Goal: Transaction & Acquisition: Purchase product/service

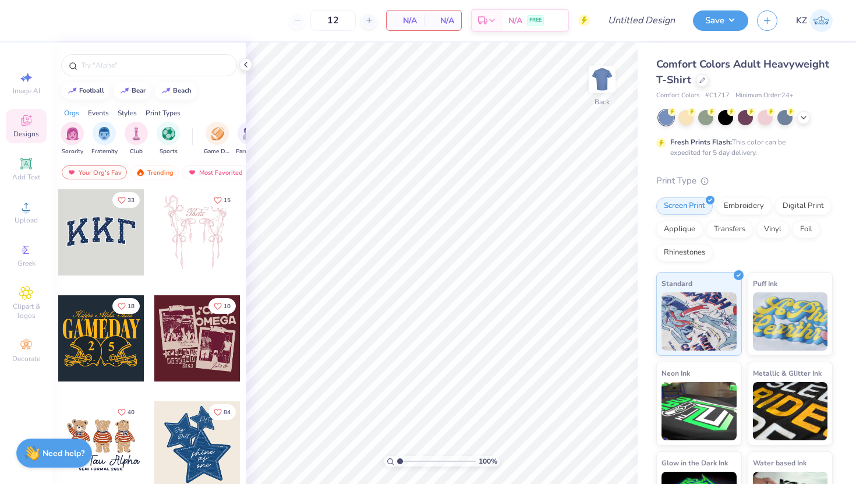
click at [97, 235] on div at bounding box center [101, 232] width 86 height 86
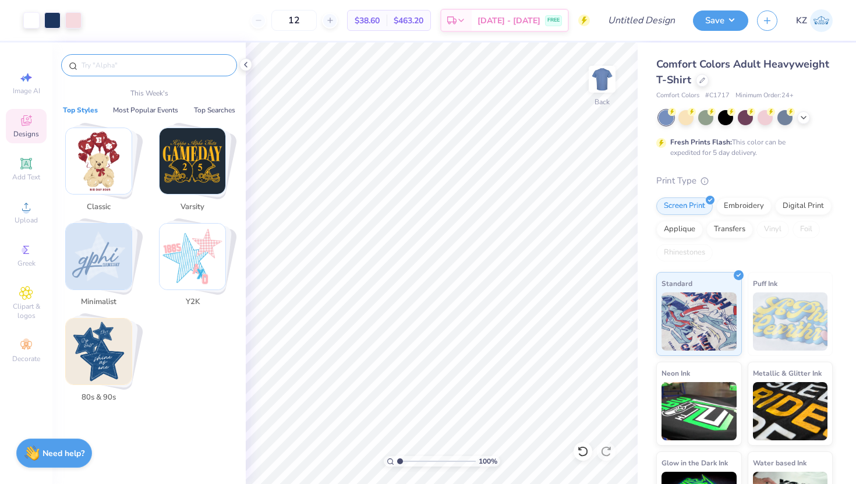
click at [165, 67] on input "text" at bounding box center [154, 65] width 149 height 12
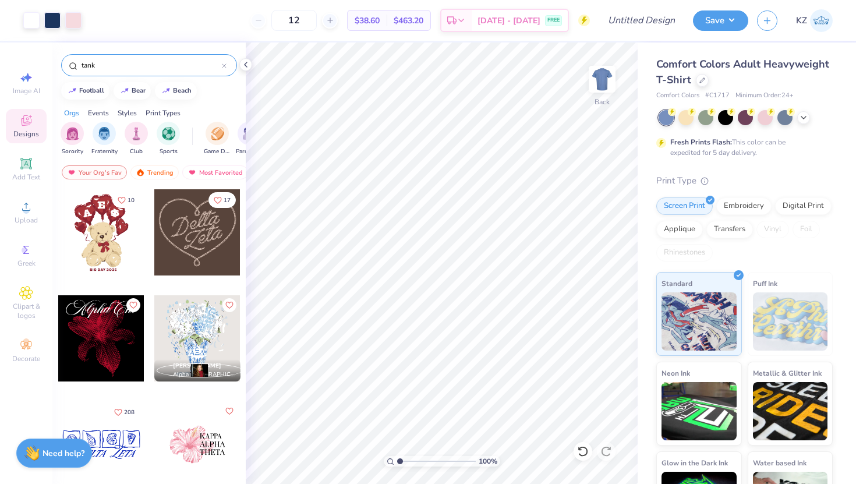
type input "tank"
click at [111, 220] on div at bounding box center [101, 232] width 86 height 86
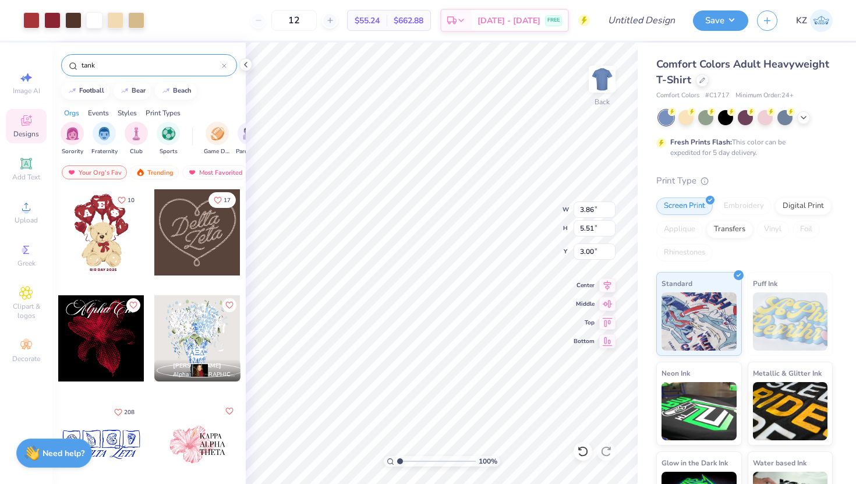
type input "7.58"
type input "10.44"
type input "4.58"
type input "3.00"
click at [710, 78] on div "Comfort Colors Adult Heavyweight T-Shirt" at bounding box center [745, 72] width 177 height 31
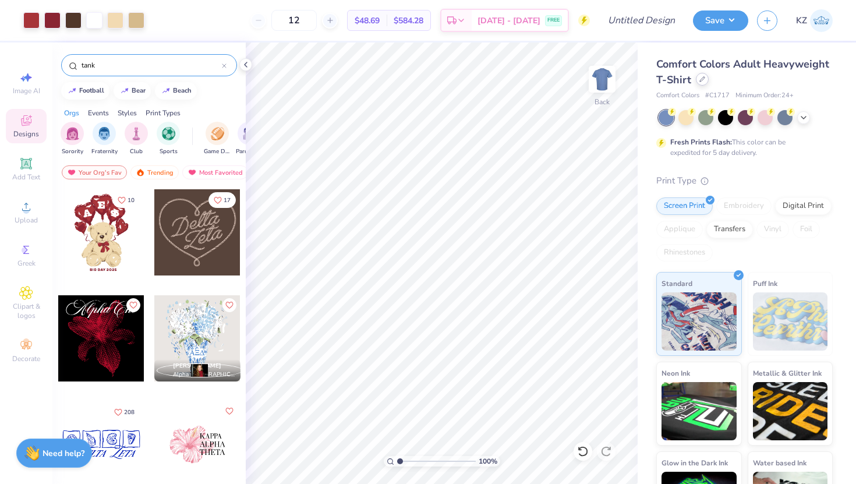
click at [701, 80] on icon at bounding box center [703, 79] width 6 height 6
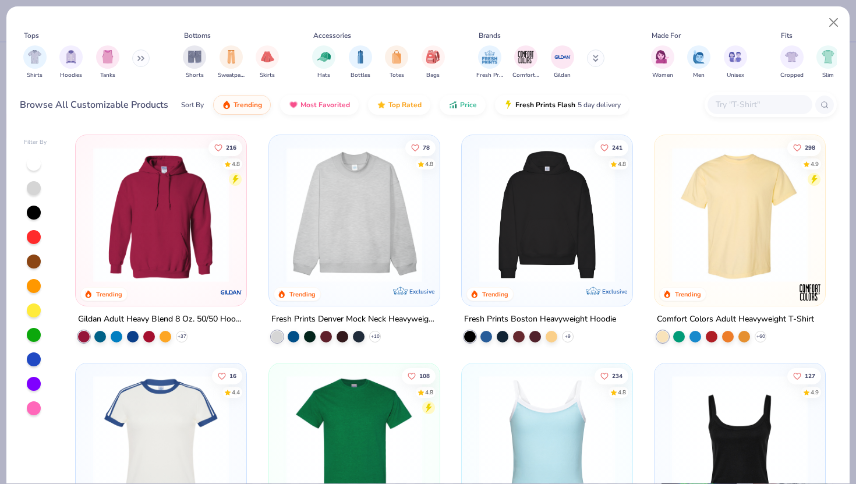
click at [520, 202] on img at bounding box center [547, 215] width 147 height 136
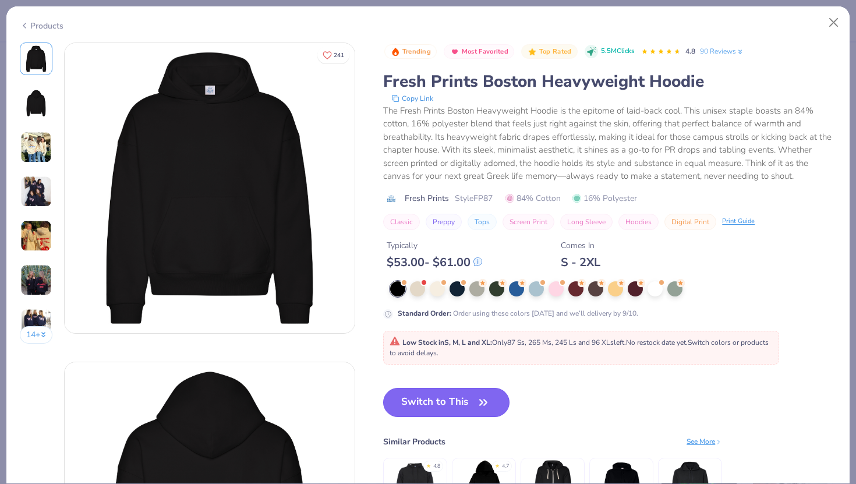
click at [456, 405] on button "Switch to This" at bounding box center [446, 402] width 126 height 29
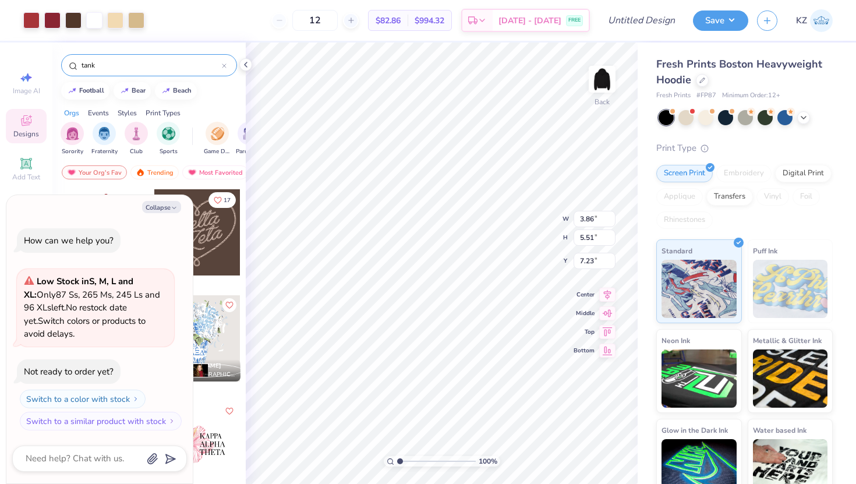
type textarea "x"
type input "1.95"
type textarea "x"
type input "3.00"
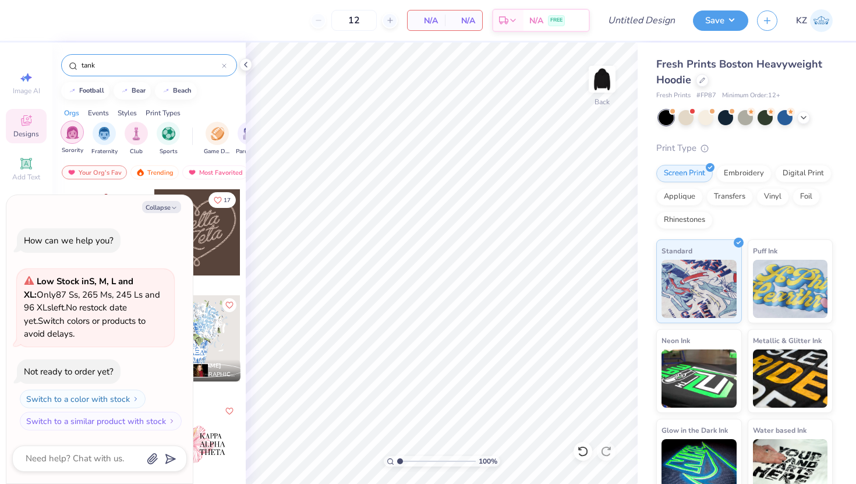
click at [75, 135] on img "filter for Sorority" at bounding box center [72, 132] width 13 height 13
drag, startPoint x: 179, startPoint y: 223, endPoint x: 20, endPoint y: 236, distance: 159.0
click at [20, 236] on div "How can we help you? Low Stock in S, M, L and XL : Only 87 Ss, 265 Ms, 245 Ls a…" at bounding box center [99, 329] width 175 height 221
click at [175, 207] on polyline "button" at bounding box center [173, 208] width 3 height 2
type textarea "x"
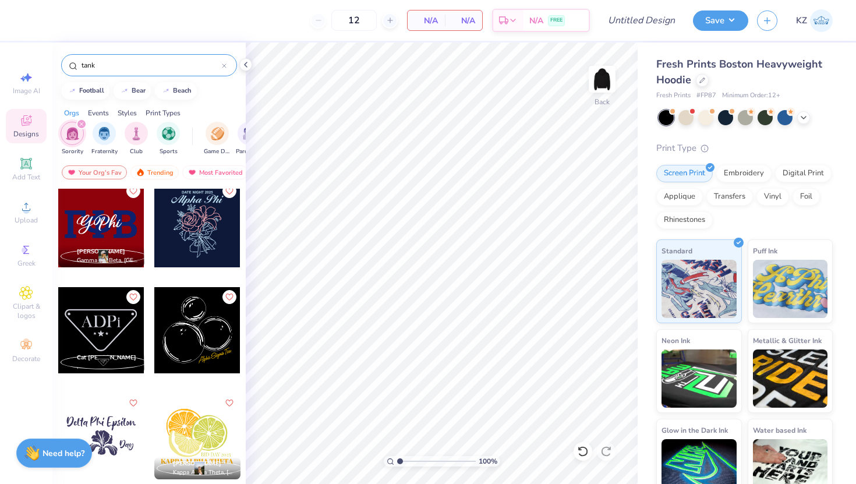
scroll to position [1599, 0]
click at [200, 228] on div at bounding box center [197, 224] width 86 height 86
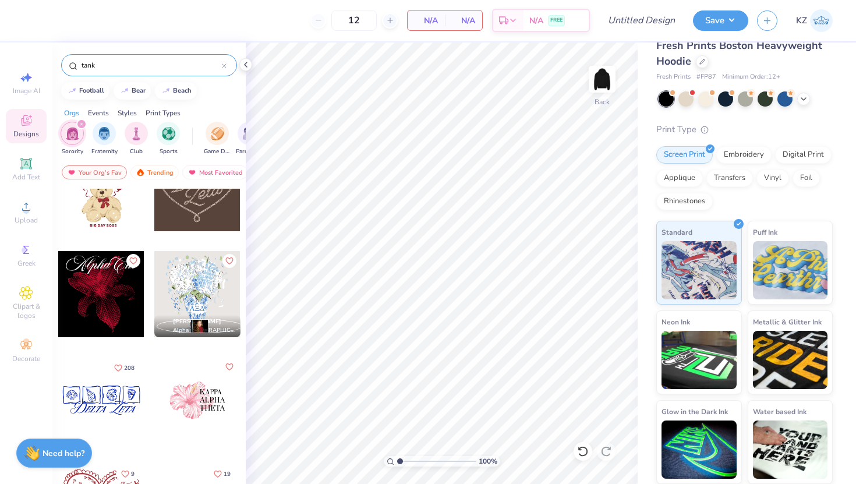
scroll to position [0, 0]
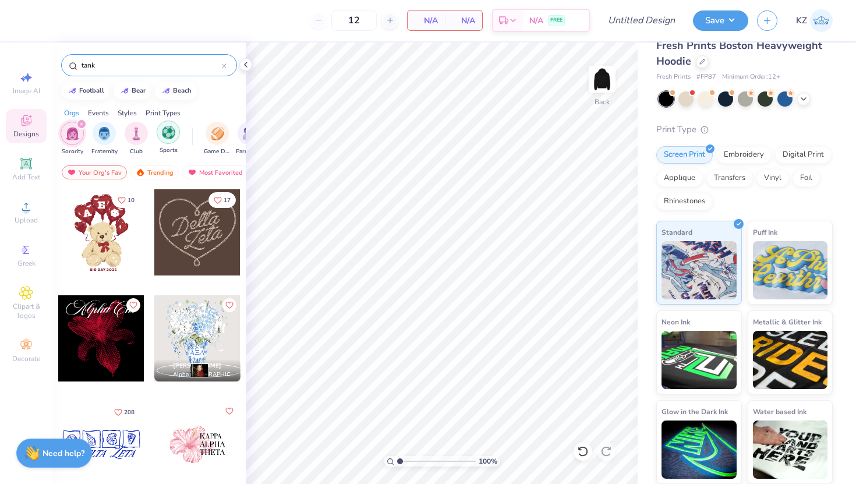
click at [166, 135] on img "filter for Sports" at bounding box center [168, 132] width 13 height 13
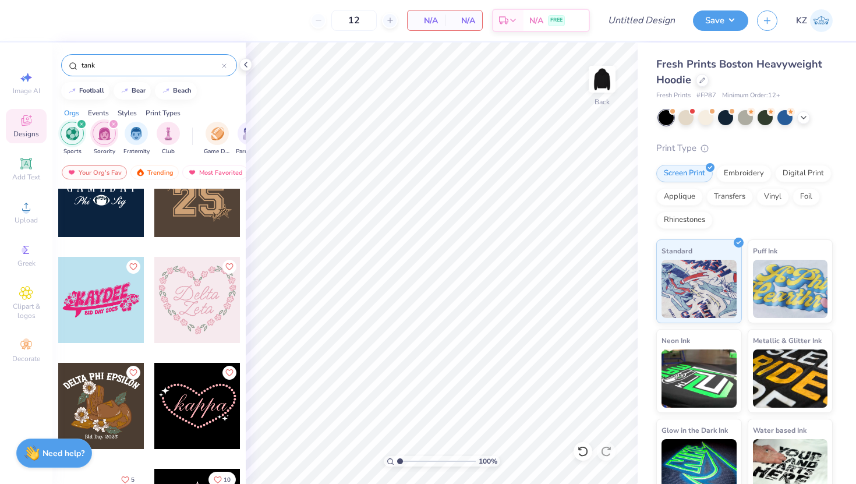
click at [710, 65] on span "Fresh Prints Boston Heavyweight Hoodie" at bounding box center [740, 72] width 166 height 30
click at [698, 83] on div at bounding box center [702, 79] width 13 height 13
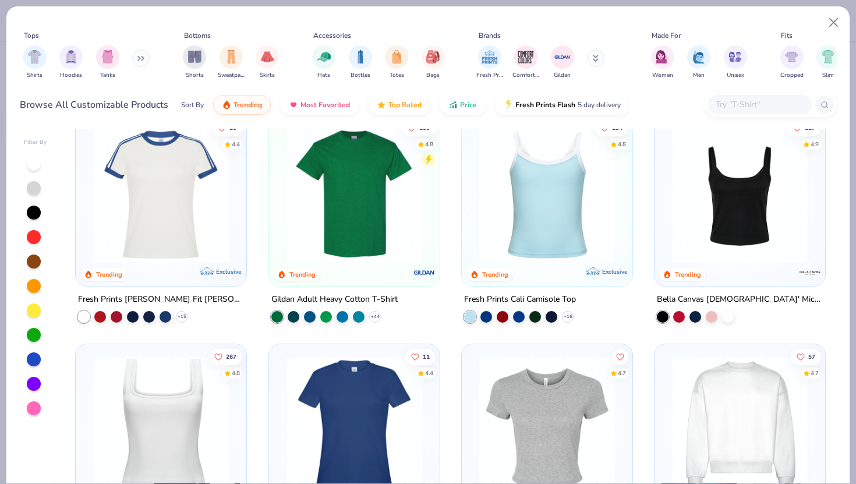
scroll to position [247, 0]
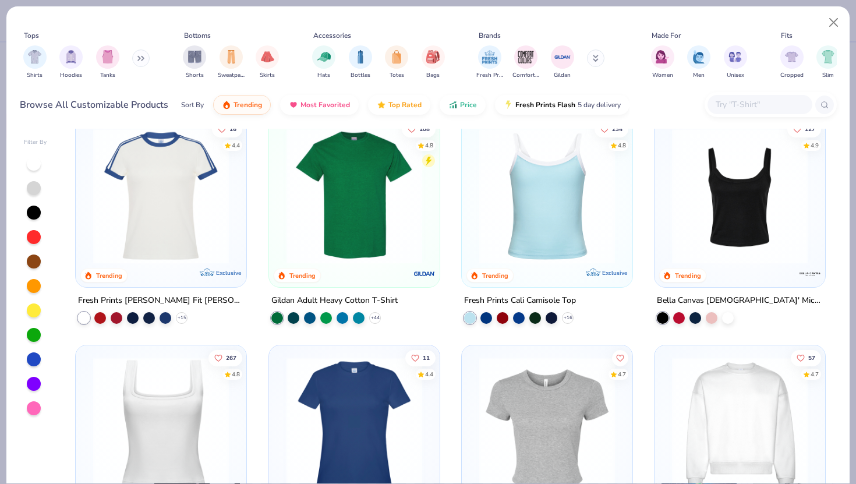
click at [539, 213] on img at bounding box center [547, 196] width 147 height 136
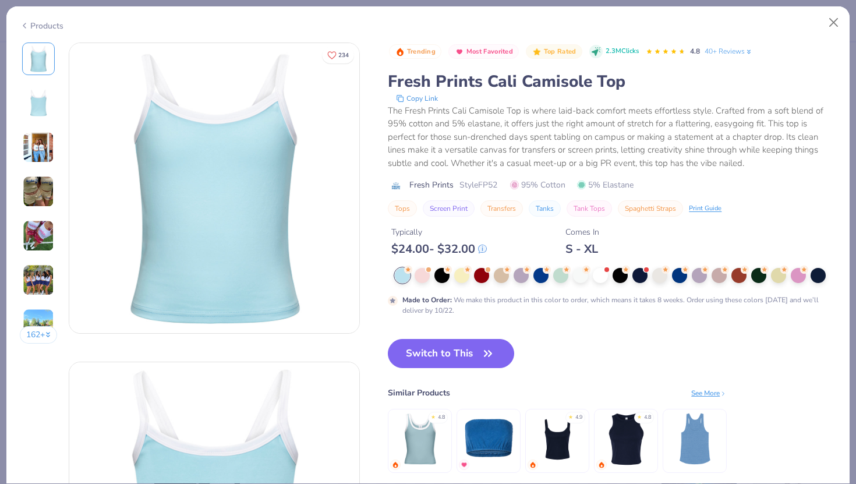
click at [493, 342] on button "Switch to This" at bounding box center [451, 353] width 126 height 29
type input "50"
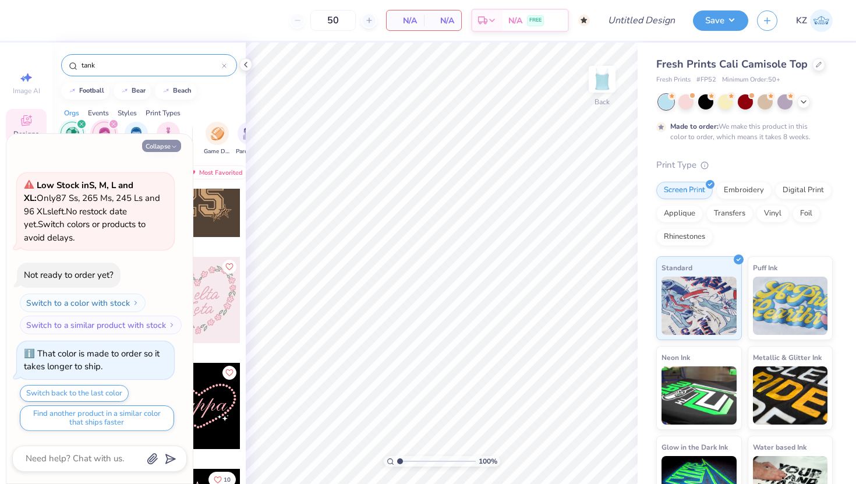
click at [163, 147] on button "Collapse" at bounding box center [161, 146] width 39 height 12
type textarea "x"
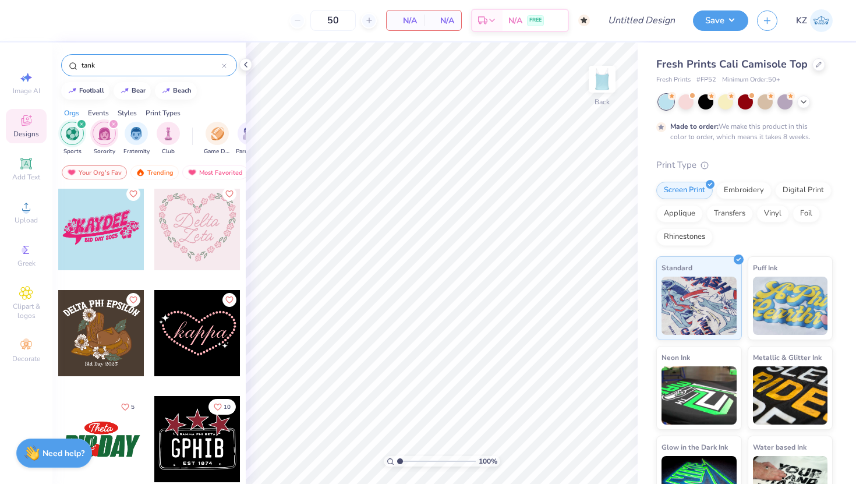
scroll to position [2116, 0]
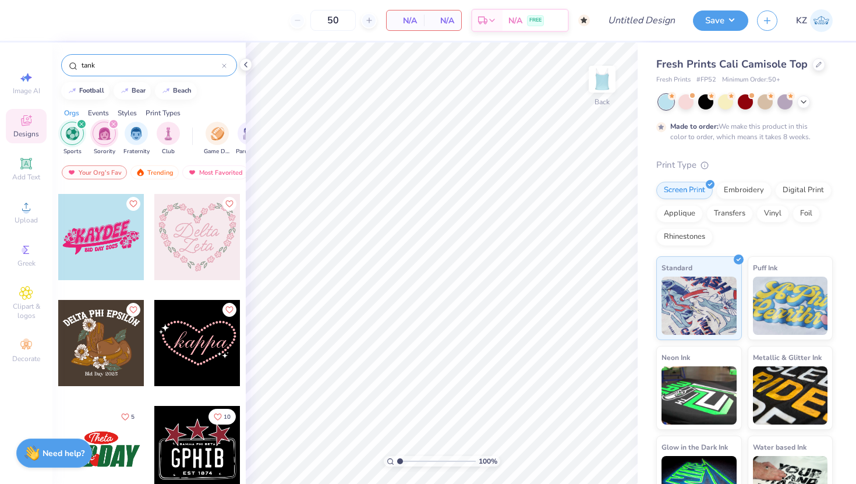
click at [94, 235] on div at bounding box center [101, 237] width 86 height 86
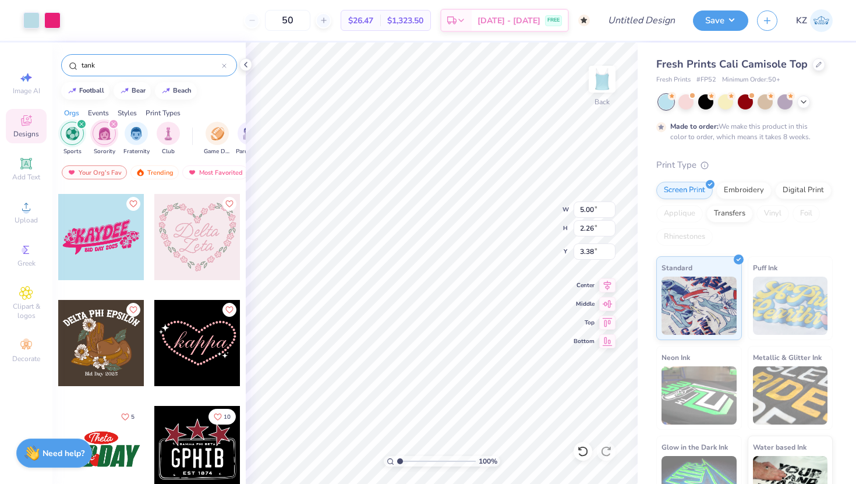
type input "3.38"
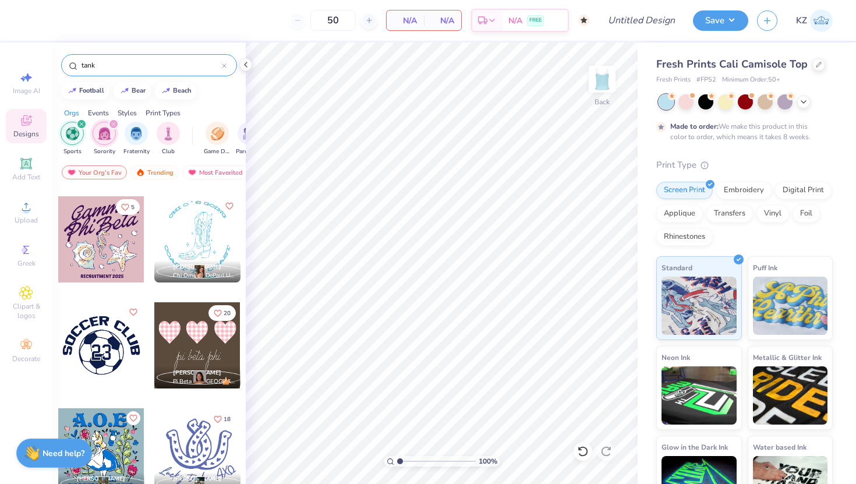
scroll to position [2861, 0]
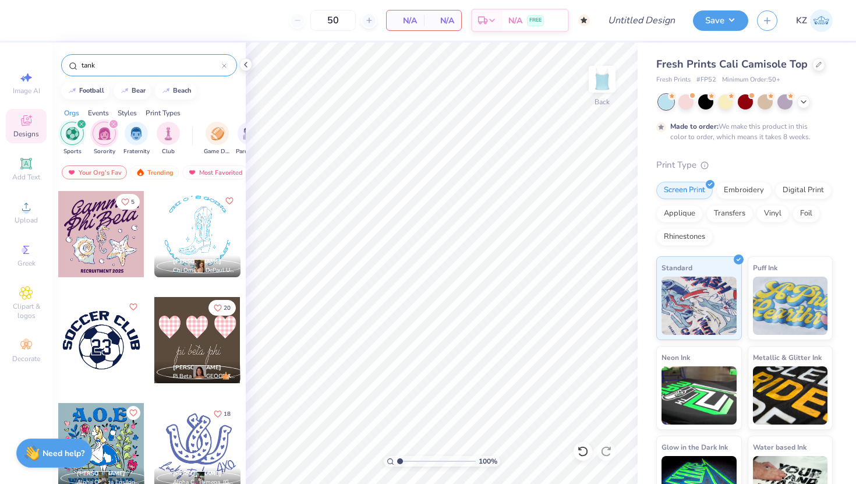
click at [187, 229] on div at bounding box center [197, 234] width 86 height 86
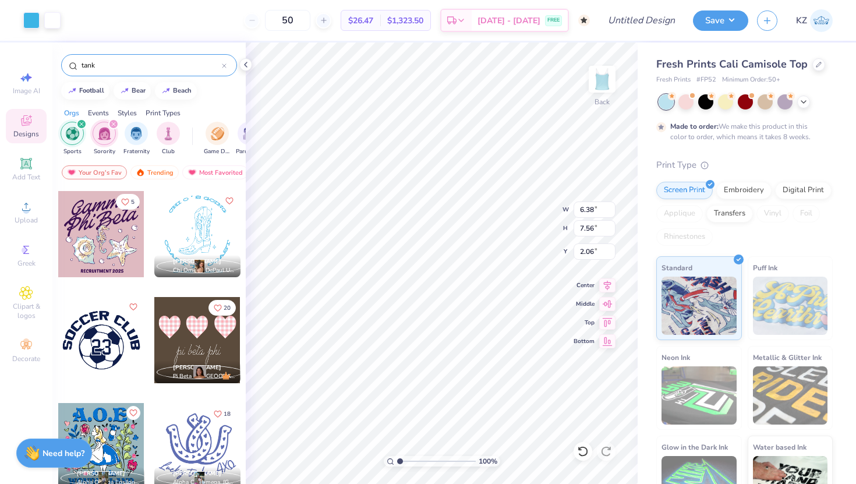
type input "2.06"
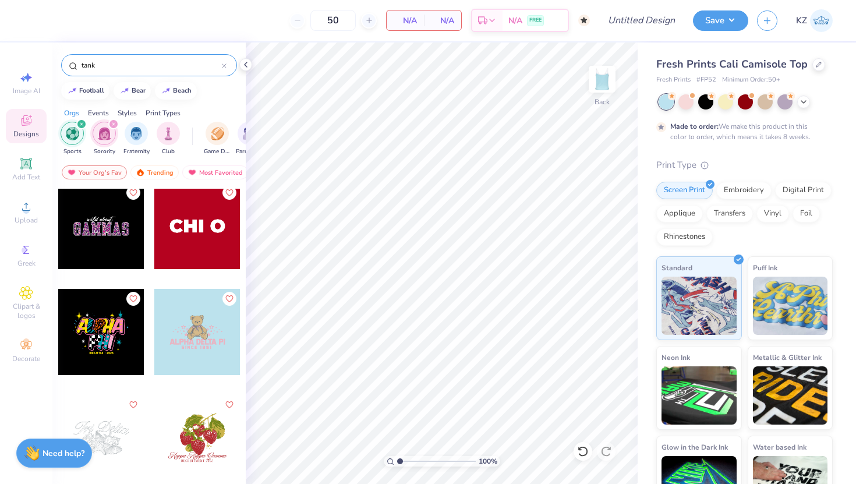
scroll to position [4783, 0]
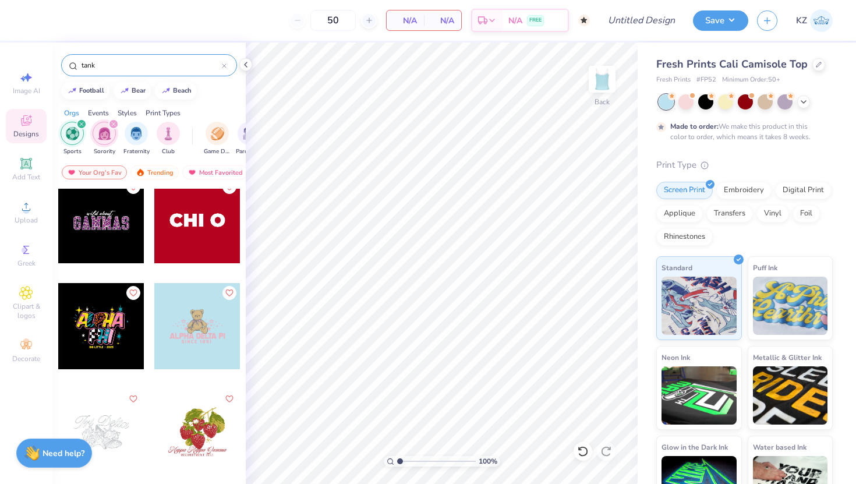
click at [194, 330] on div at bounding box center [197, 326] width 86 height 86
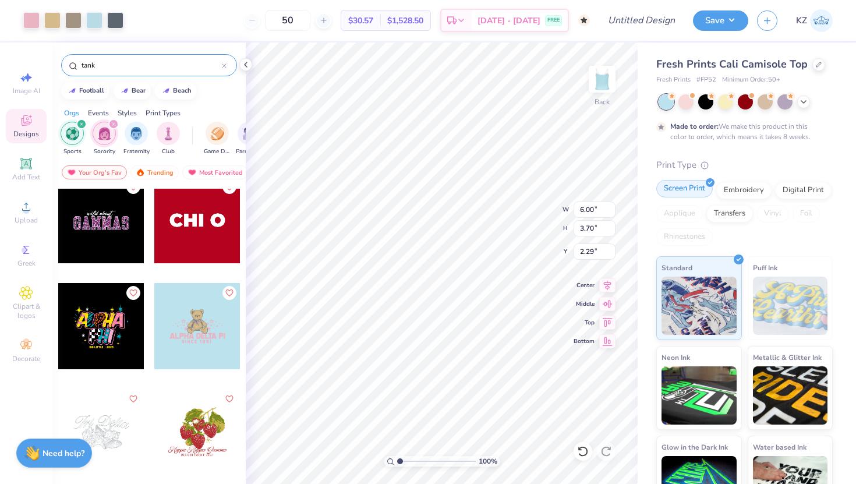
type input "2.29"
click at [140, 132] on img "filter for Fraternity" at bounding box center [136, 132] width 13 height 13
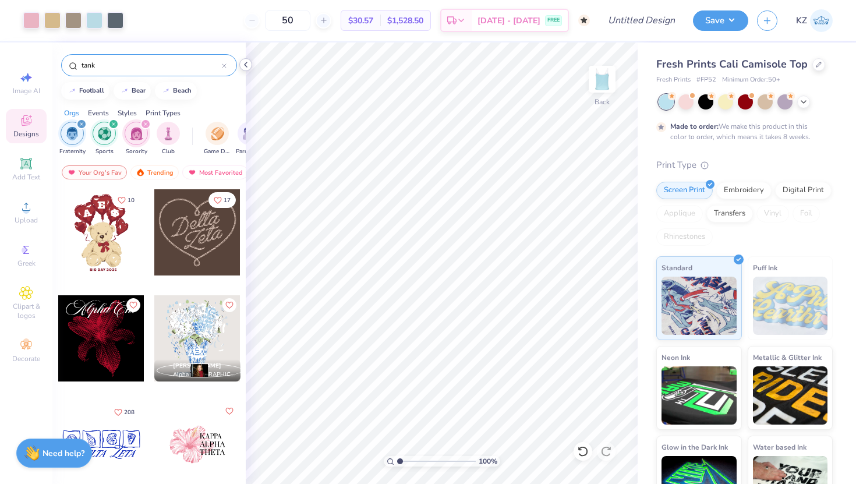
click at [245, 63] on icon at bounding box center [245, 64] width 9 height 9
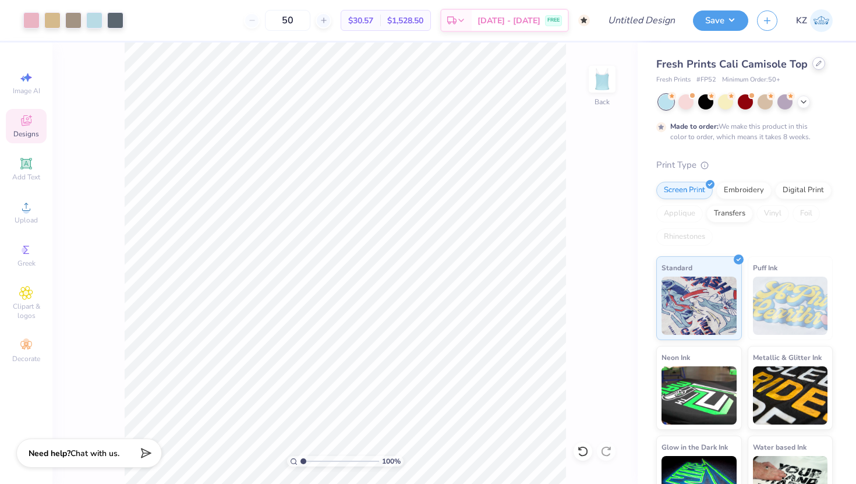
click at [815, 67] on div at bounding box center [819, 63] width 13 height 13
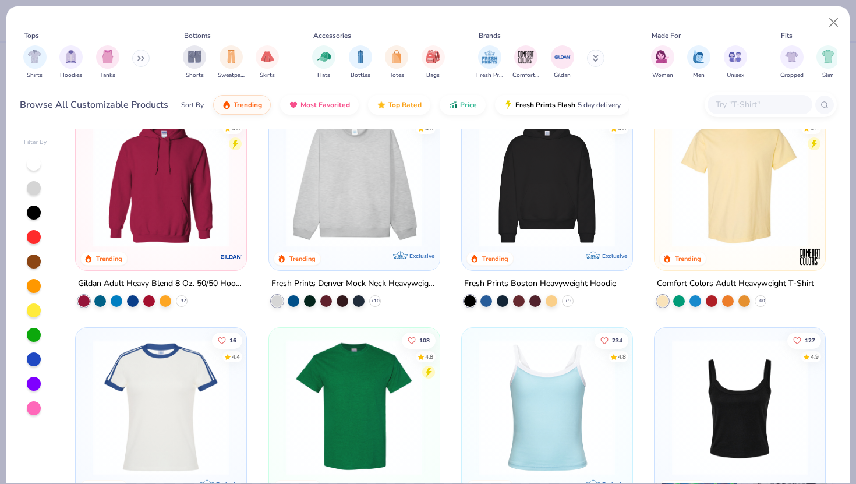
scroll to position [33, 0]
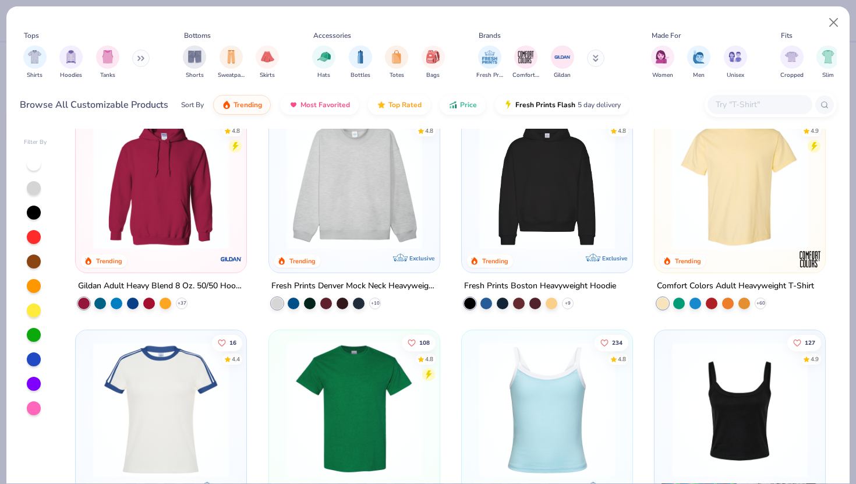
click at [713, 207] on img at bounding box center [739, 182] width 147 height 136
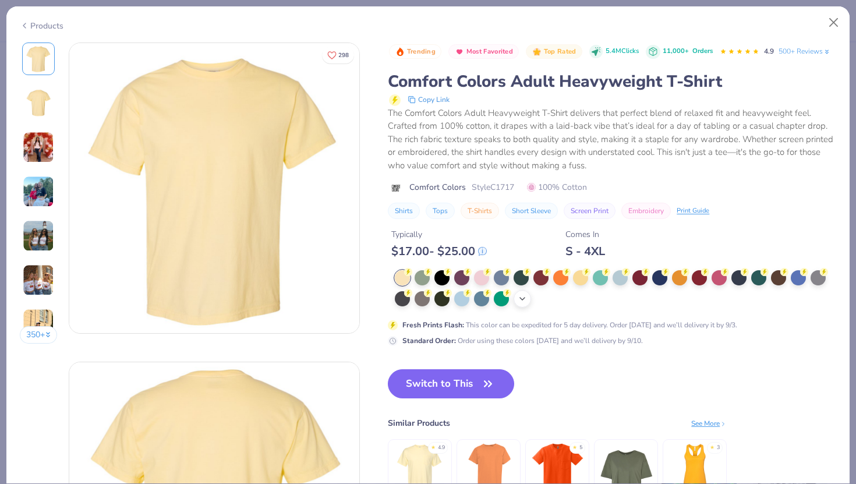
click at [523, 302] on icon at bounding box center [522, 298] width 9 height 9
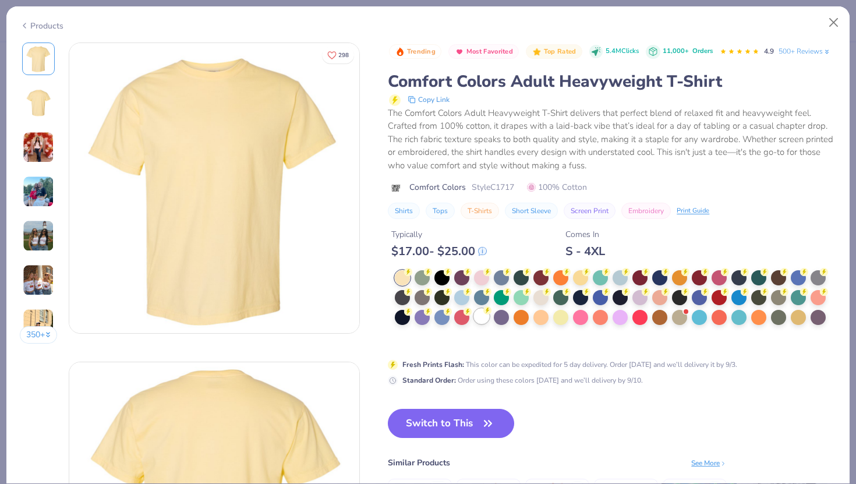
click at [485, 318] on div at bounding box center [481, 316] width 15 height 15
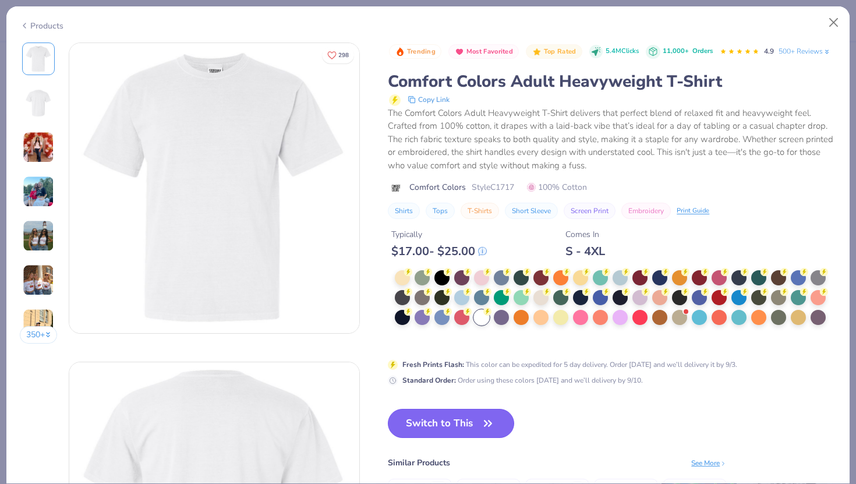
click at [459, 426] on button "Switch to This" at bounding box center [451, 423] width 126 height 29
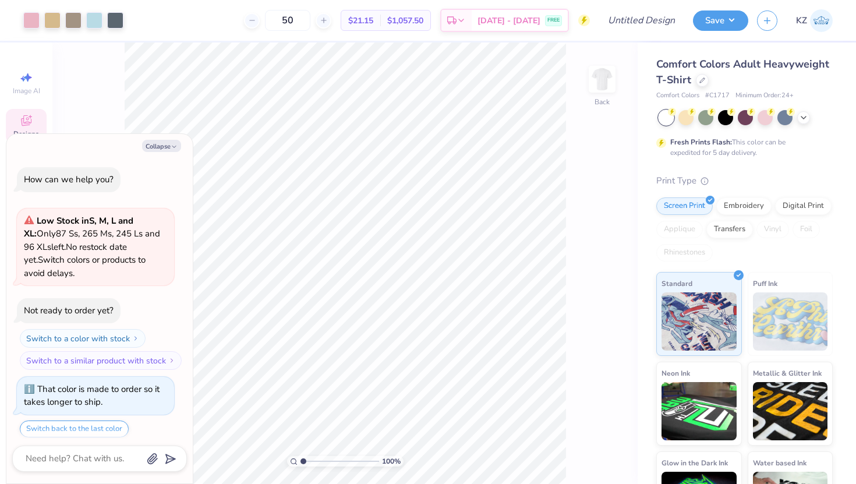
scroll to position [107, 0]
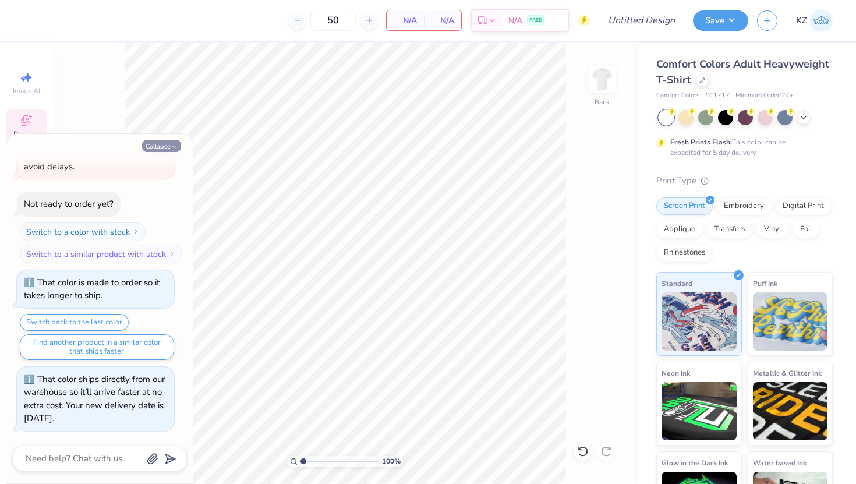
click at [167, 150] on button "Collapse" at bounding box center [161, 146] width 39 height 12
type textarea "x"
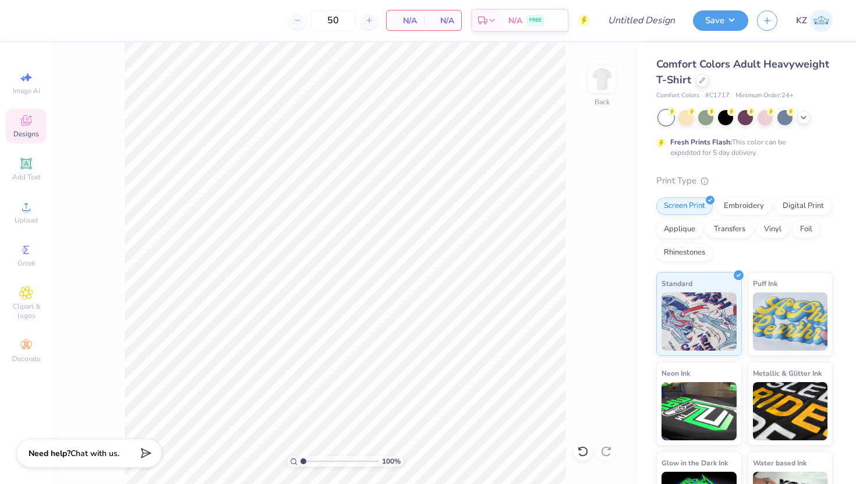
click at [668, 80] on span "Comfort Colors Adult Heavyweight T-Shirt" at bounding box center [743, 72] width 173 height 30
click at [689, 72] on div "Comfort Colors Adult Heavyweight T-Shirt" at bounding box center [745, 72] width 177 height 31
click at [728, 66] on span "Comfort Colors Adult Heavyweight T-Shirt" at bounding box center [743, 72] width 173 height 30
click at [701, 80] on icon at bounding box center [703, 79] width 6 height 6
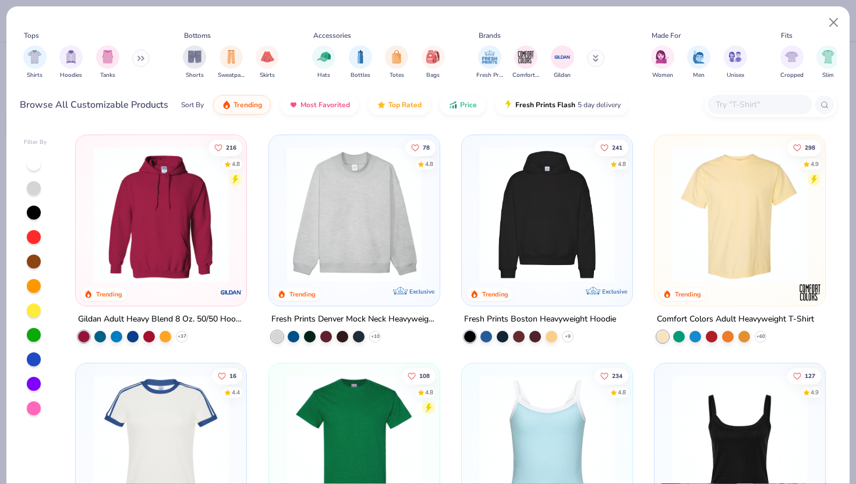
click at [724, 231] on img at bounding box center [739, 215] width 147 height 136
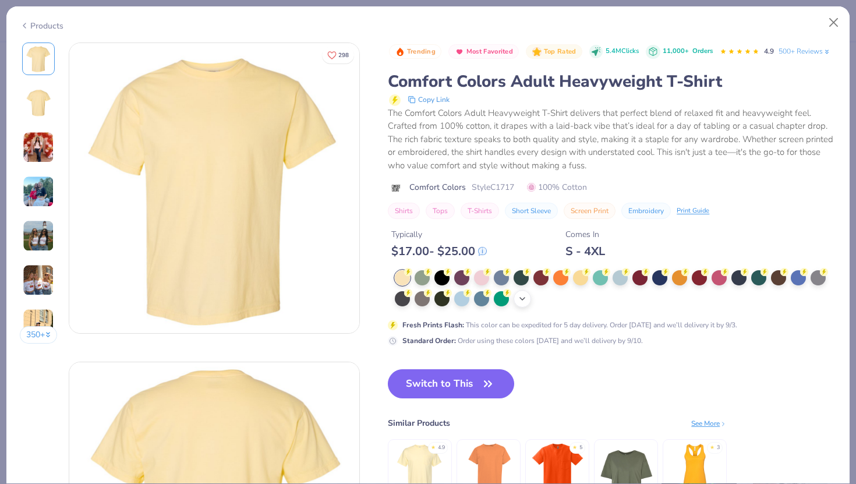
click at [520, 299] on icon at bounding box center [522, 298] width 9 height 9
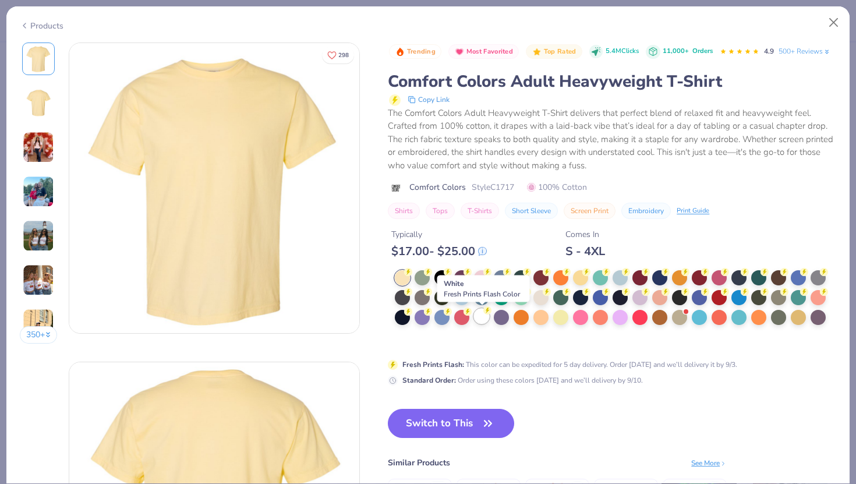
click at [480, 317] on div at bounding box center [481, 316] width 15 height 15
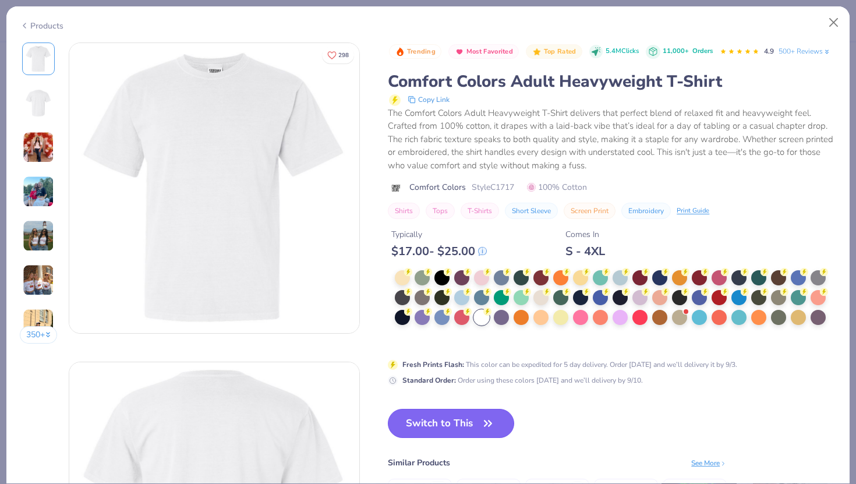
click at [444, 437] on button "Switch to This" at bounding box center [451, 423] width 126 height 29
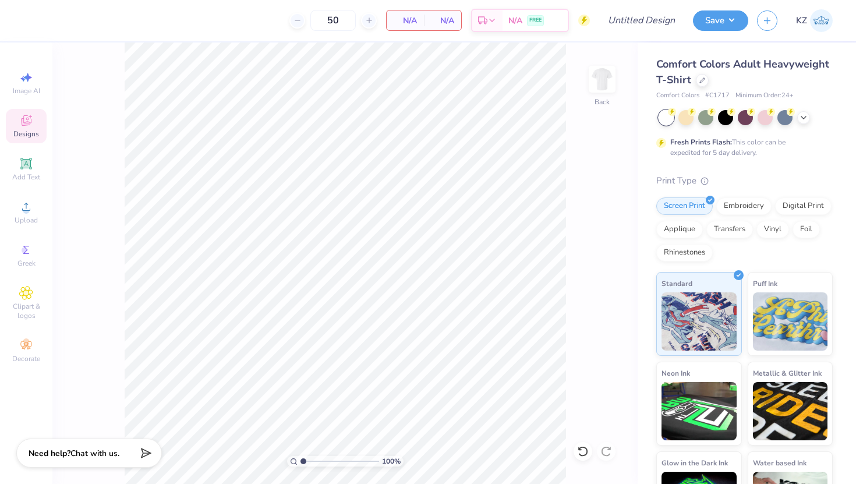
click at [576, 137] on div "100 % Back" at bounding box center [344, 264] width 585 height 442
click at [35, 124] on div "Designs" at bounding box center [26, 126] width 41 height 34
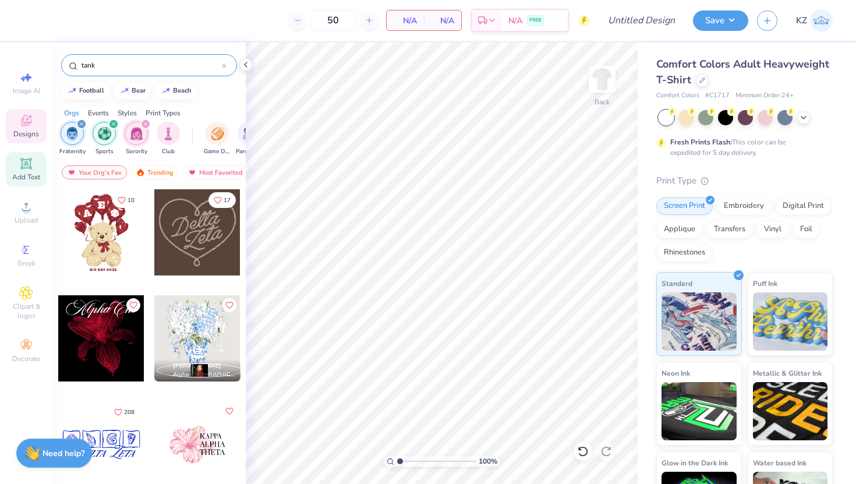
click at [24, 172] on span "Add Text" at bounding box center [26, 176] width 28 height 9
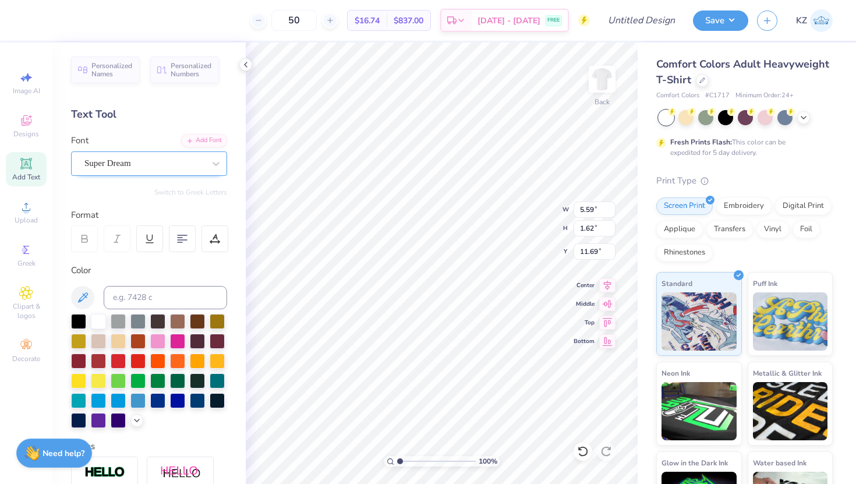
click at [151, 163] on div "Super Dream" at bounding box center [144, 163] width 122 height 18
click at [86, 90] on div "Personalized Names Personalized Numbers Text Tool Add Font Font Super Dream Swi…" at bounding box center [148, 264] width 193 height 442
click at [92, 117] on div "Text Tool" at bounding box center [149, 115] width 156 height 16
click at [96, 117] on div "Text Tool" at bounding box center [149, 115] width 156 height 16
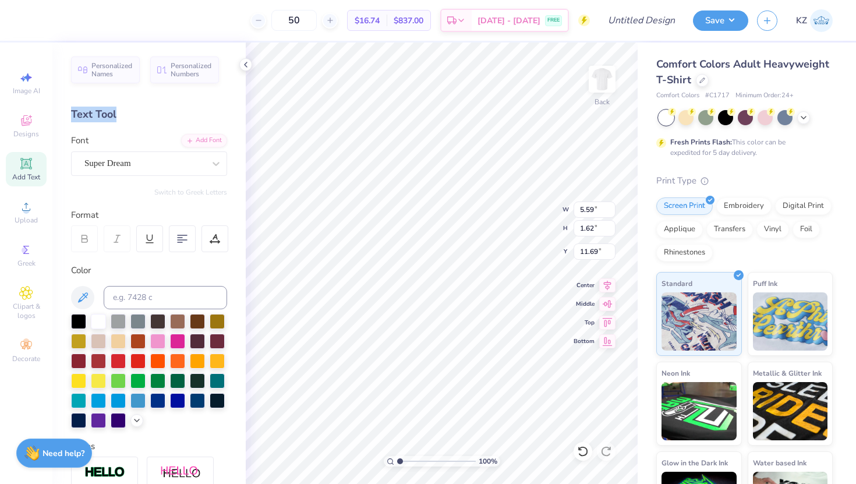
click at [96, 117] on div "Text Tool" at bounding box center [149, 115] width 156 height 16
click at [124, 117] on div "Text Tool" at bounding box center [149, 115] width 156 height 16
click at [102, 63] on span "Personalized Names" at bounding box center [111, 68] width 41 height 16
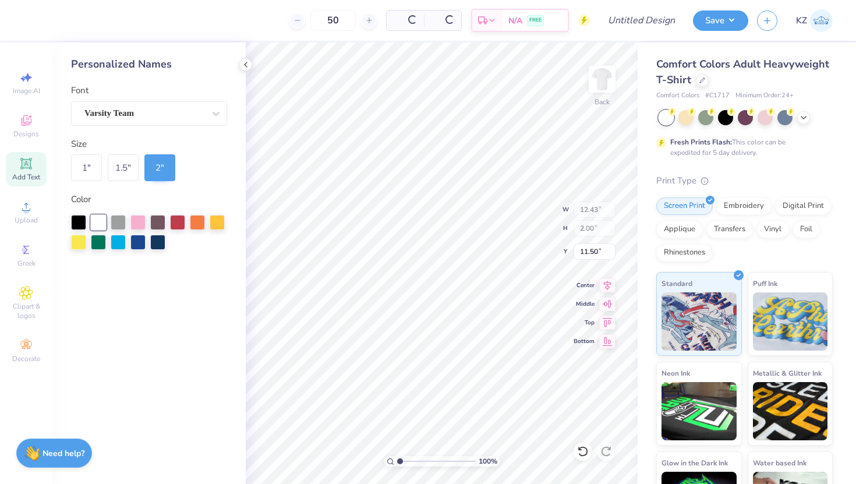
type input "12.43"
type input "2.00"
type input "11.50"
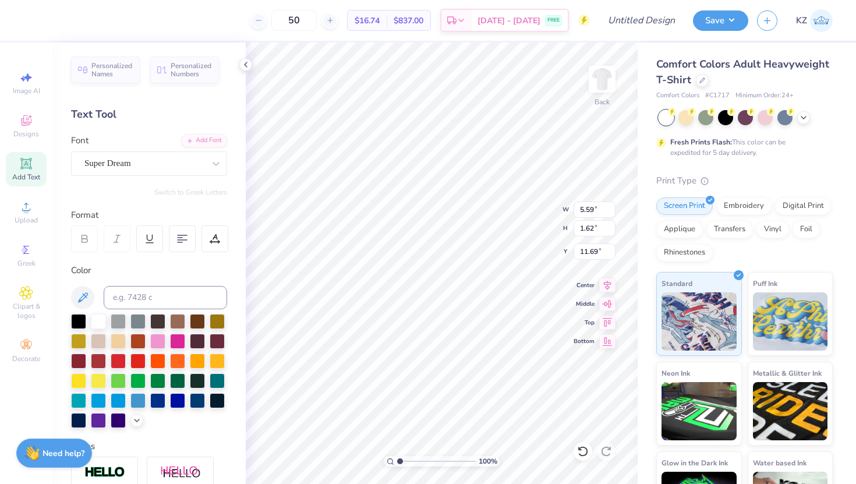
type textarea "v"
type textarea "Brothers"
click at [152, 156] on div at bounding box center [144, 164] width 120 height 16
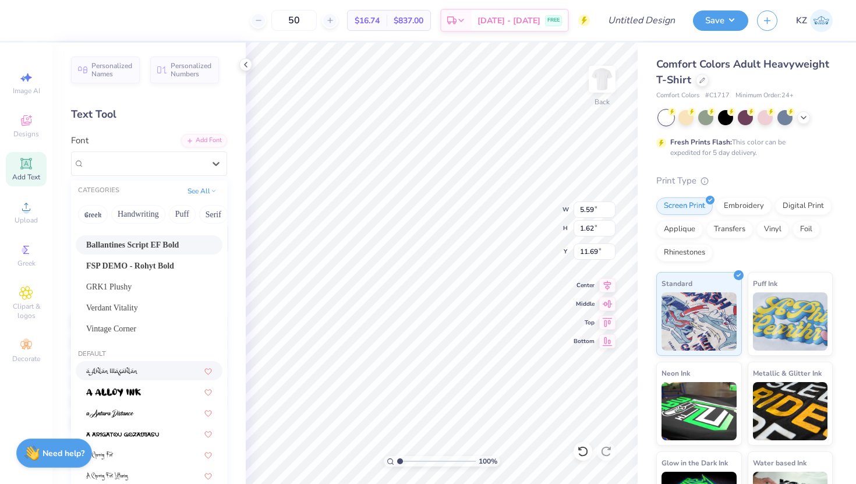
scroll to position [50, 0]
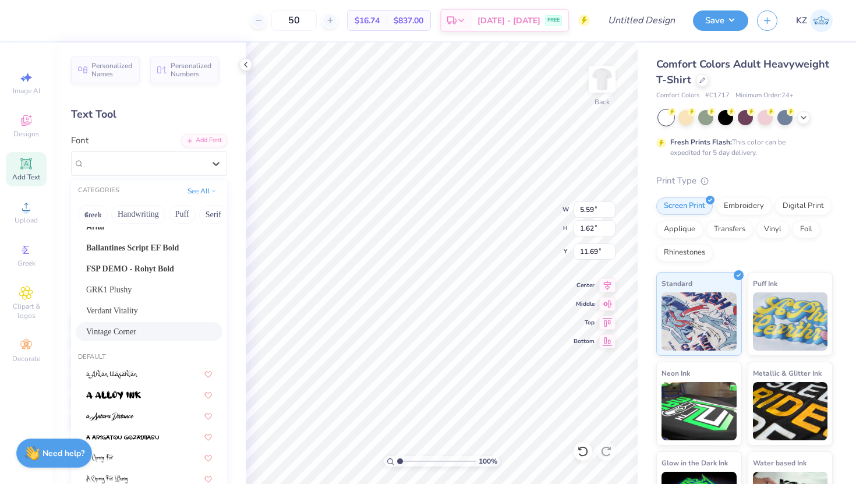
click at [143, 324] on div "Vintage Corner" at bounding box center [149, 331] width 147 height 19
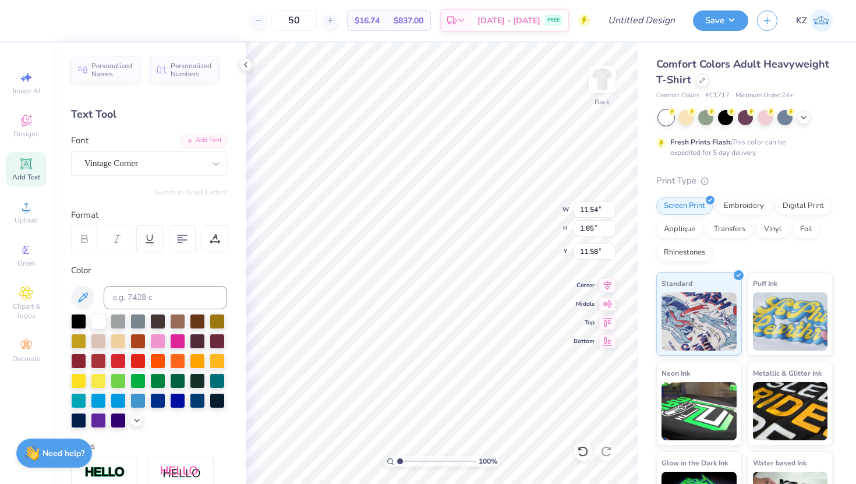
type input "11.54"
type input "1.85"
type input "11.58"
click at [75, 318] on div at bounding box center [78, 320] width 15 height 15
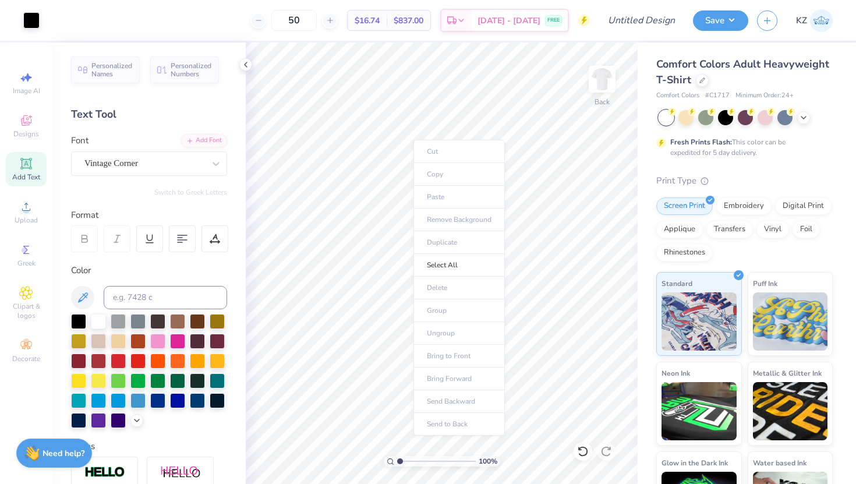
click at [432, 199] on ul "Cut Copy Paste Remove Background Duplicate Select All Delete Group Ungroup Brin…" at bounding box center [459, 288] width 91 height 296
drag, startPoint x: 24, startPoint y: 83, endPoint x: 4, endPoint y: 109, distance: 32.4
click at [4, 109] on div "Image AI Designs Add Text Upload Greek Clipart & logos Decorate" at bounding box center [26, 264] width 52 height 442
click at [30, 210] on icon at bounding box center [26, 207] width 14 height 14
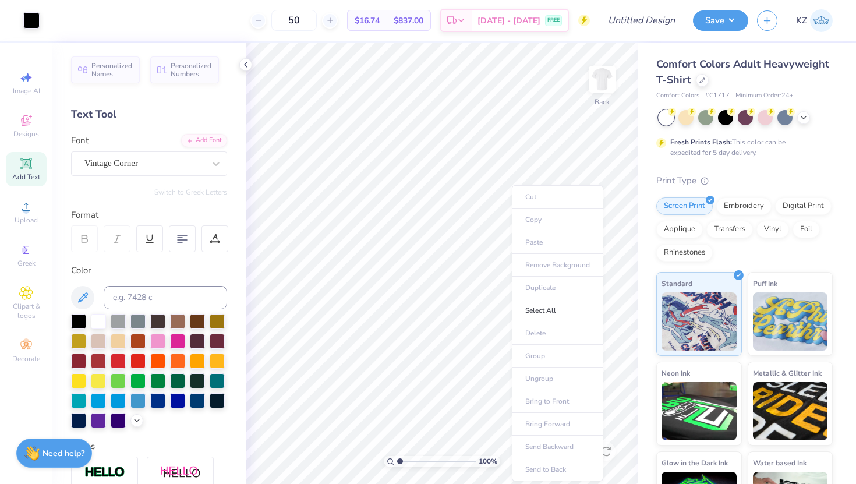
click at [532, 238] on ul "Cut Copy Paste Remove Background Duplicate Select All Delete Group Ungroup Brin…" at bounding box center [557, 333] width 91 height 296
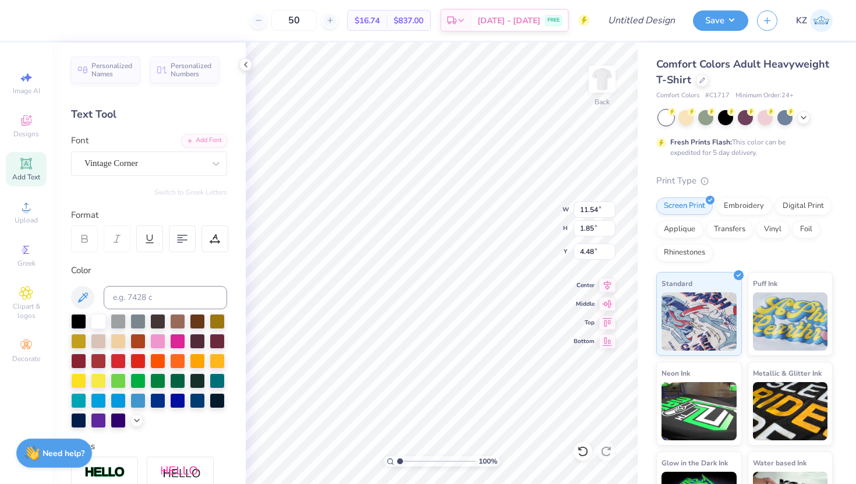
type input "4.48"
click at [33, 260] on span "Greek" at bounding box center [26, 263] width 18 height 9
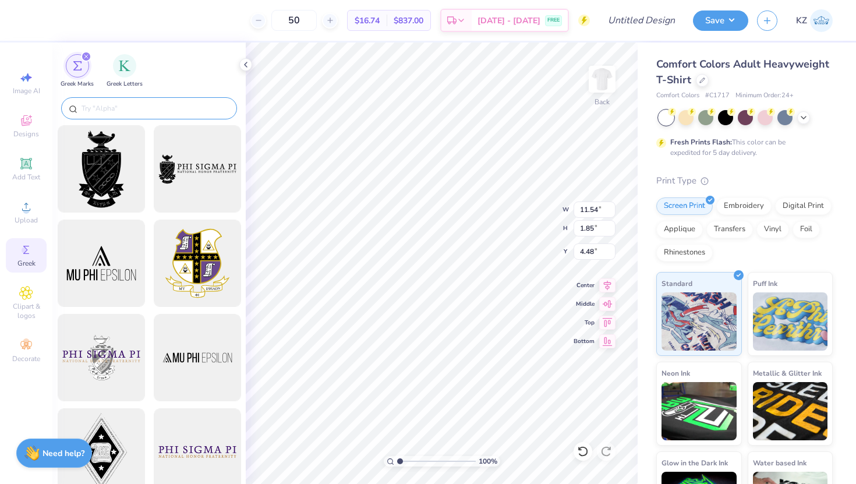
click at [107, 101] on div at bounding box center [149, 108] width 176 height 22
click at [101, 109] on input "text" at bounding box center [154, 109] width 149 height 12
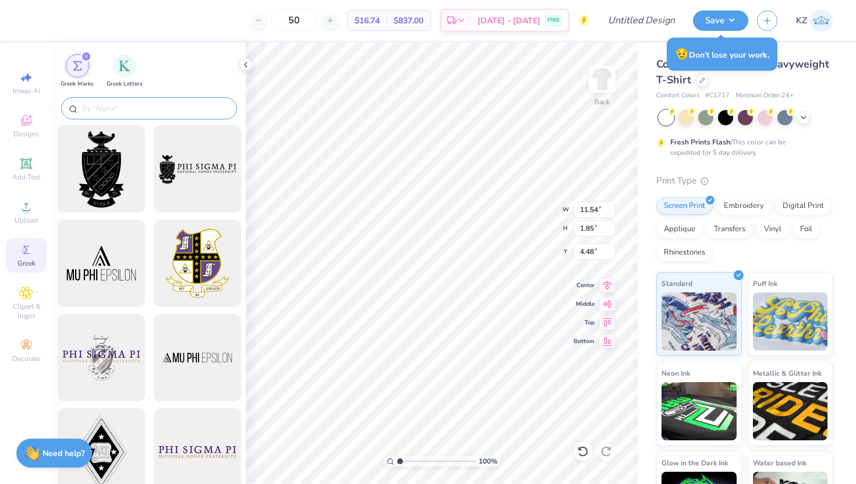
click at [168, 112] on input "text" at bounding box center [154, 109] width 149 height 12
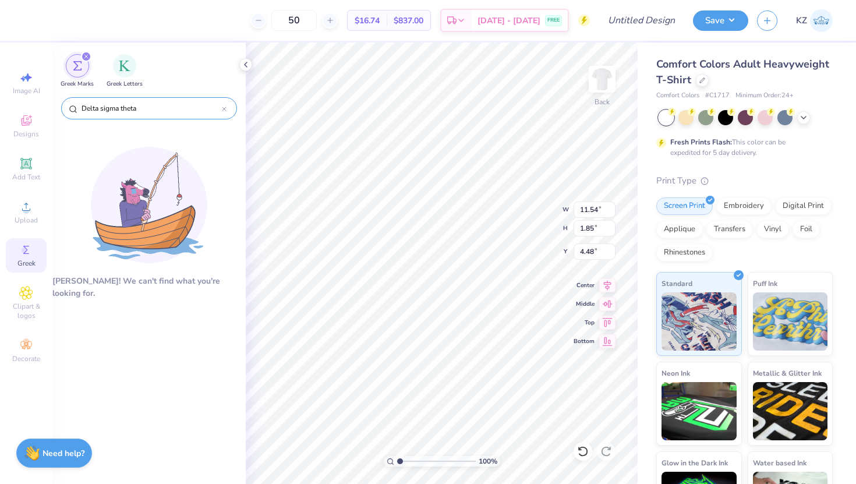
click at [149, 111] on input "Delta sigma theta" at bounding box center [151, 109] width 142 height 12
drag, startPoint x: 149, startPoint y: 111, endPoint x: 120, endPoint y: 111, distance: 29.1
click at [119, 111] on input "Delta sigma theta" at bounding box center [151, 109] width 142 height 12
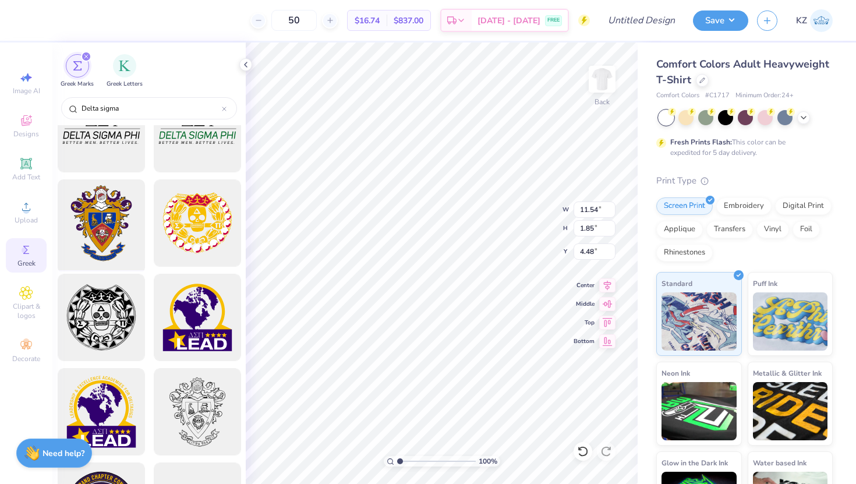
scroll to position [0, 0]
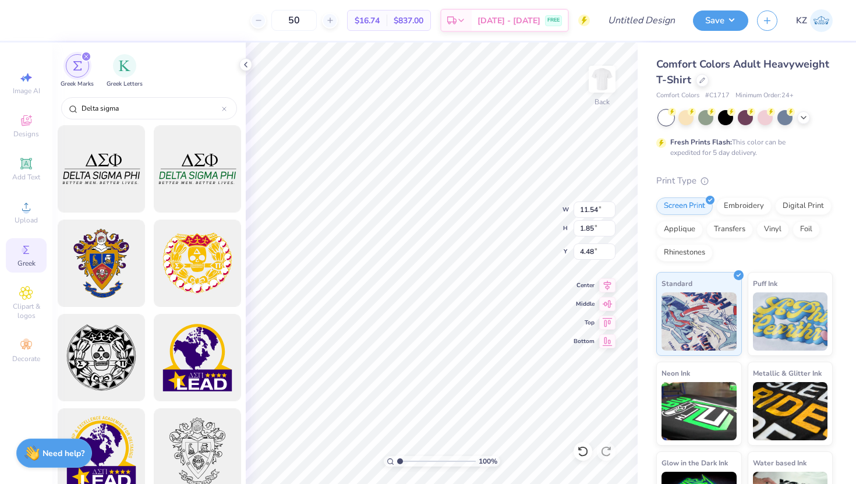
type input "Delta sigma"
click at [36, 220] on span "Upload" at bounding box center [26, 220] width 23 height 9
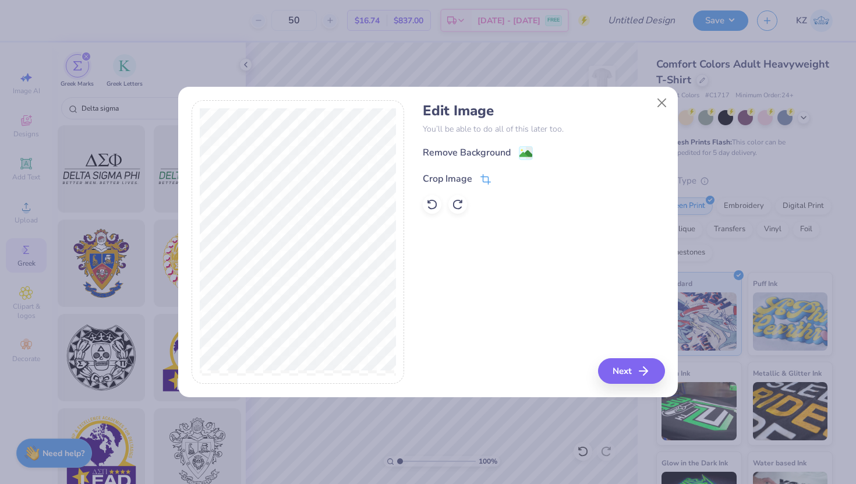
click at [440, 177] on div "Crop Image" at bounding box center [448, 179] width 50 height 14
click at [645, 374] on div "Edit Image You’ll be able to do all of this later too. Remove Background Crop I…" at bounding box center [544, 242] width 242 height 284
click at [621, 370] on div "Edit Image You’ll be able to do all of this later too. Remove Background Crop I…" at bounding box center [544, 242] width 242 height 284
click at [481, 300] on div "Edit Image You’ll be able to do all of this later too. Remove Background Crop I…" at bounding box center [544, 242] width 242 height 284
click at [505, 177] on icon at bounding box center [505, 177] width 7 height 7
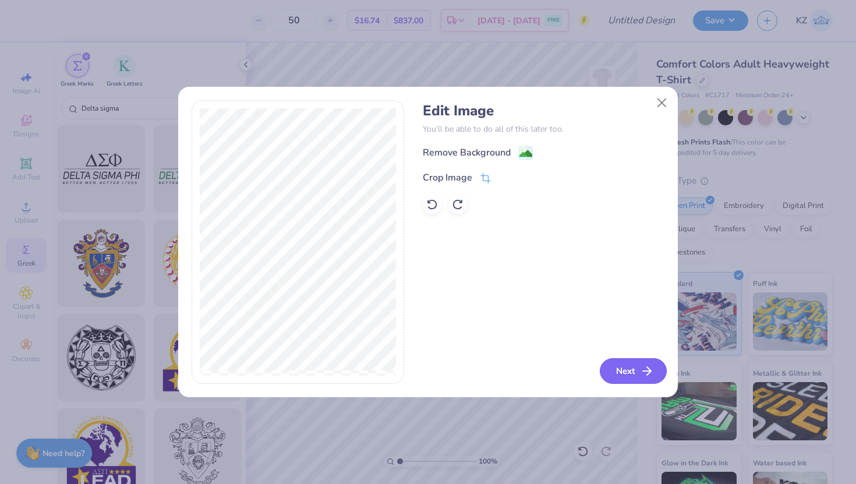
click at [631, 369] on button "Next" at bounding box center [633, 371] width 67 height 26
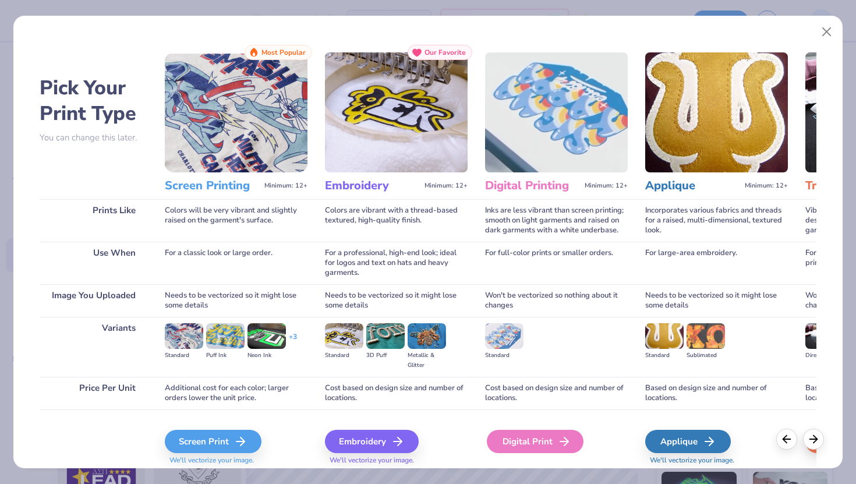
click at [509, 438] on div "Digital Print" at bounding box center [535, 441] width 97 height 23
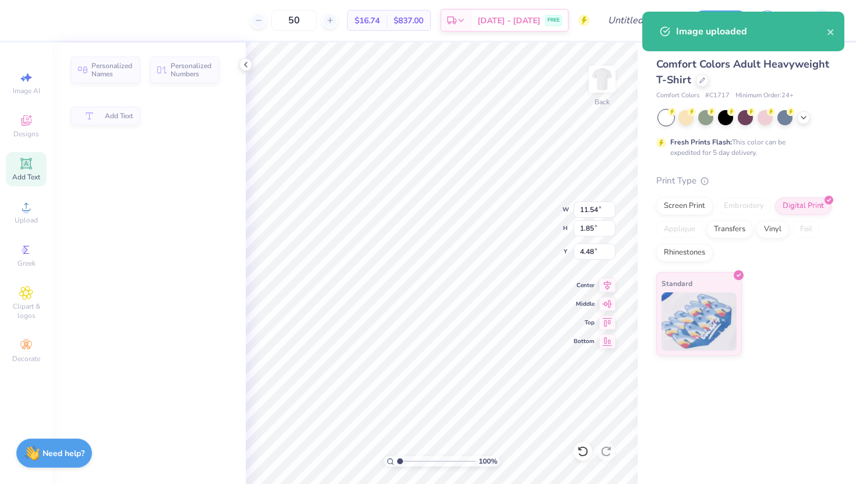
type input "14.17"
type input "4.83"
type input "10.08"
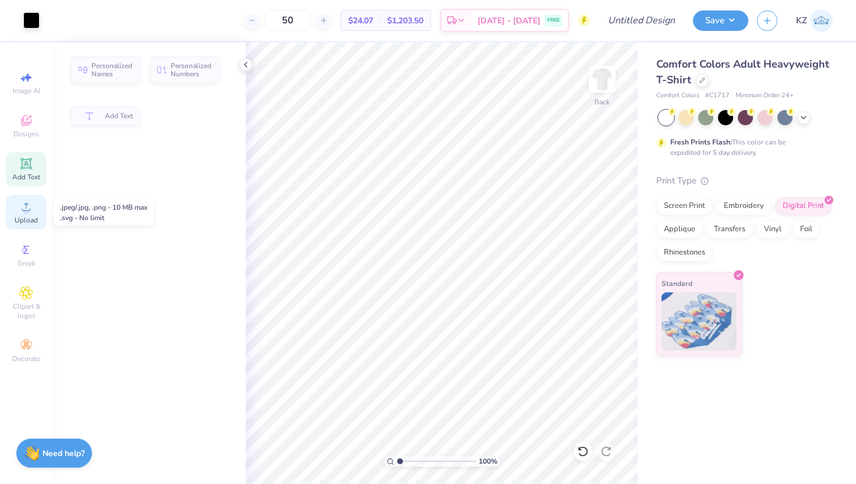
click at [33, 210] on icon at bounding box center [26, 207] width 14 height 14
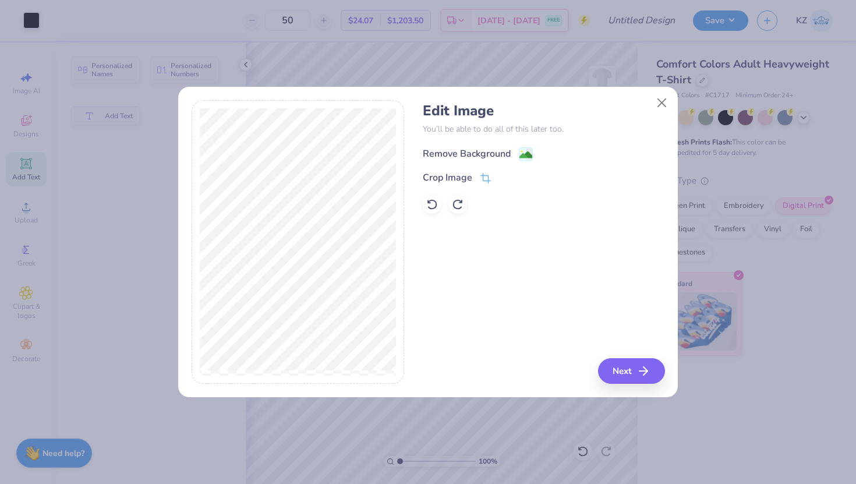
click at [520, 149] on image at bounding box center [526, 155] width 13 height 13
click at [624, 372] on button "Next" at bounding box center [633, 371] width 67 height 26
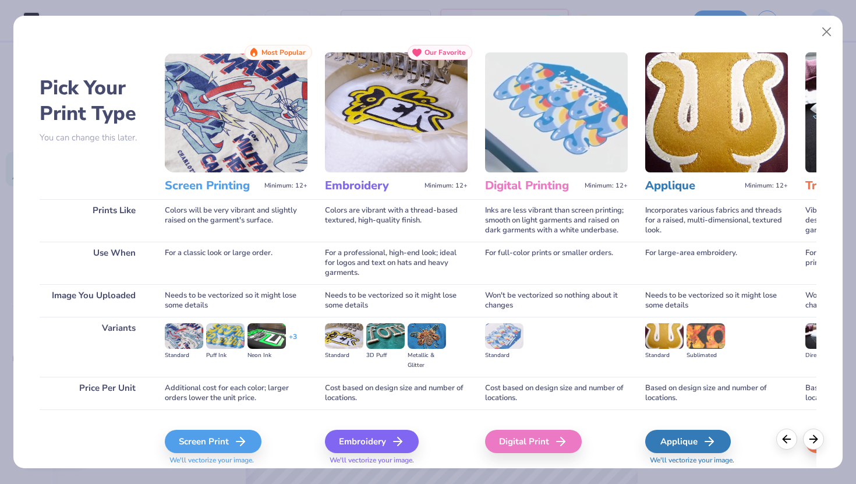
drag, startPoint x: 507, startPoint y: 442, endPoint x: 550, endPoint y: 407, distance: 55.5
click at [507, 442] on div "Digital Print" at bounding box center [533, 441] width 97 height 23
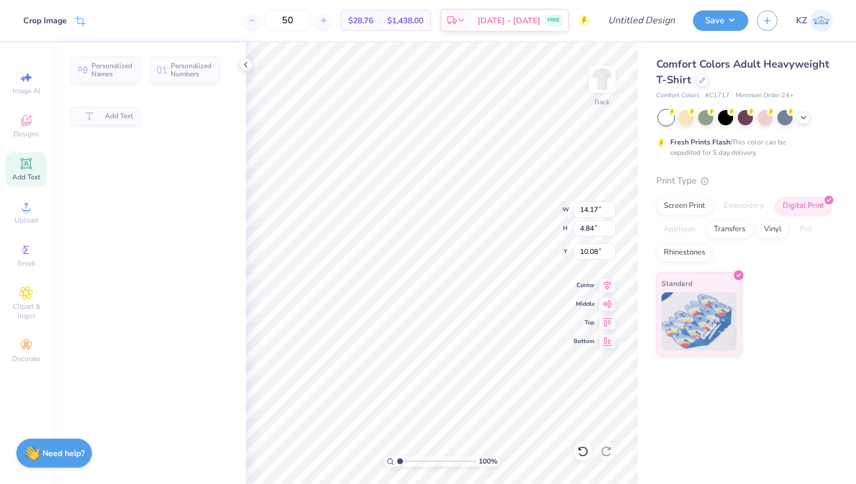
type input "7.41"
type input "11.54"
type input "1.85"
type input "4.48"
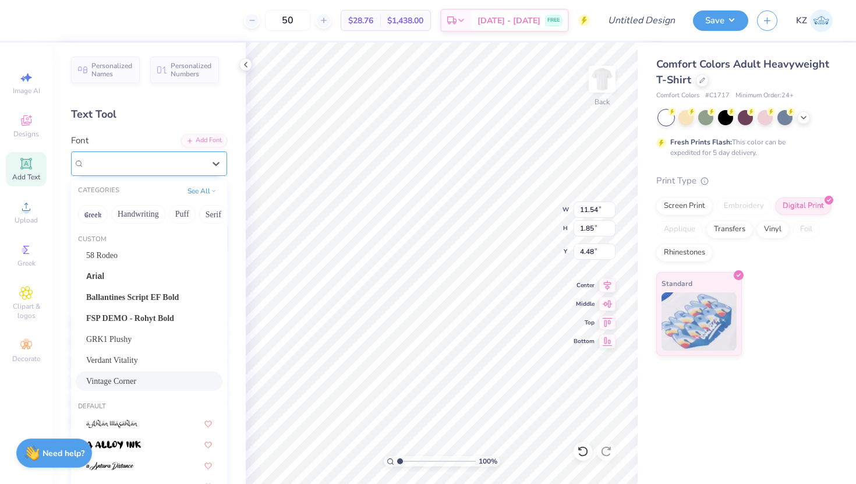
click at [178, 163] on div "Vintage Corner" at bounding box center [144, 163] width 122 height 18
type input "14.17"
type input "4.84"
type input "7.41"
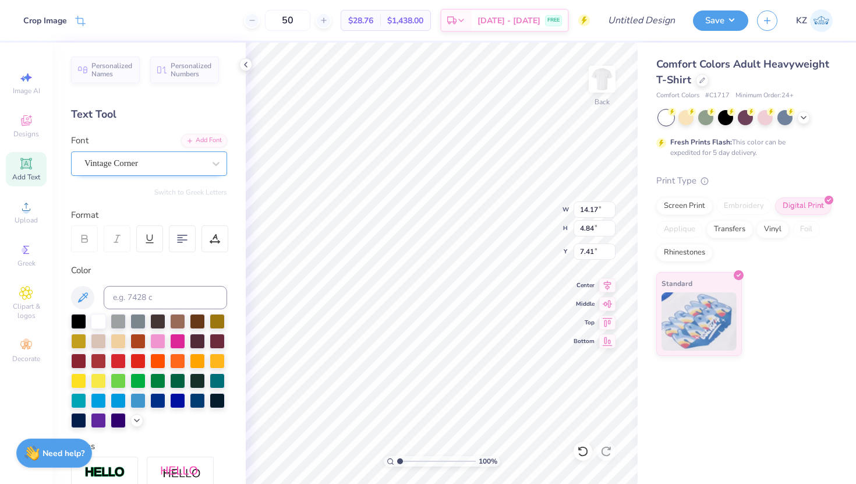
click at [155, 156] on div at bounding box center [144, 164] width 120 height 16
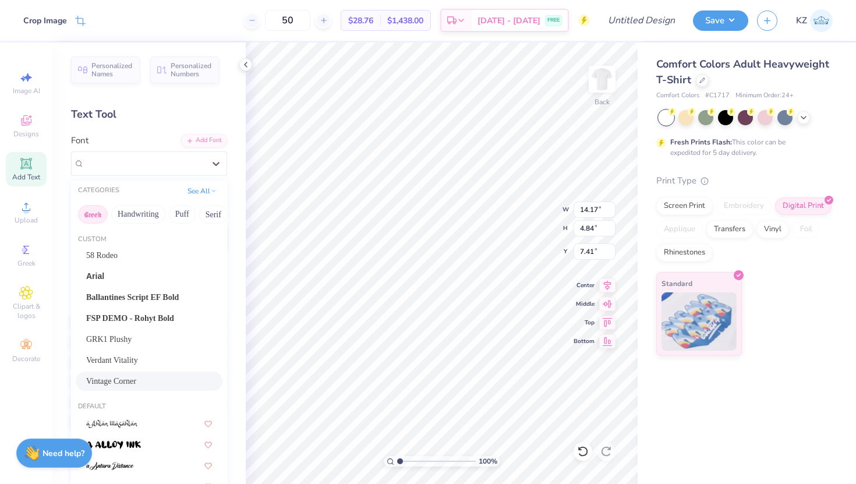
click at [97, 216] on button "Greek" at bounding box center [93, 214] width 30 height 19
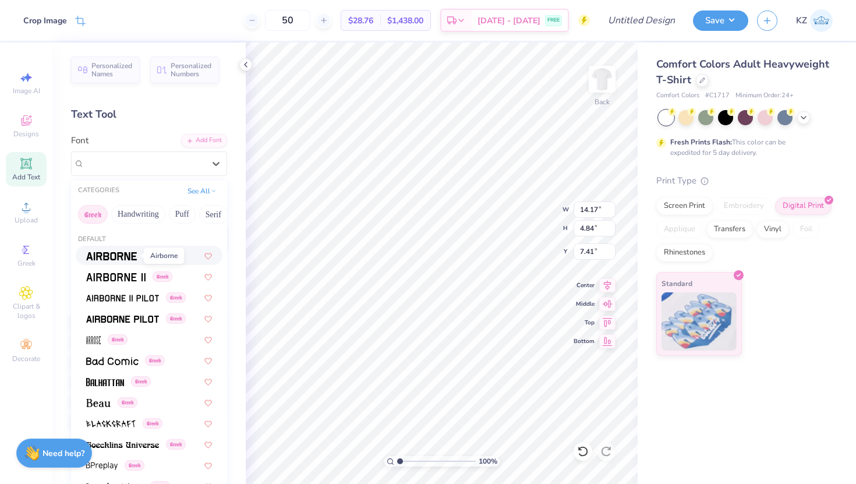
click at [122, 258] on img at bounding box center [111, 256] width 51 height 8
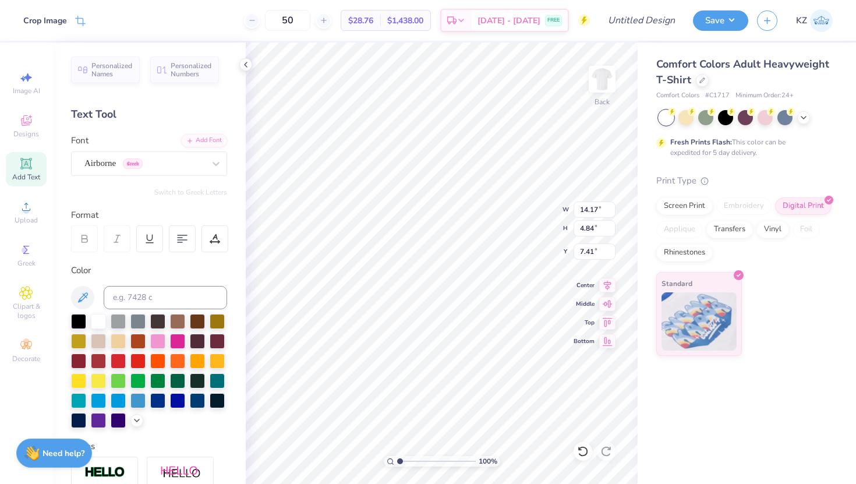
type input "12.39"
type input "4.23"
type input "8.02"
type input "11.49"
type input "3.92"
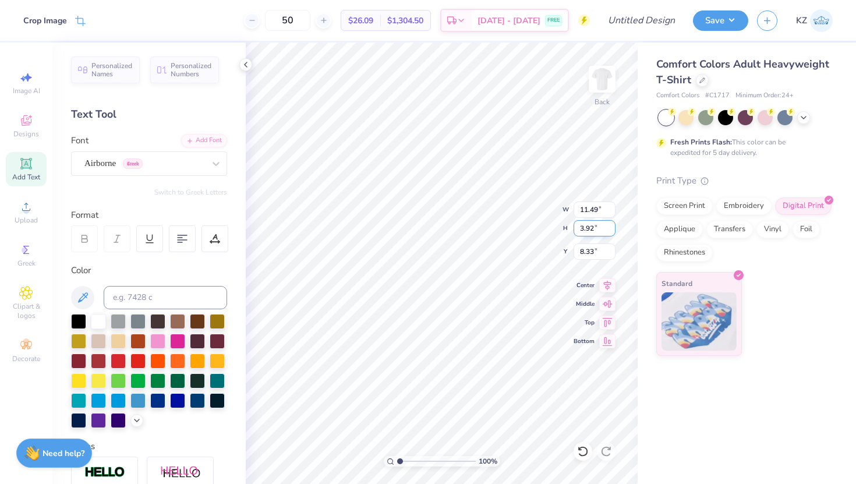
type input "6.76"
type input "6.74"
type input "11.31"
type input "1.69"
type input "2.15"
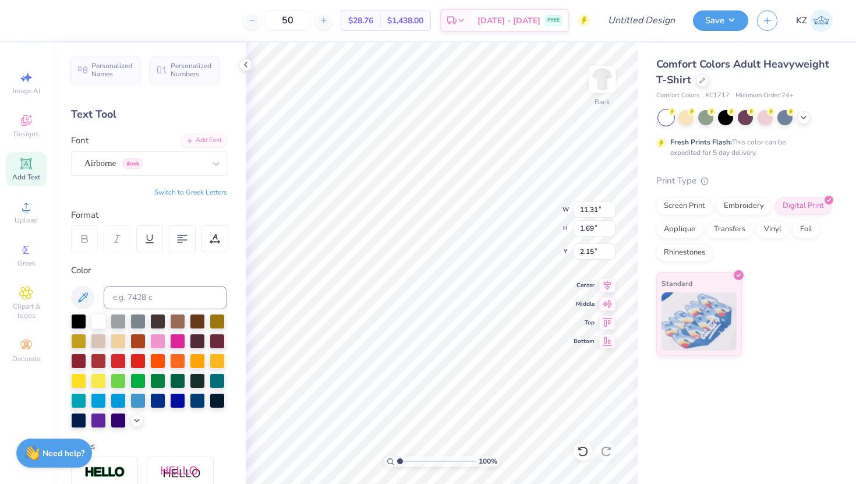
type input "11.75"
type input "1.76"
type input "2.12"
type input "4.68"
type input "5.06"
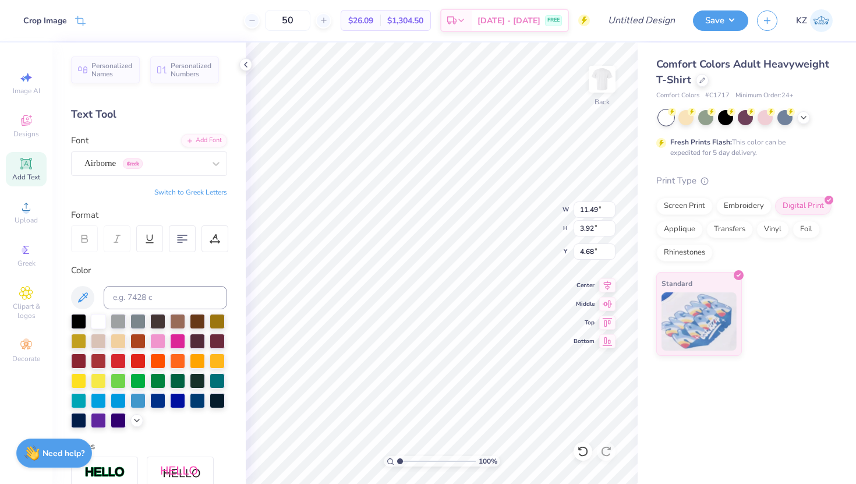
type input "1.73"
type input "4.36"
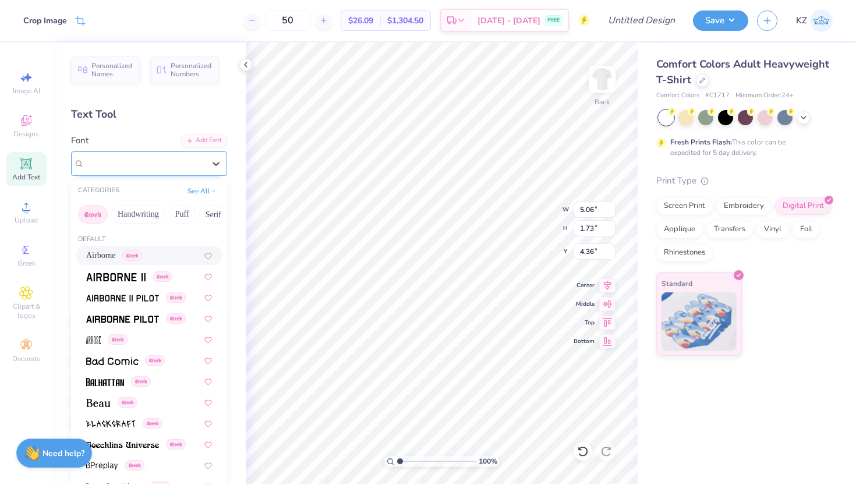
click at [205, 161] on div "Airborne Greek" at bounding box center [144, 163] width 122 height 18
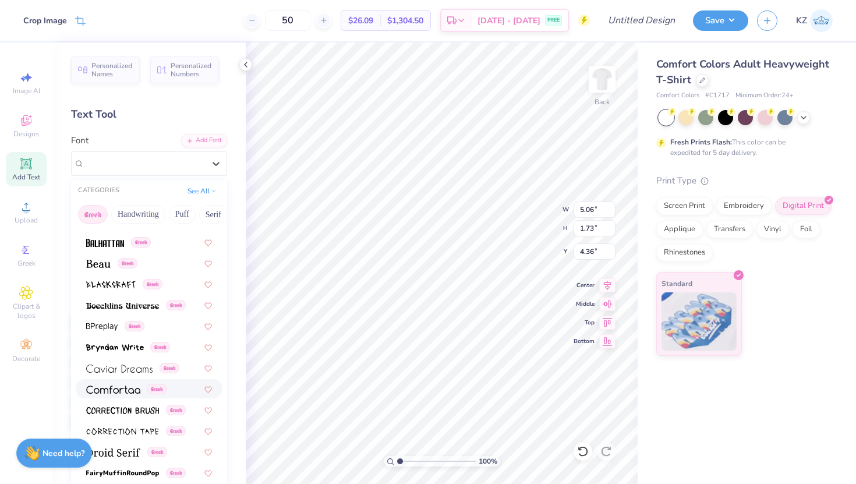
scroll to position [133, 0]
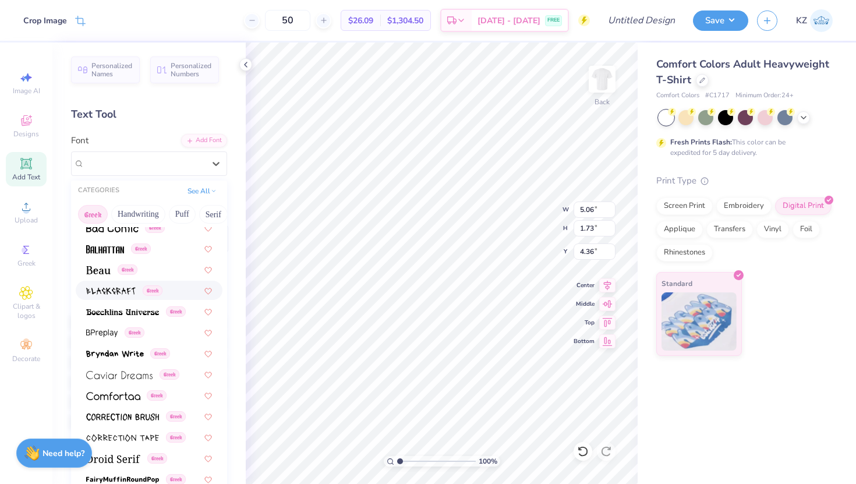
click at [136, 285] on div "Greek" at bounding box center [124, 290] width 76 height 12
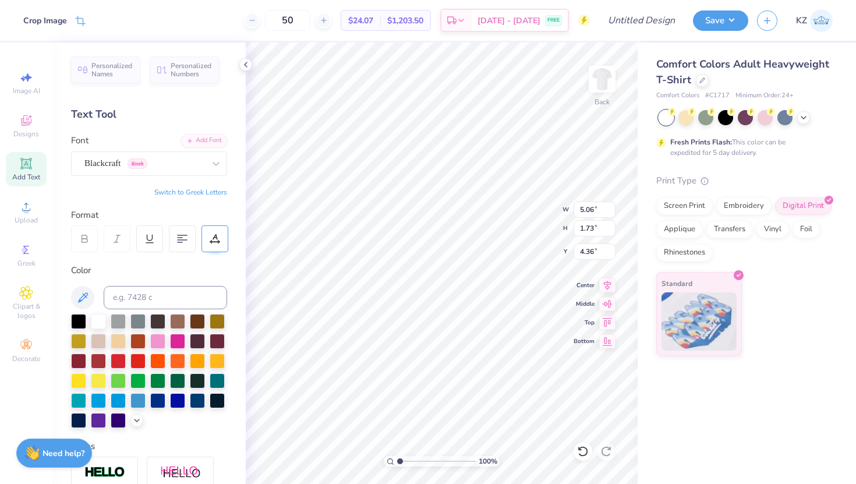
type input "3.28"
type input "1.12"
type input "4.96"
type input "6.14"
type input "3.28"
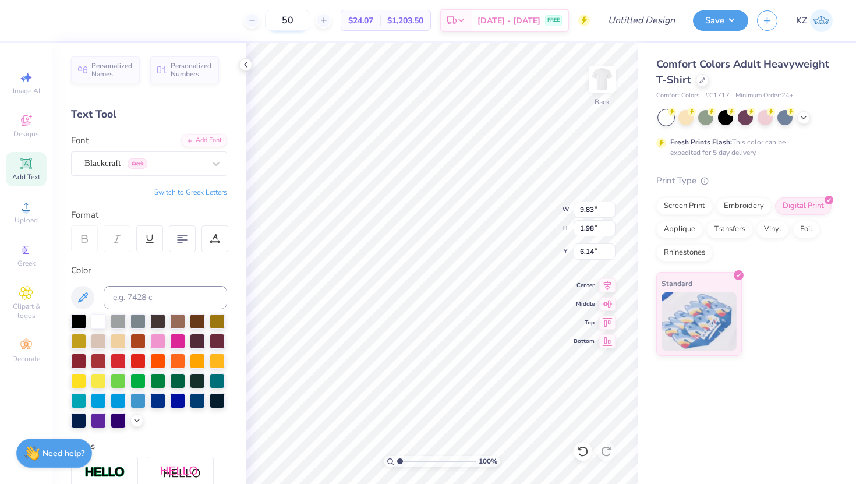
type input "1.12"
type input "1.60"
type input "8.02"
type input "2.74"
type input "1.22"
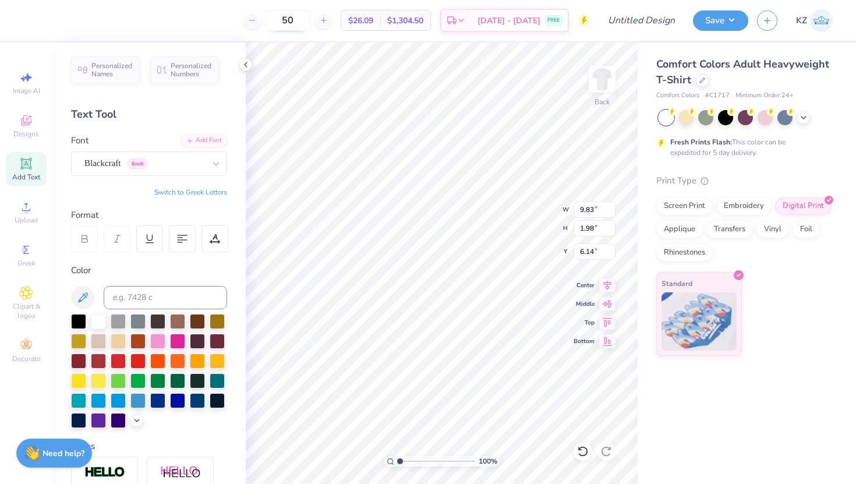
type input "4.38"
type input "4.90"
type input "4.91"
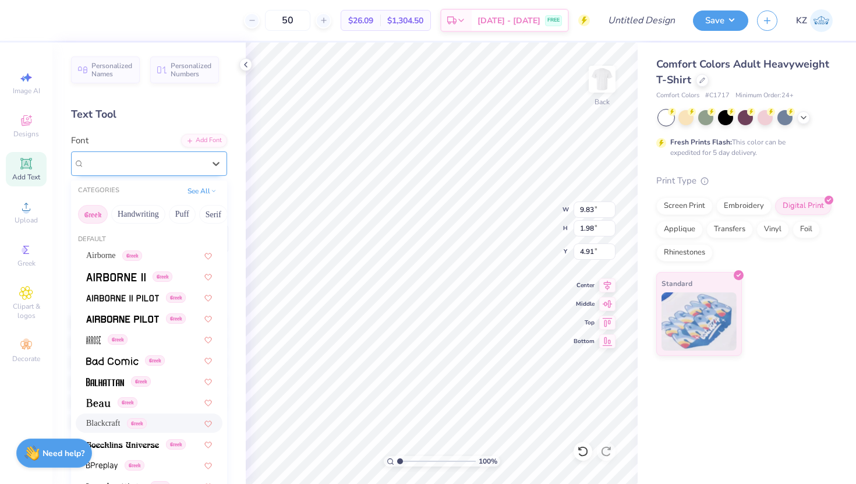
click at [163, 155] on div "Blackcraft Greek" at bounding box center [144, 163] width 122 height 18
click at [119, 276] on img at bounding box center [115, 277] width 59 height 8
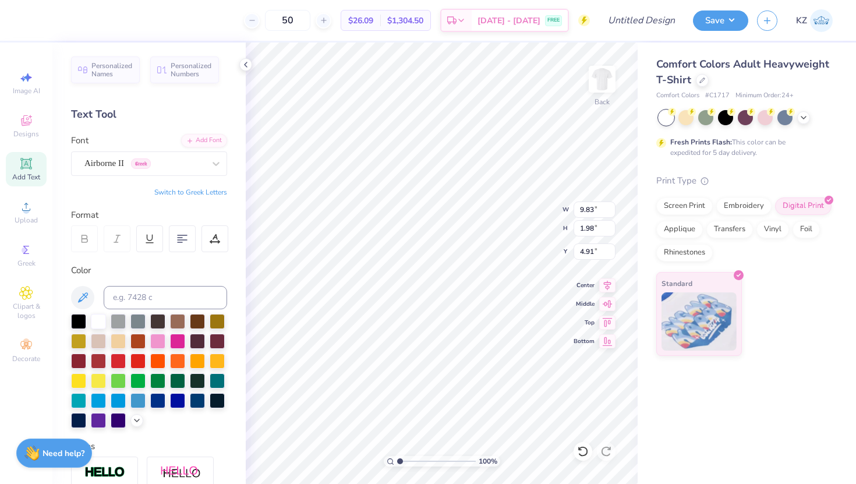
type input "11.70"
type input "1.76"
type input "5.02"
click at [162, 171] on div "Airborne II Greek" at bounding box center [144, 163] width 122 height 18
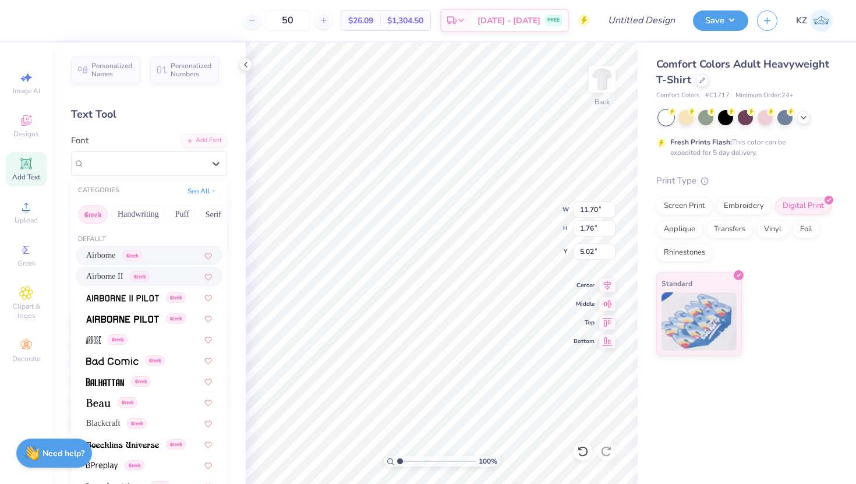
click at [148, 246] on div "Airborne Greek" at bounding box center [149, 255] width 147 height 19
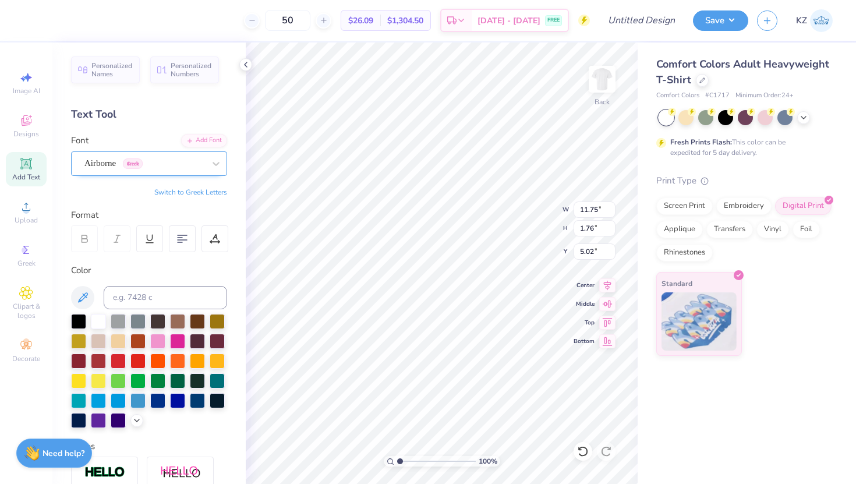
click at [171, 168] on div "Airborne Greek" at bounding box center [144, 163] width 122 height 18
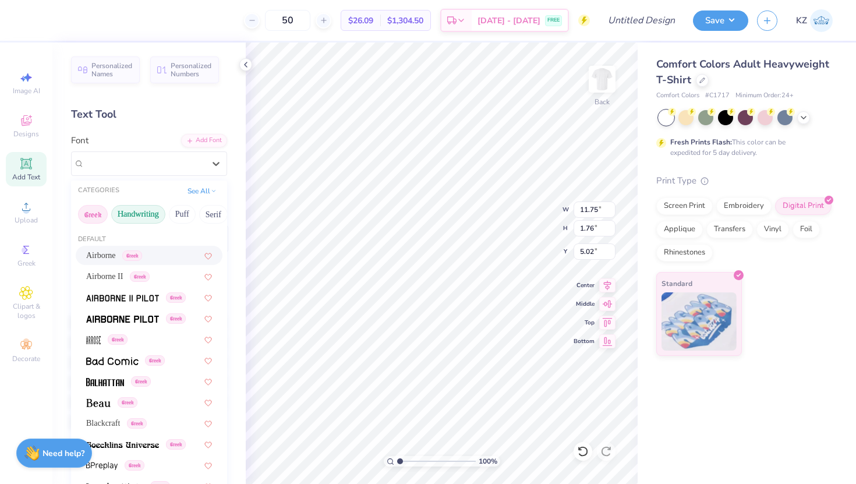
click at [146, 214] on button "Handwriting" at bounding box center [138, 214] width 54 height 19
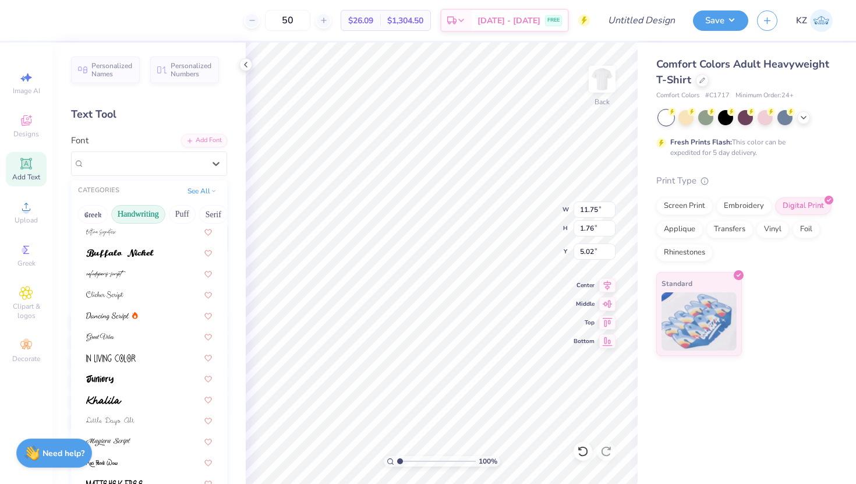
scroll to position [114, 0]
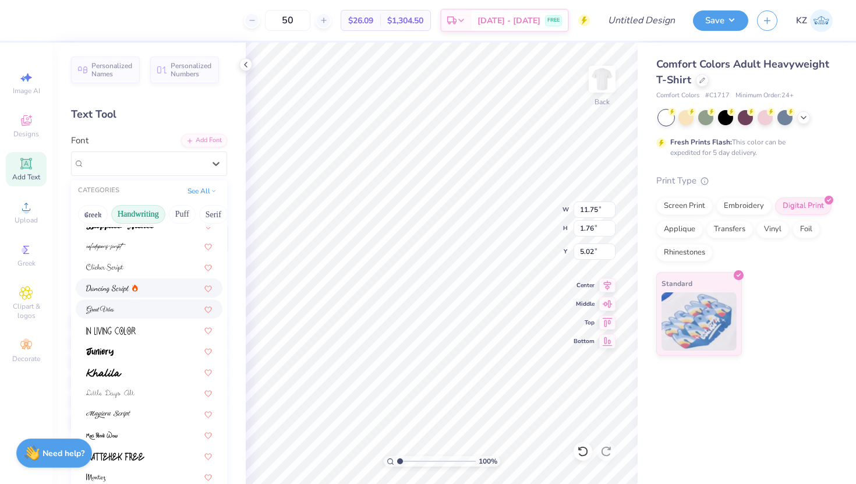
click at [117, 302] on div at bounding box center [149, 308] width 147 height 19
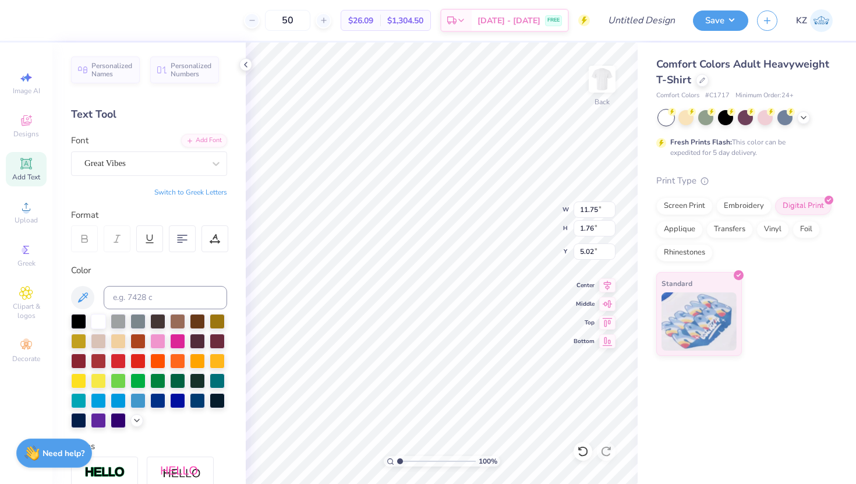
type input "7.19"
type input "1.98"
type input "4.91"
click at [161, 295] on input at bounding box center [165, 297] width 123 height 23
click at [157, 169] on div "Great Vibes" at bounding box center [144, 163] width 122 height 18
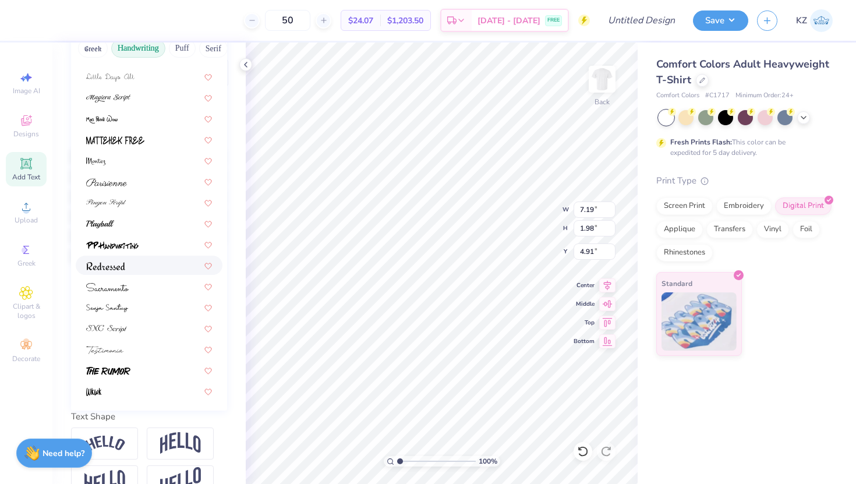
scroll to position [193, 0]
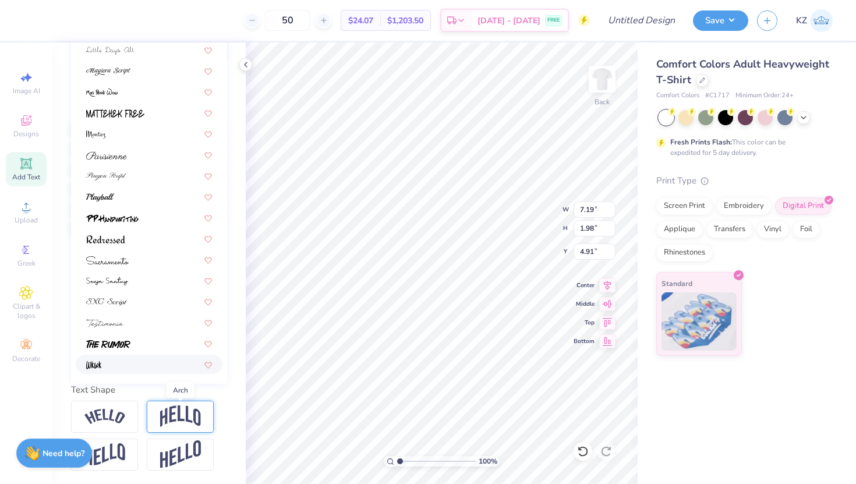
click at [178, 418] on img at bounding box center [180, 416] width 41 height 22
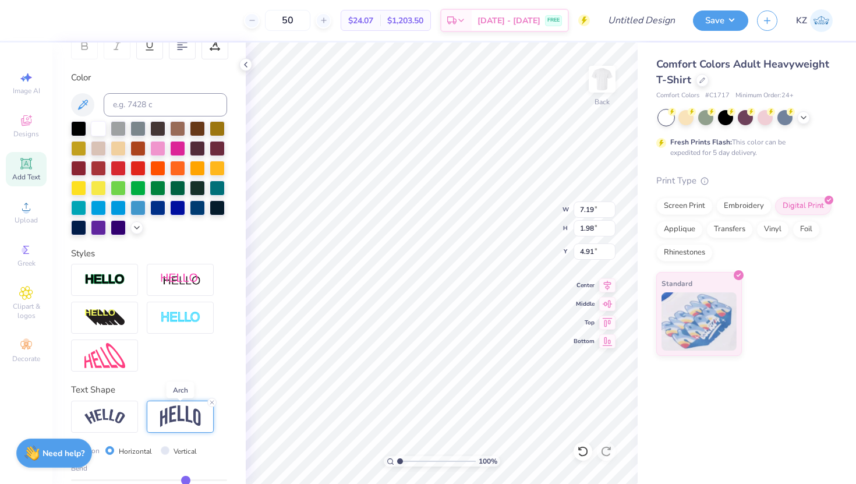
type input "3.09"
type input "4.36"
type input "8.02"
type input "2.74"
type input "1.22"
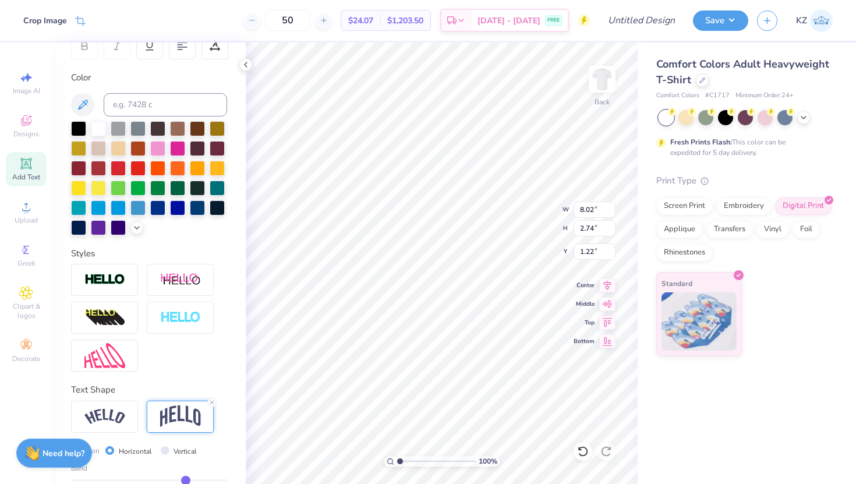
type input "7.19"
type input "3.09"
type input "4.36"
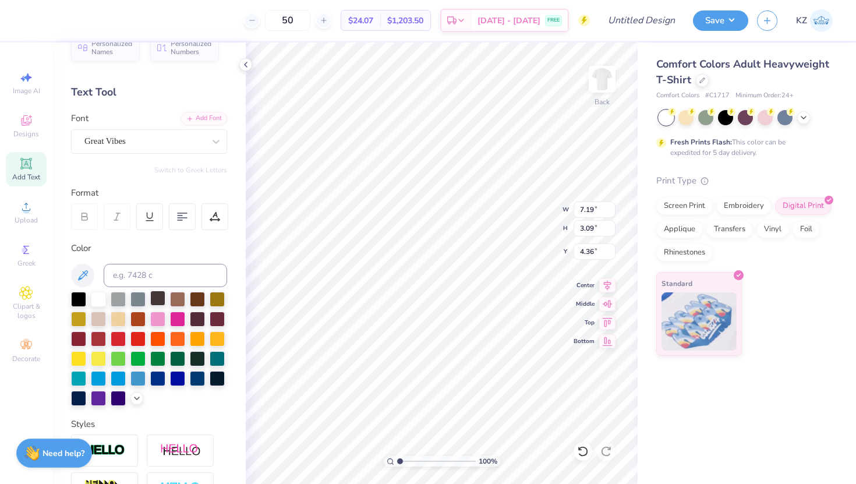
scroll to position [5, 0]
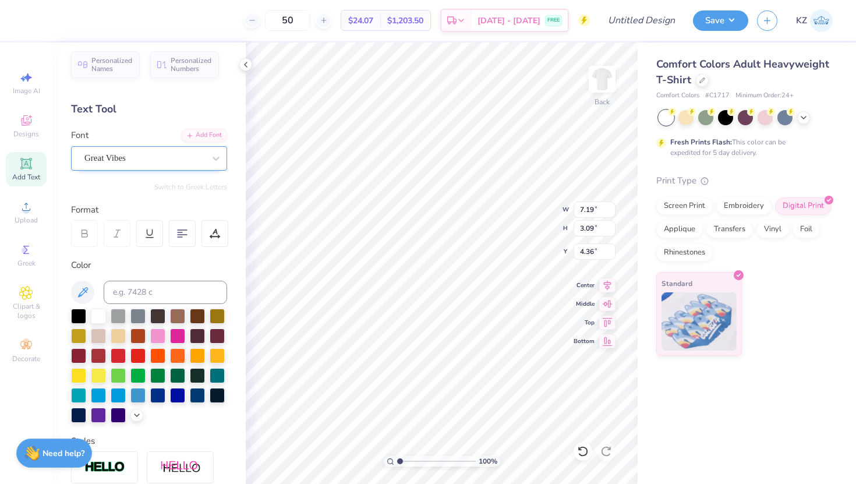
click at [152, 153] on div "Great Vibes" at bounding box center [144, 158] width 122 height 18
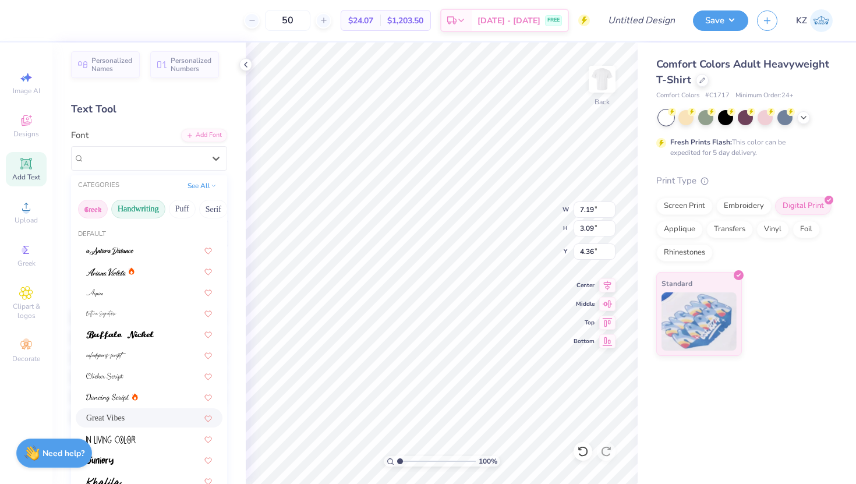
click at [87, 204] on button "Greek" at bounding box center [93, 209] width 30 height 19
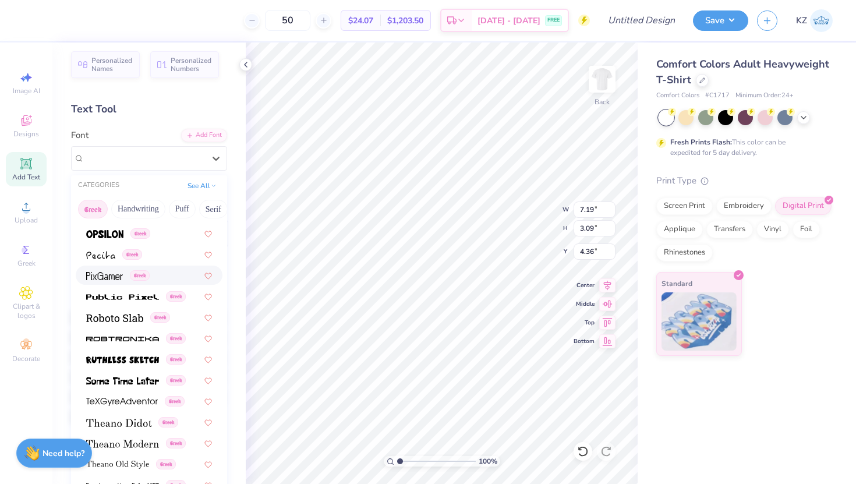
scroll to position [668, 0]
click at [110, 321] on span at bounding box center [114, 316] width 57 height 12
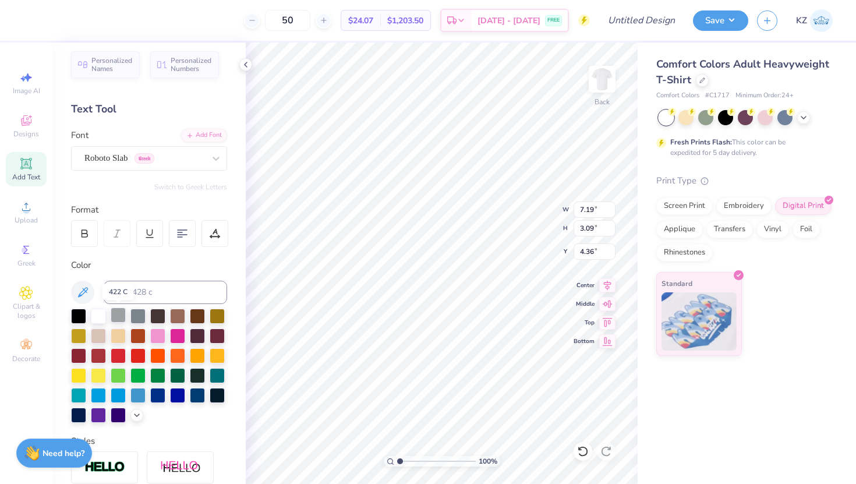
type input "9.47"
type input "3.79"
type input "3.96"
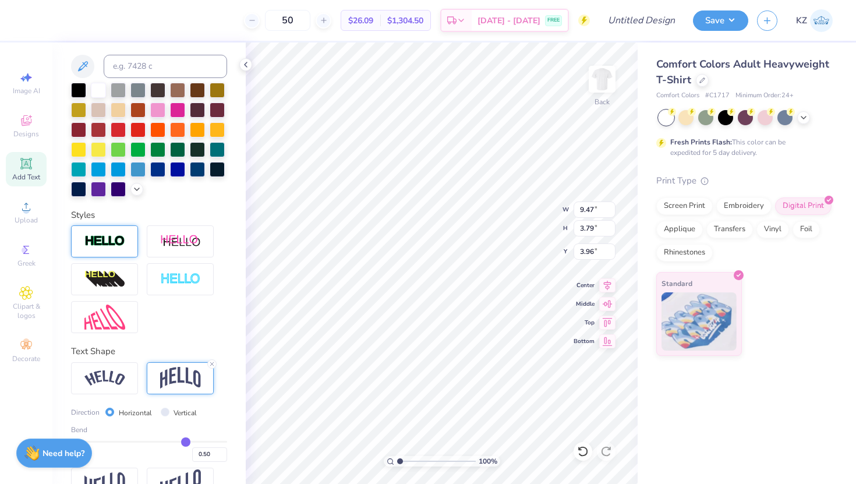
scroll to position [261, 0]
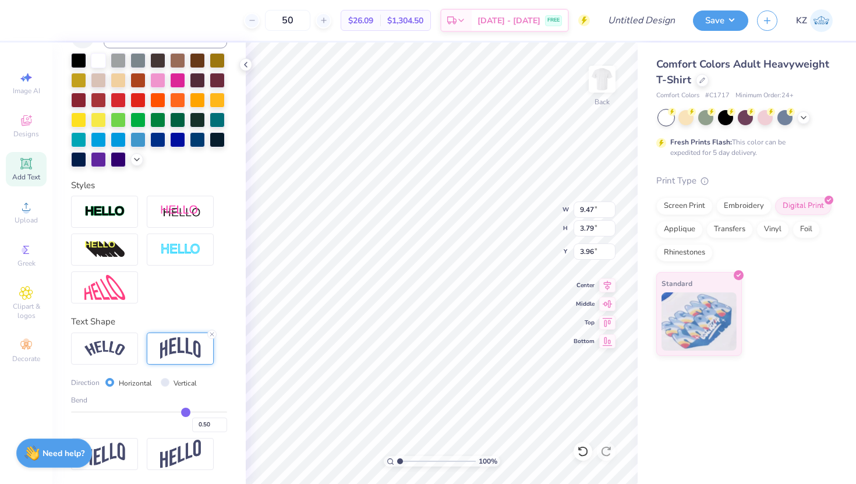
type input "0.47"
type input "0.41"
type input "0.24"
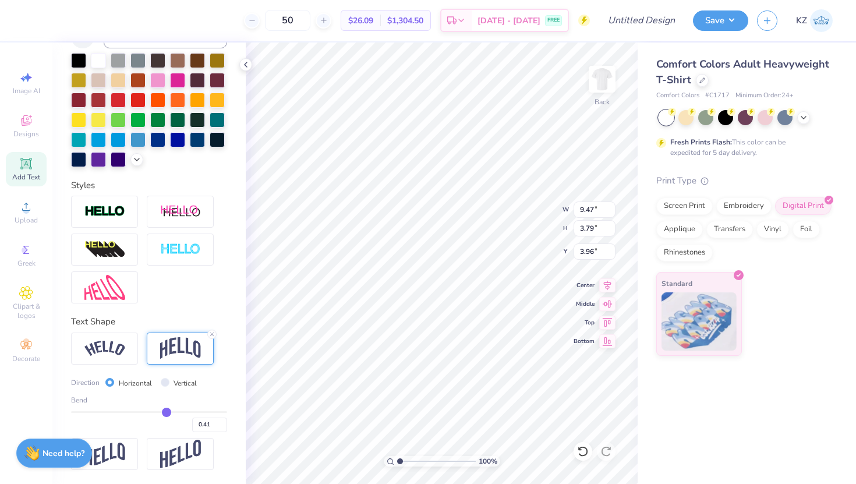
type input "0.24"
type input "-0.06"
type input "-0.46"
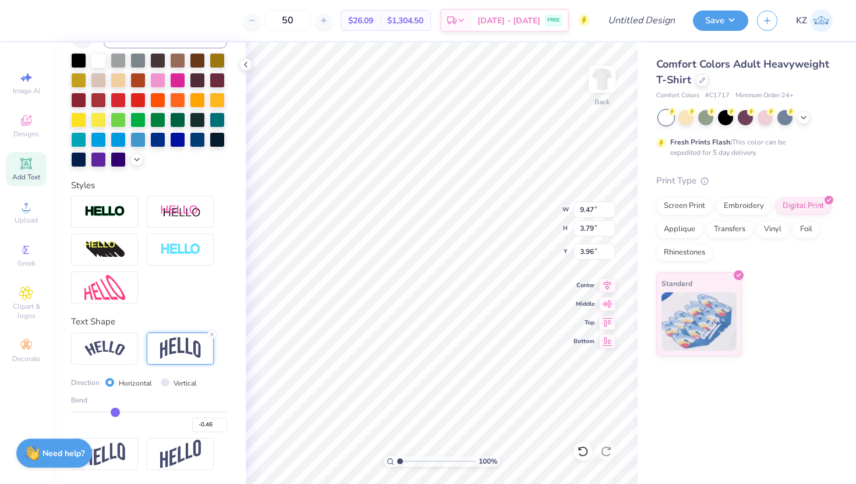
type input "-0.86"
type input "-1"
type input "-1.00"
drag, startPoint x: 183, startPoint y: 410, endPoint x: 2, endPoint y: 401, distance: 182.0
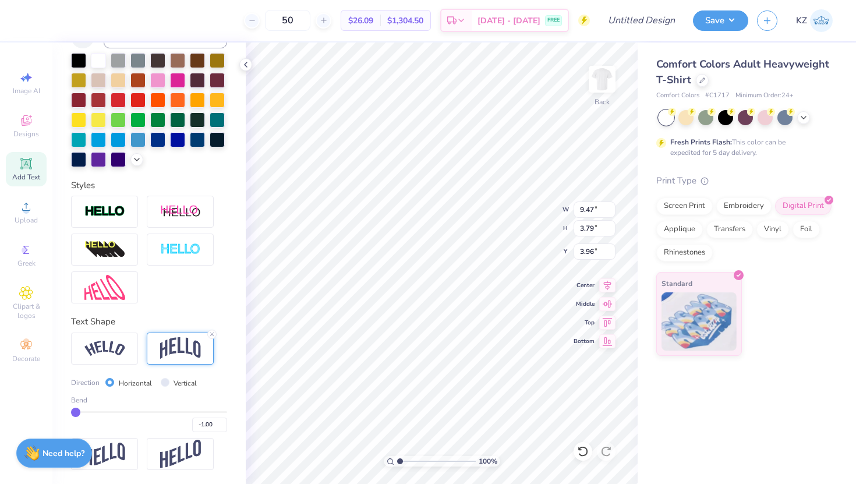
type input "-1"
click at [71, 411] on input "range" at bounding box center [149, 412] width 156 height 2
type input "6.44"
type input "2.59"
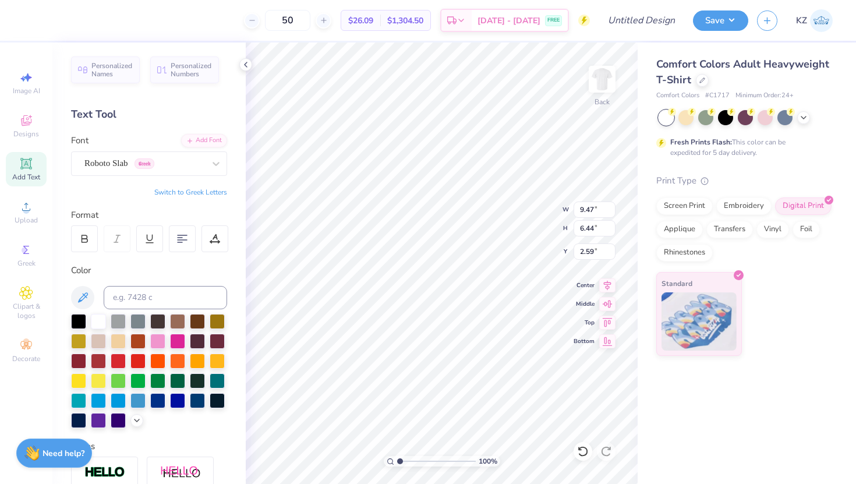
scroll to position [0, 1]
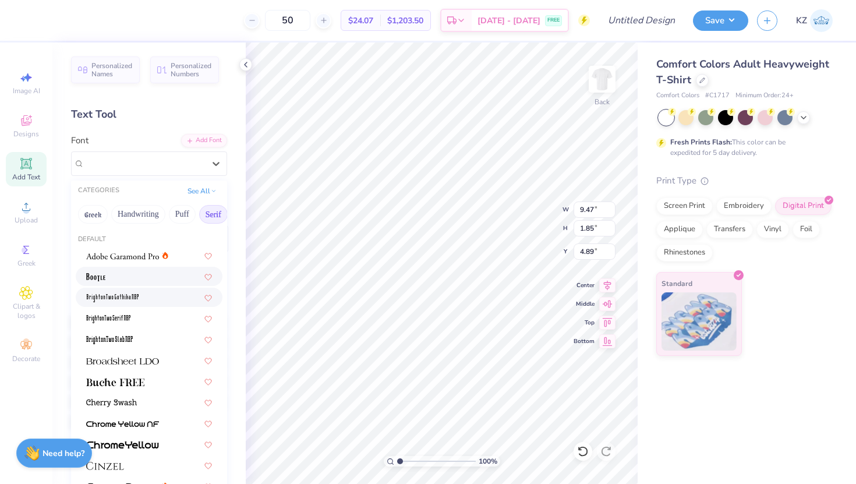
scroll to position [19, 0]
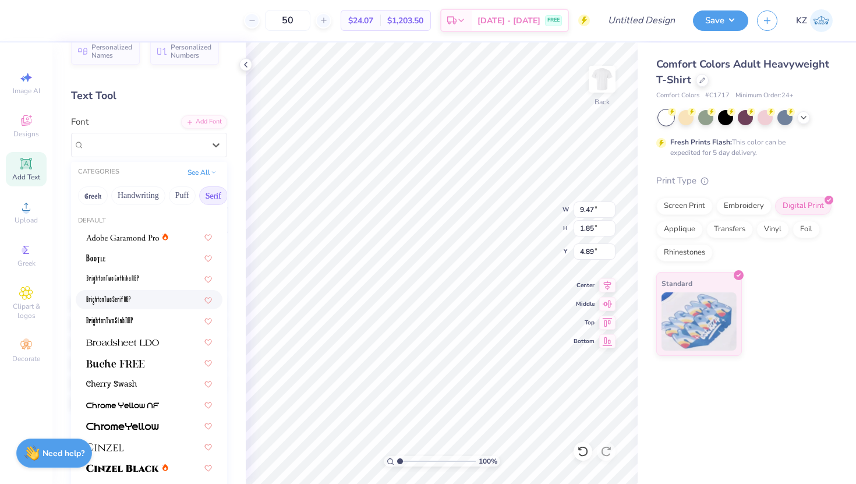
click at [119, 302] on img at bounding box center [108, 301] width 44 height 8
click at [220, 146] on icon at bounding box center [216, 145] width 12 height 12
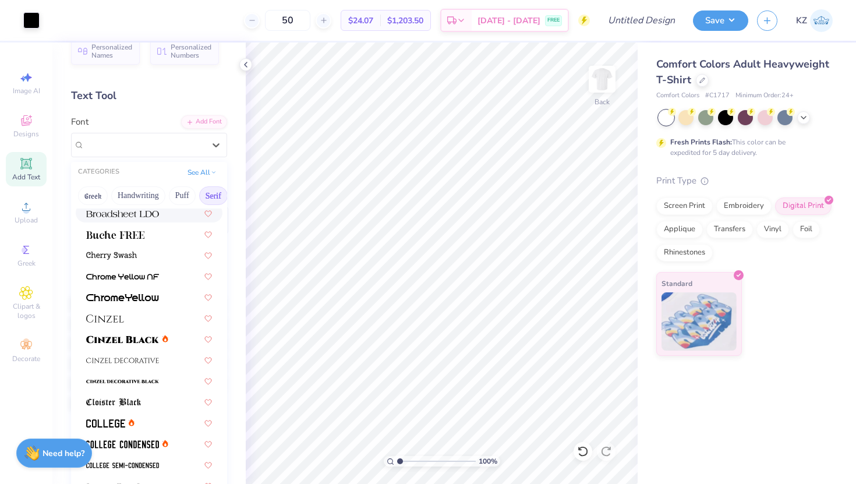
scroll to position [131, 0]
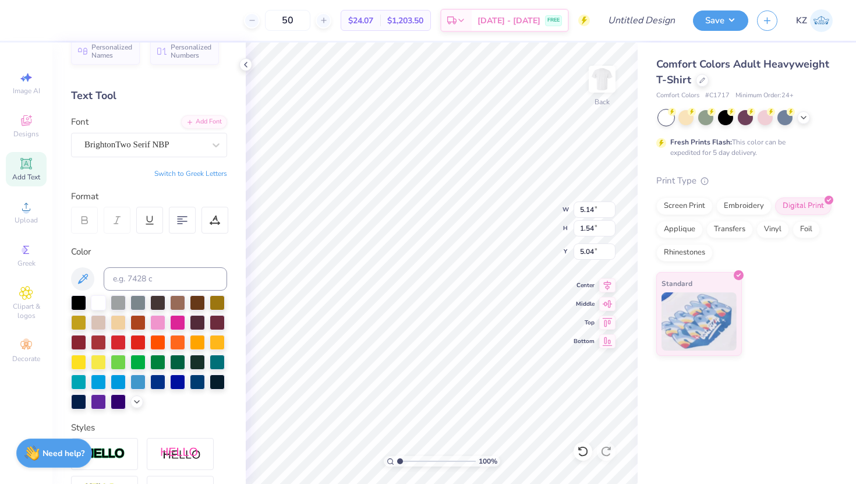
type input "4.84"
click at [166, 137] on div "BrightonTwo Serif NBP" at bounding box center [144, 145] width 122 height 18
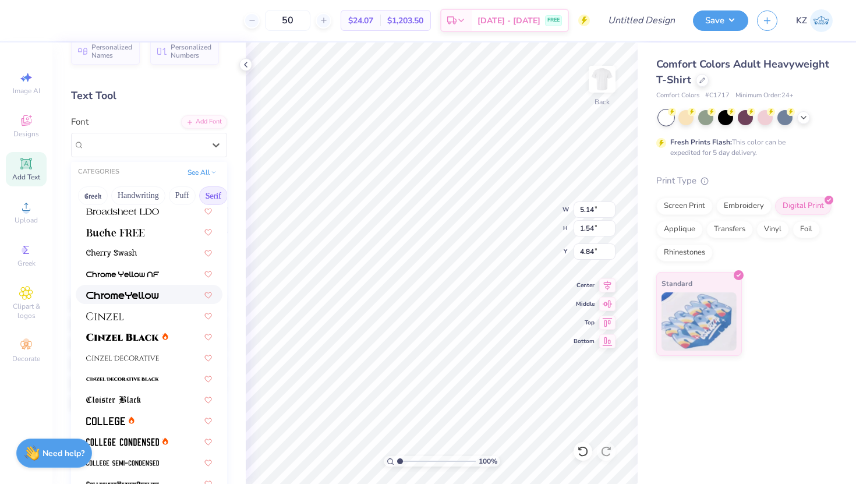
click at [128, 302] on div at bounding box center [149, 294] width 147 height 19
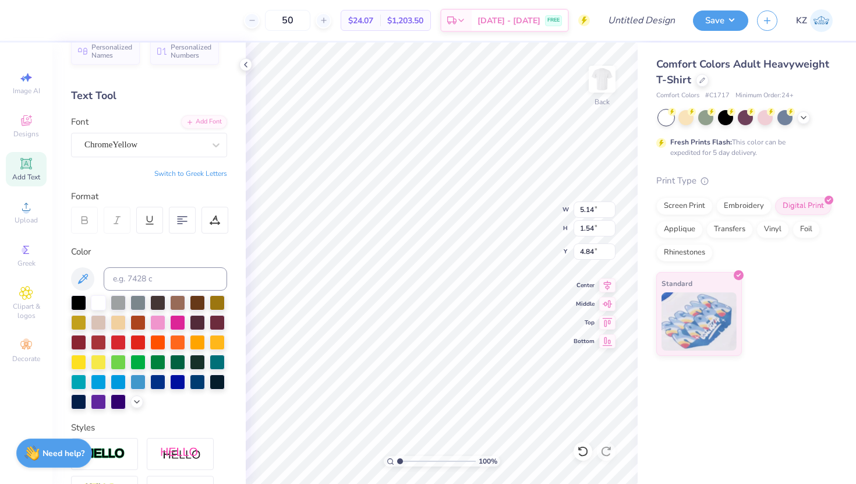
type input "10.18"
type input "1.67"
type input "4.77"
click at [168, 147] on div "ChromeYellow" at bounding box center [144, 145] width 122 height 18
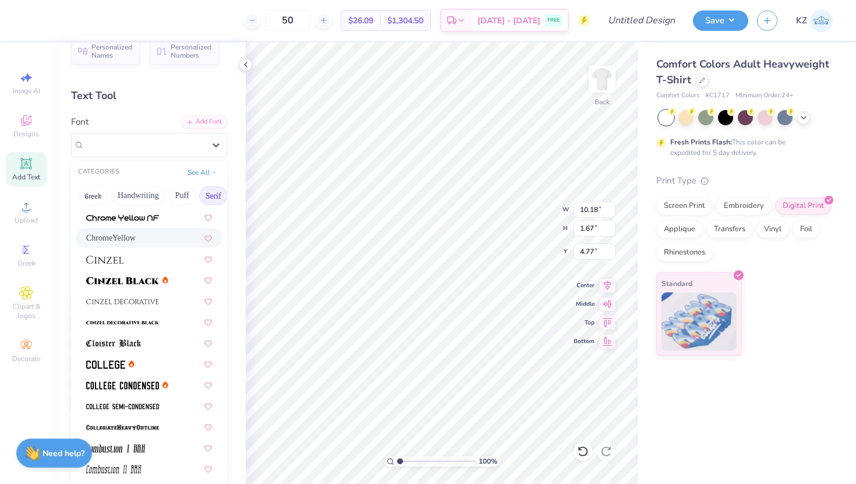
scroll to position [188, 0]
click at [127, 283] on img at bounding box center [122, 280] width 73 height 8
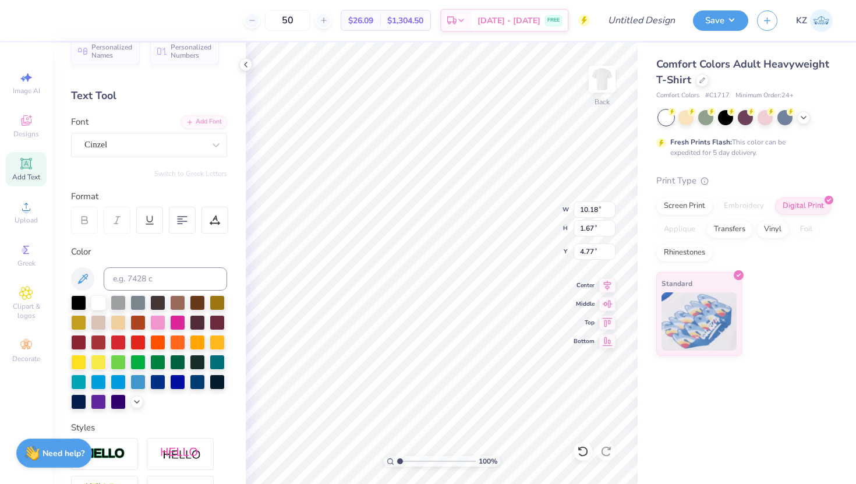
type input "12.74"
type input "1.80"
type input "4.71"
type input "6.97"
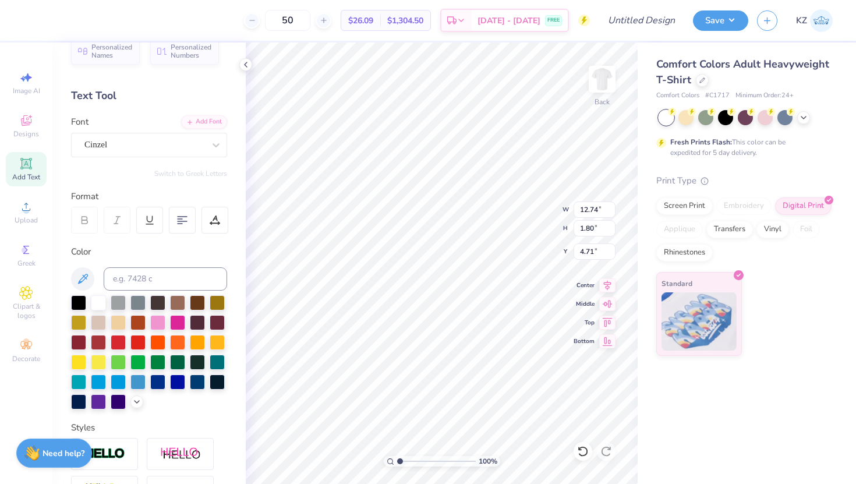
type input "0.98"
type input "5.52"
type input "4.44"
type input "4.86"
type input "0.69"
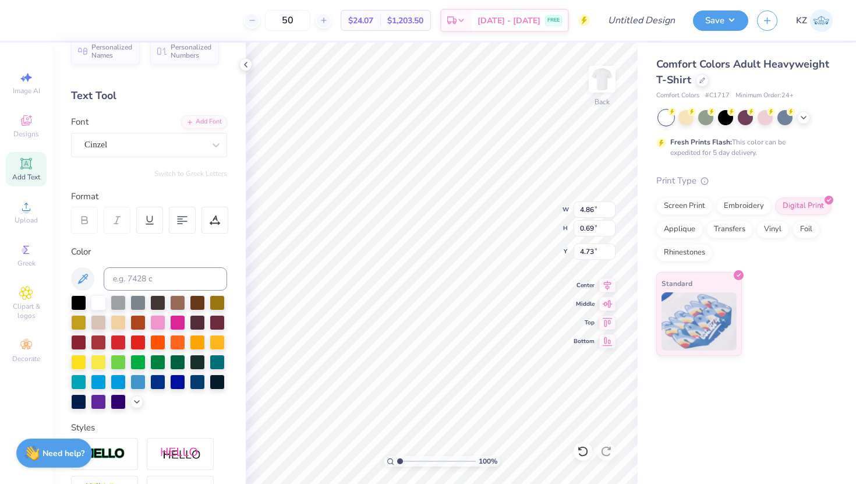
type input "4.49"
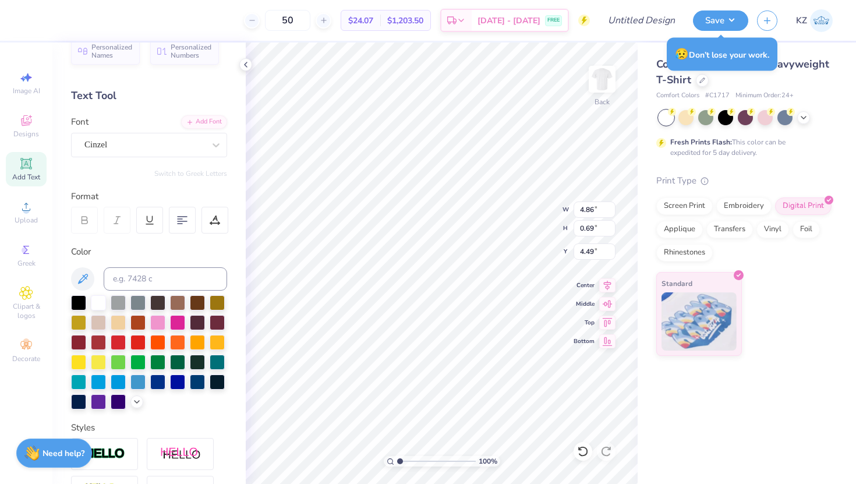
type input "6.36"
type input "0.90"
type input "4.40"
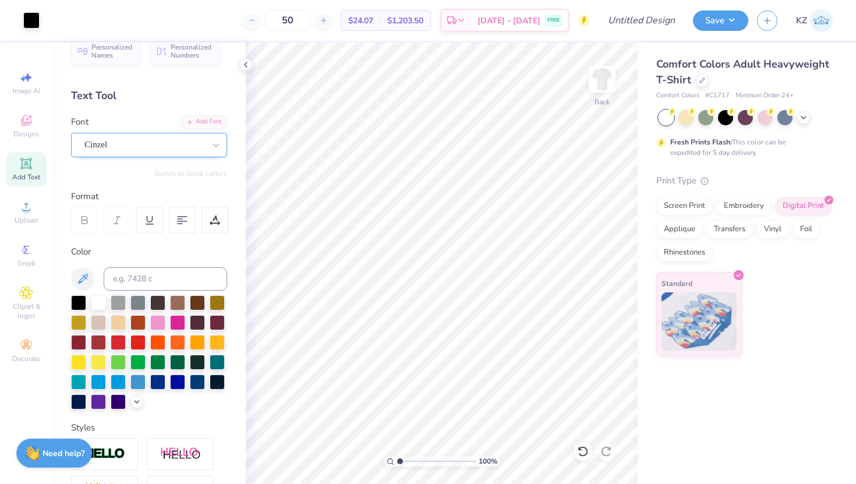
click at [182, 143] on div "Cinzel" at bounding box center [144, 145] width 122 height 18
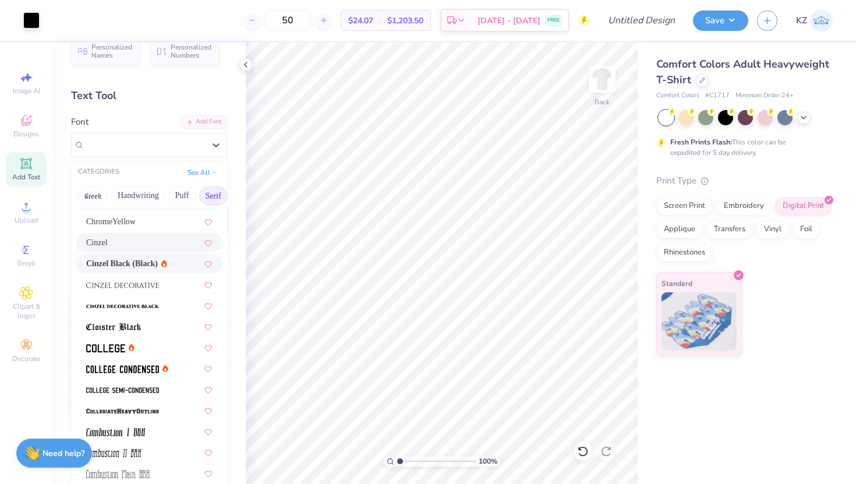
scroll to position [206, 0]
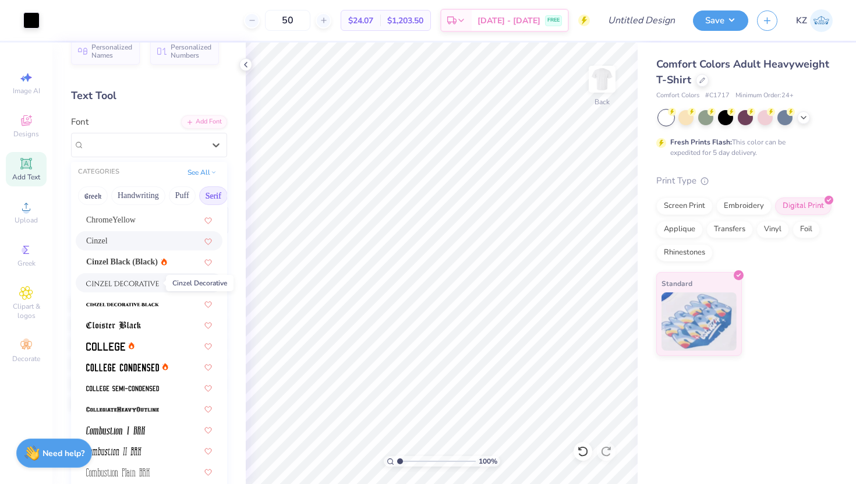
click at [107, 277] on span at bounding box center [122, 283] width 73 height 12
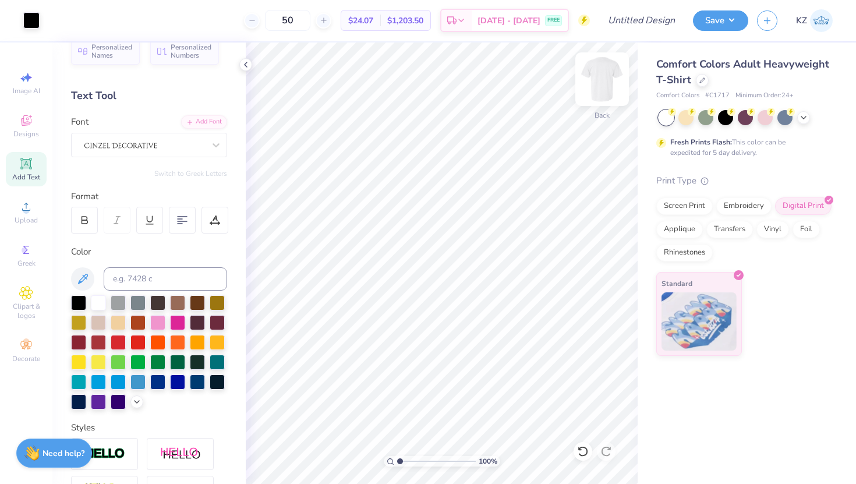
click at [591, 68] on img at bounding box center [602, 79] width 47 height 47
click at [98, 380] on div at bounding box center [98, 380] width 15 height 15
click at [121, 283] on input at bounding box center [165, 278] width 123 height 23
click at [104, 379] on div at bounding box center [98, 380] width 15 height 15
click at [123, 375] on div at bounding box center [118, 380] width 15 height 15
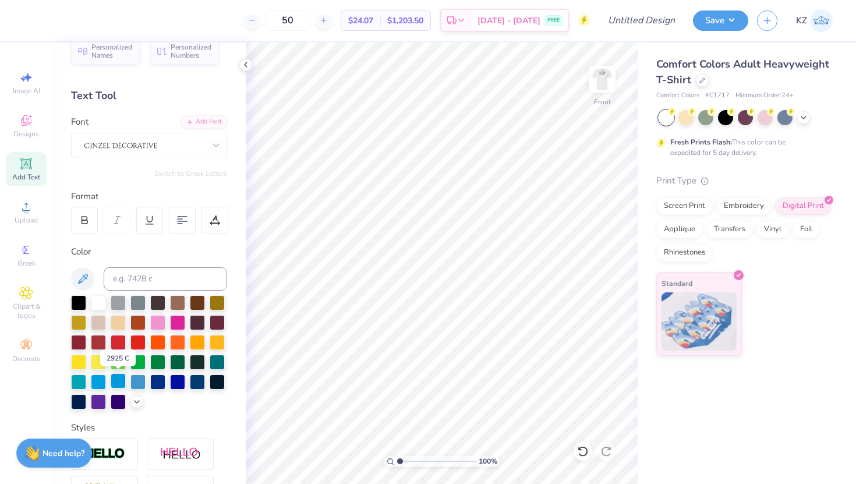
click at [116, 379] on div at bounding box center [118, 380] width 15 height 15
click at [30, 167] on icon at bounding box center [25, 163] width 11 height 11
type textarea "DST Charity Bashh"
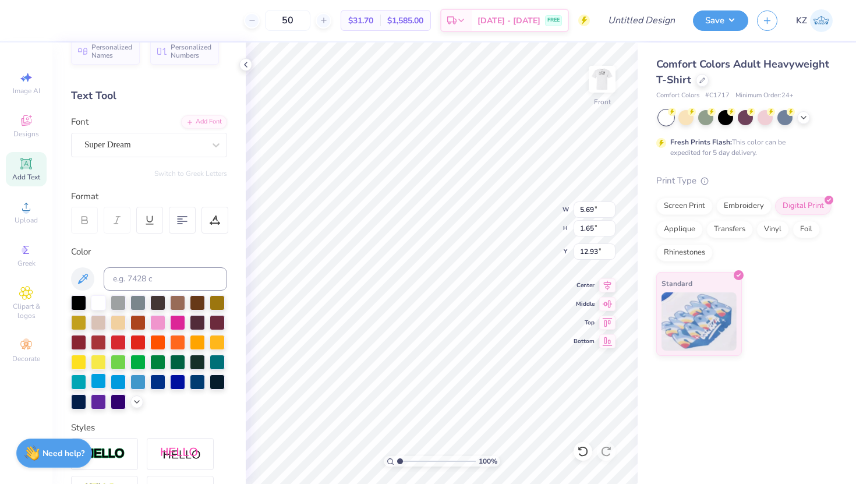
click at [100, 379] on div at bounding box center [98, 380] width 15 height 15
click at [135, 379] on div at bounding box center [137, 380] width 15 height 15
click at [136, 383] on div at bounding box center [137, 380] width 15 height 15
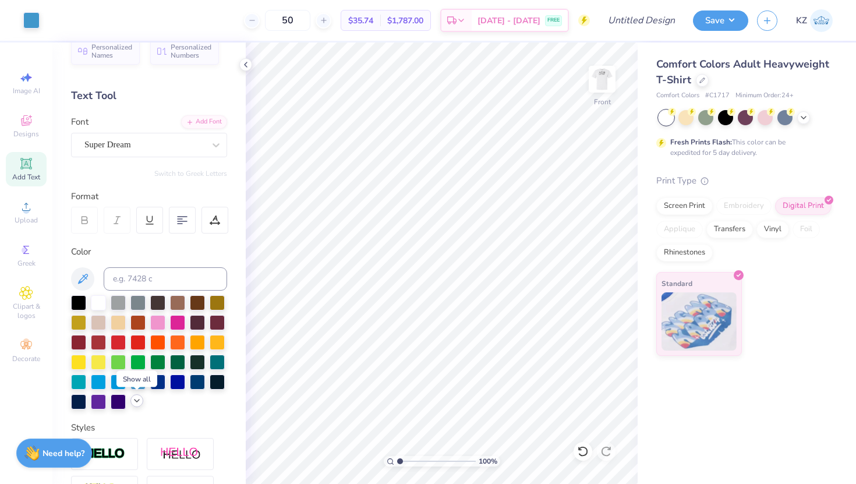
click at [132, 401] on icon at bounding box center [136, 400] width 9 height 9
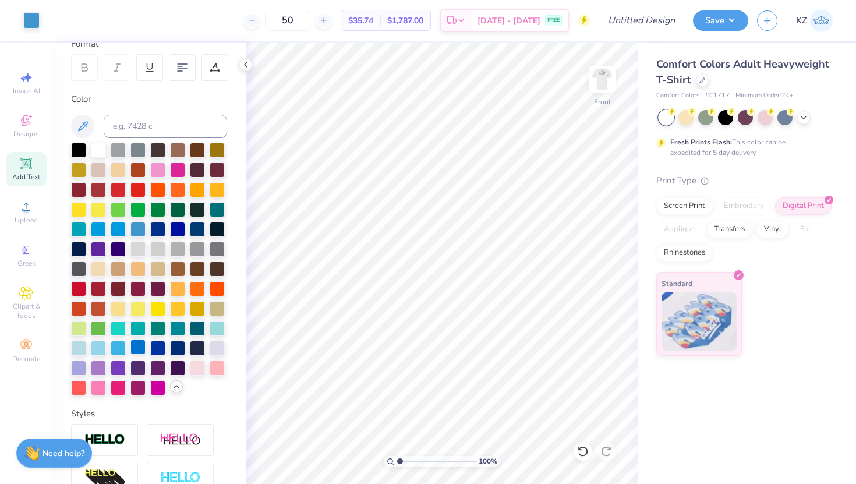
scroll to position [174, 0]
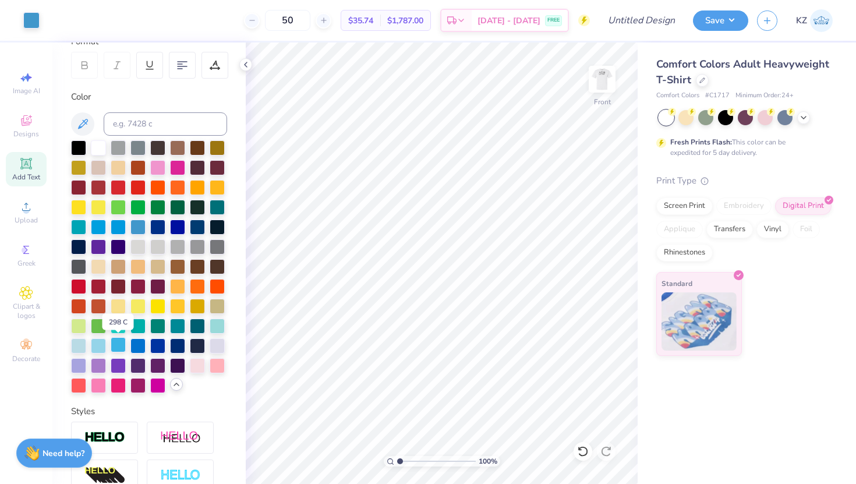
click at [116, 347] on div at bounding box center [118, 344] width 15 height 15
type input "9.26"
type input "0.92"
type input "5.62"
type input "10.86"
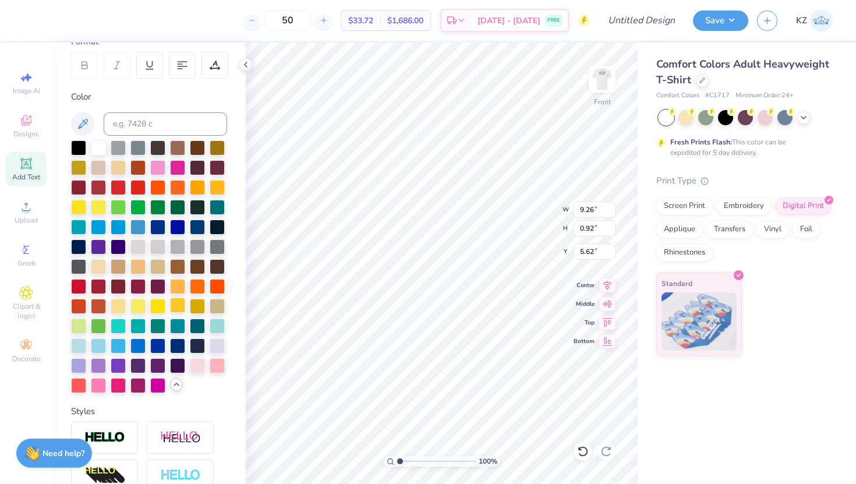
type input "1.08"
type input "12.20"
type input "1.21"
drag, startPoint x: 23, startPoint y: 172, endPoint x: 38, endPoint y: 172, distance: 15.1
click at [23, 172] on div "Add Text" at bounding box center [26, 169] width 41 height 34
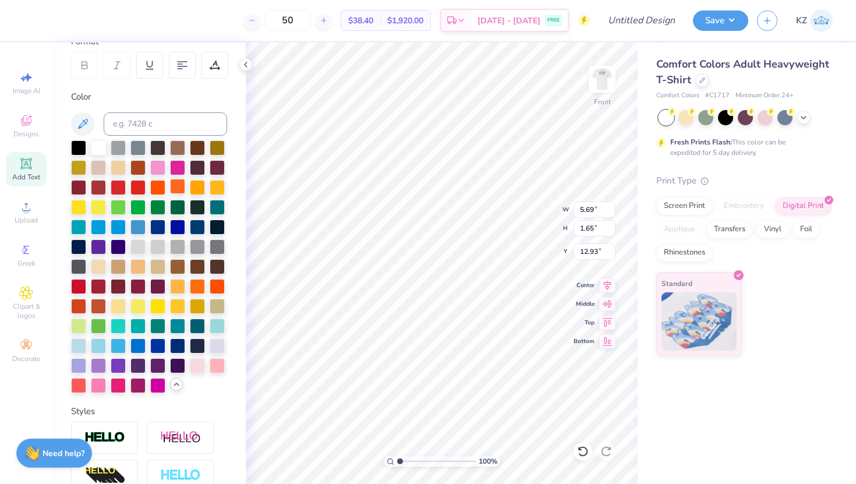
type input "7.08"
type textarea "X"
type textarea "19-01-2022"
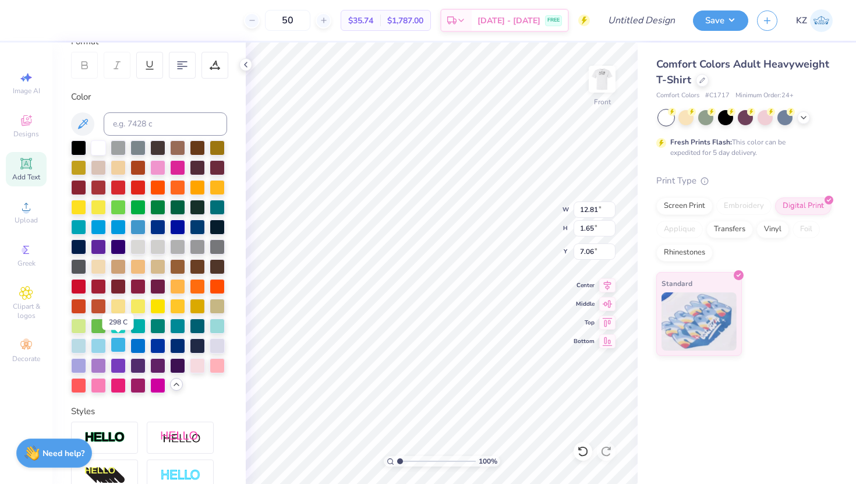
click at [119, 344] on div at bounding box center [118, 344] width 15 height 15
click at [100, 347] on div at bounding box center [98, 344] width 15 height 15
click at [118, 347] on div at bounding box center [118, 344] width 15 height 15
type input "10.87"
type input "1.40"
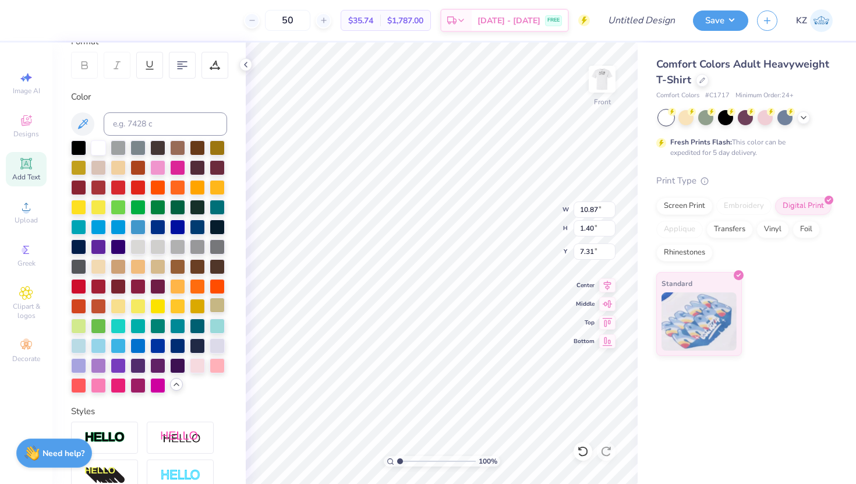
type input "7.26"
type input "9.55"
type input "1.23"
type input "7.41"
type input "8.53"
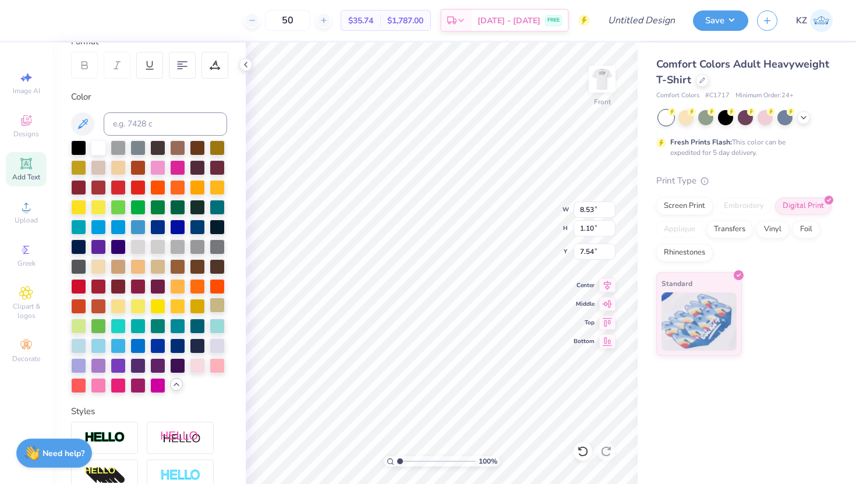
type input "1.10"
type input "7.46"
click at [24, 174] on span "Add Text" at bounding box center [26, 176] width 28 height 9
type textarea "="
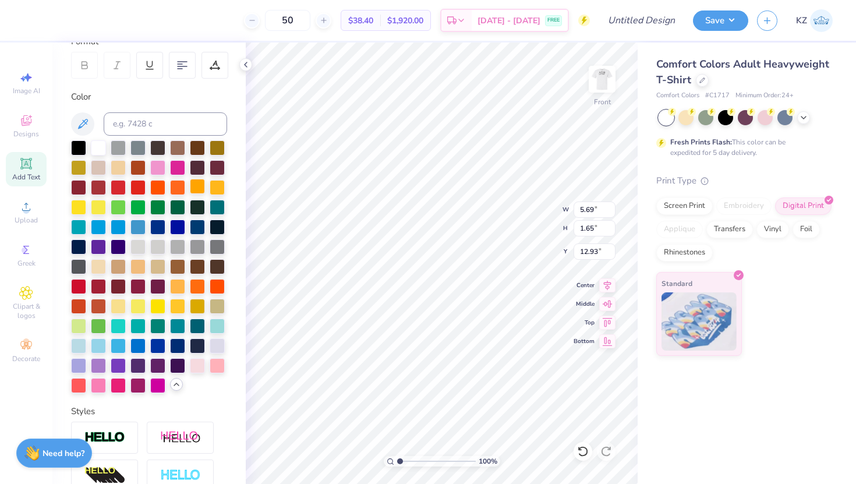
scroll to position [0, 1]
type textarea "New york"
click at [118, 344] on div at bounding box center [118, 344] width 15 height 15
type input "5.70"
type input "1.12"
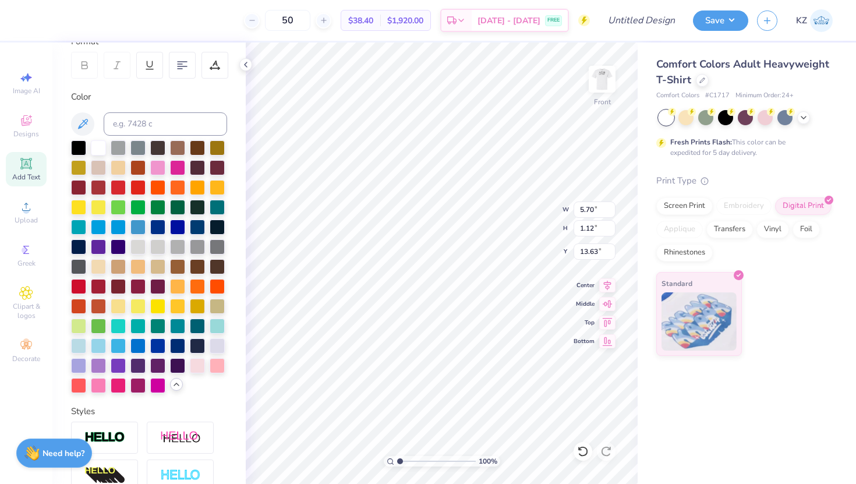
type input "9.40"
type input "6.81"
type input "0.88"
type input "7.33"
type input "5.70"
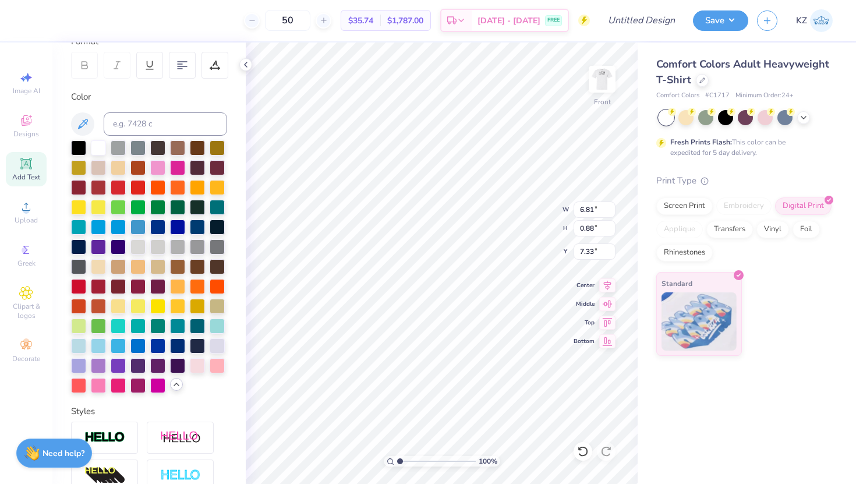
type input "1.12"
type input "8.92"
type input "13.75"
type input "6.81"
type input "0.88"
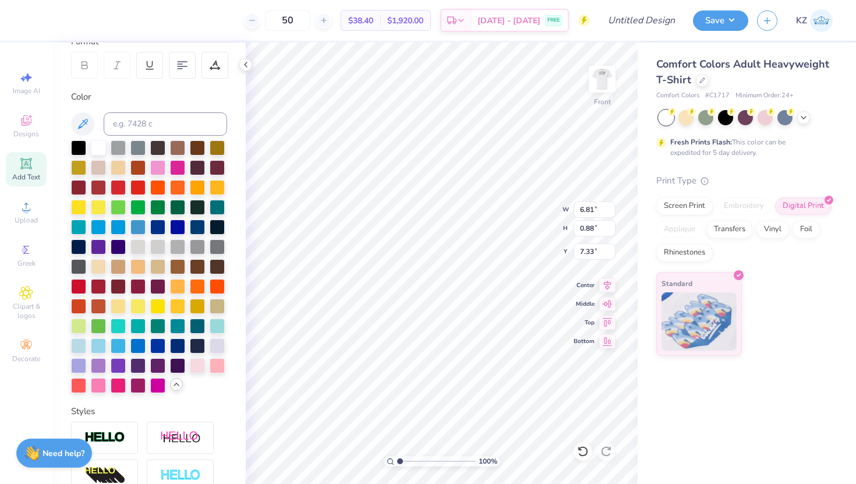
type input "10.12"
type input "12.20"
type input "1.21"
type input "5.27"
type input "5.23"
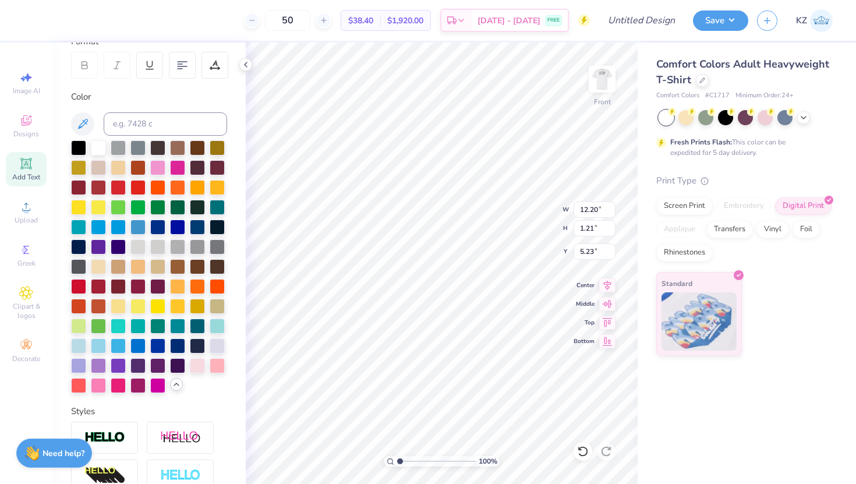
type input "5.16"
type input "6.81"
type input "0.88"
type input "6.89"
type input "9.07"
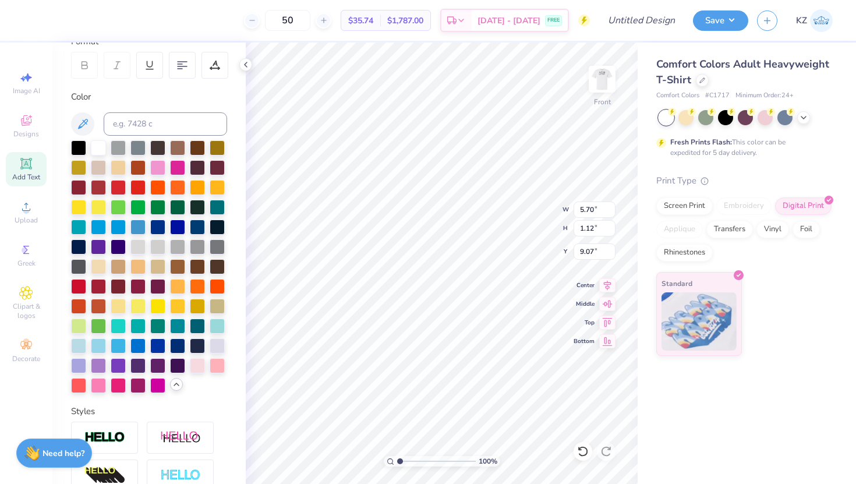
type input "8.34"
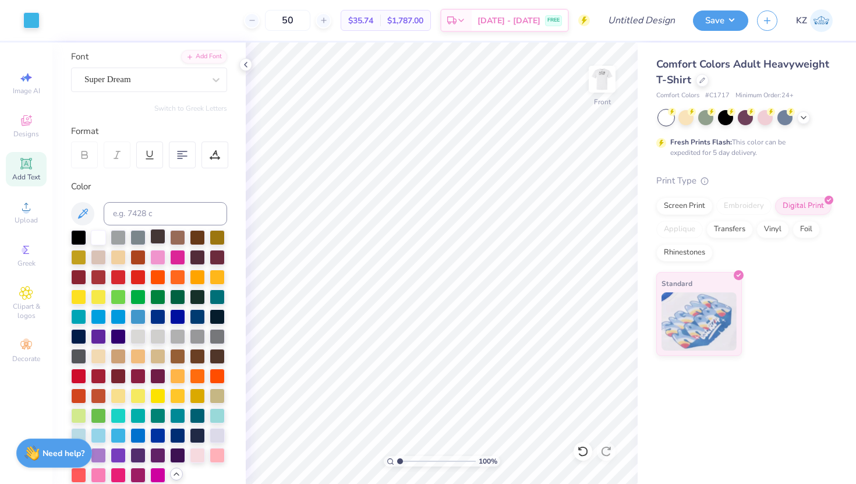
scroll to position [68, 0]
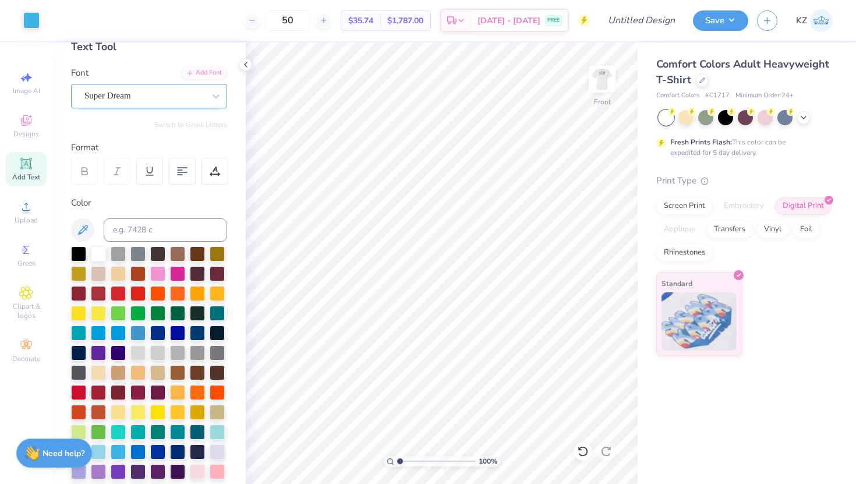
click at [180, 94] on div "Super Dream" at bounding box center [144, 96] width 122 height 18
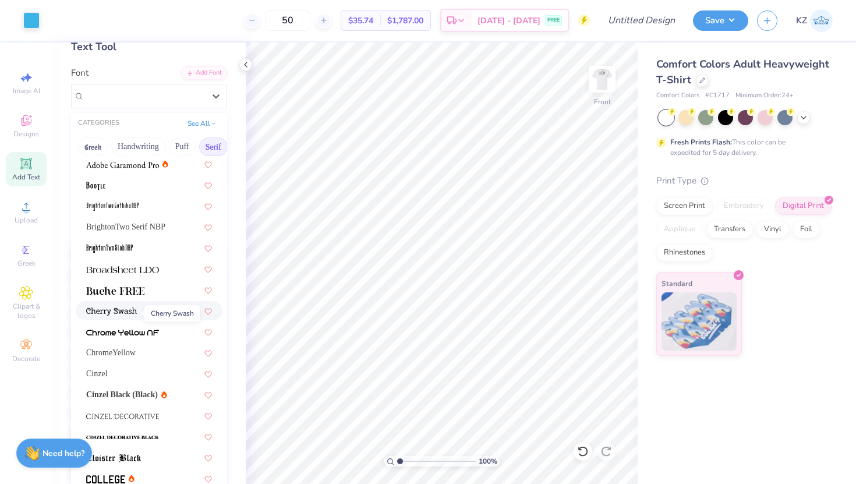
scroll to position [31, 0]
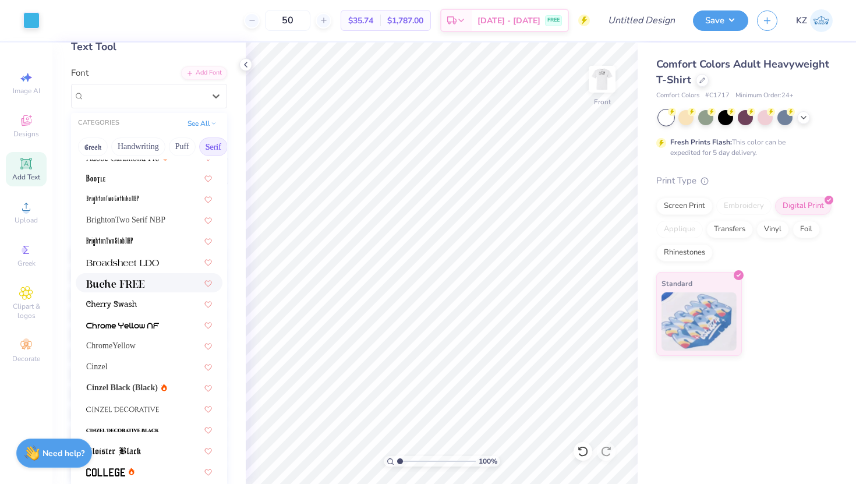
click at [113, 291] on div at bounding box center [149, 282] width 147 height 19
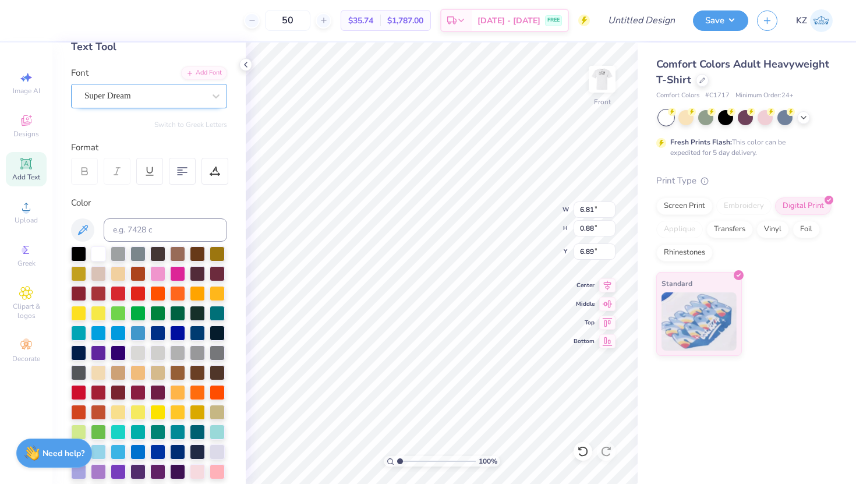
click at [142, 101] on div "Super Dream" at bounding box center [144, 96] width 122 height 18
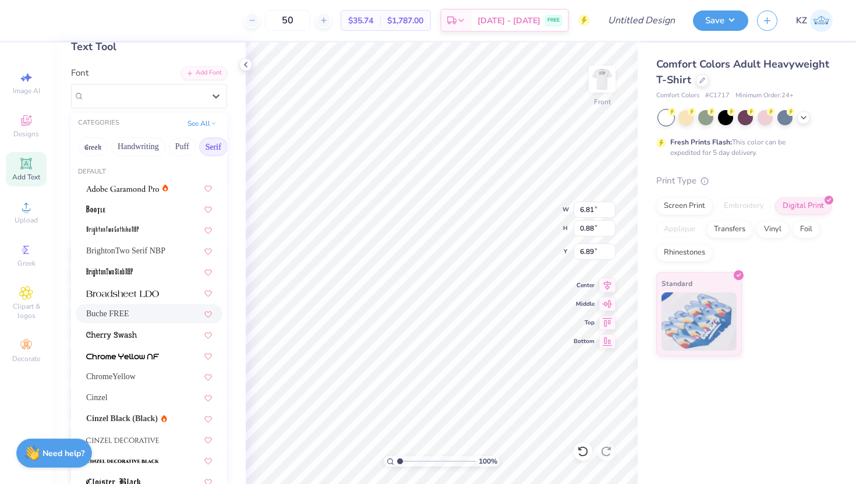
click at [108, 317] on span "Buche FREE" at bounding box center [107, 314] width 43 height 12
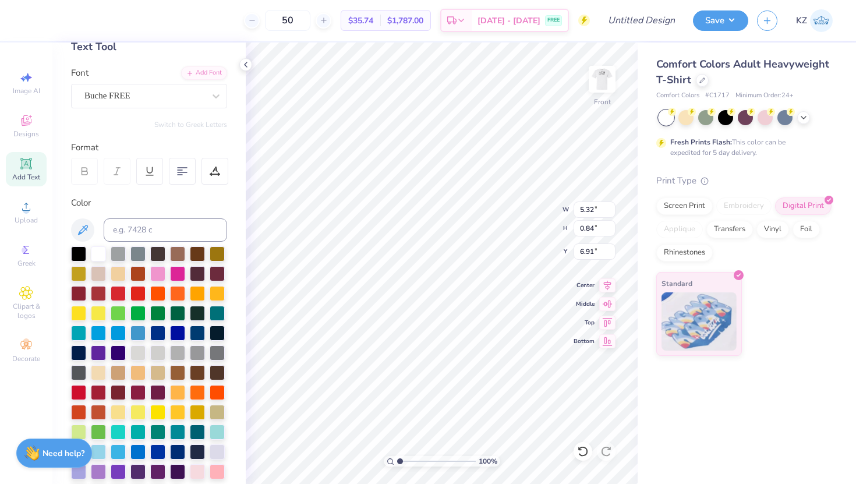
type input "5.32"
type input "0.84"
type input "6.91"
type input "12.20"
type input "1.21"
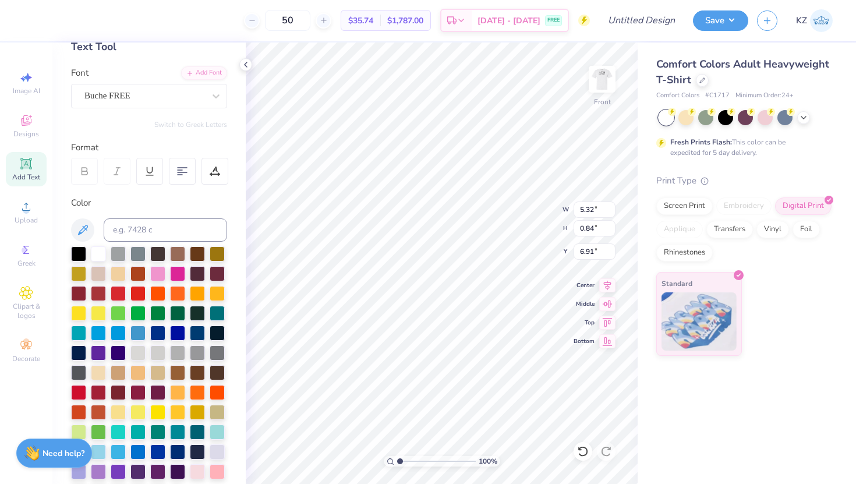
type input "5.16"
click at [128, 90] on div "Super Dream" at bounding box center [144, 96] width 122 height 18
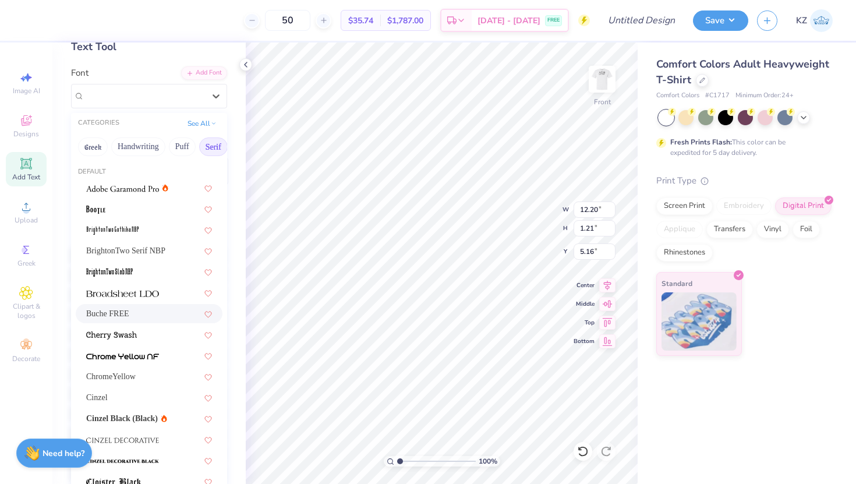
click at [117, 317] on span "Buche FREE" at bounding box center [107, 314] width 43 height 12
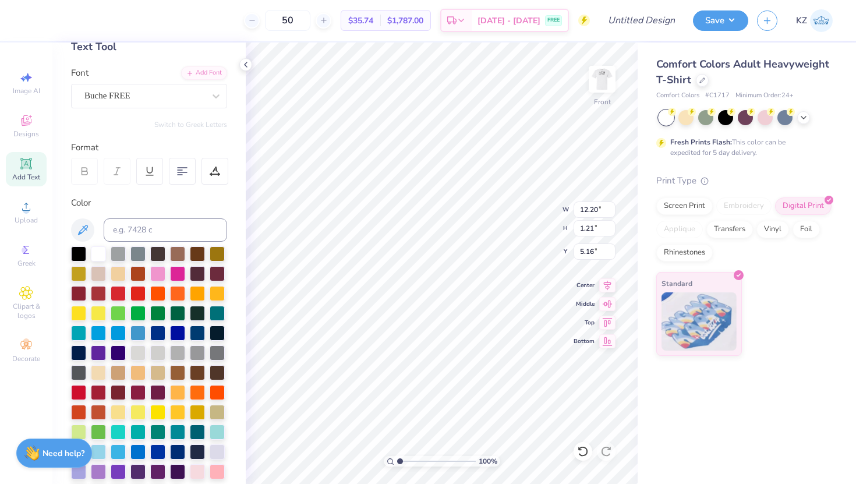
type input "1.30"
type input "5.11"
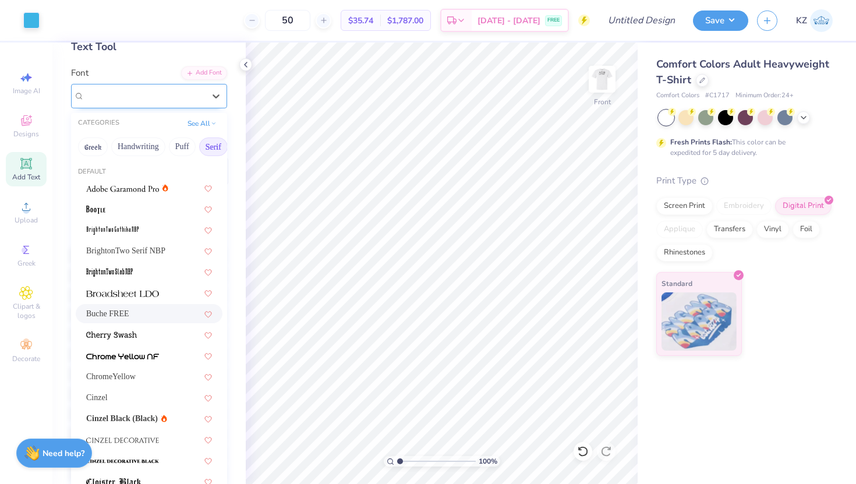
click at [129, 99] on div "Buche FREE" at bounding box center [144, 96] width 122 height 18
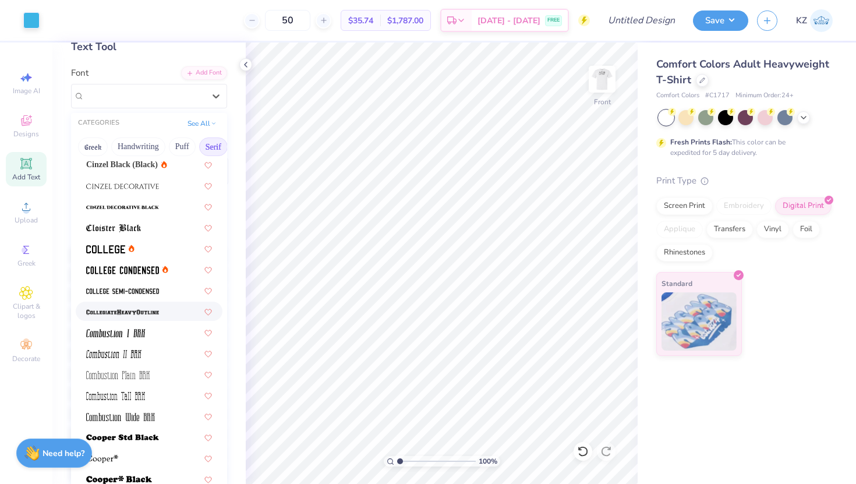
scroll to position [260, 0]
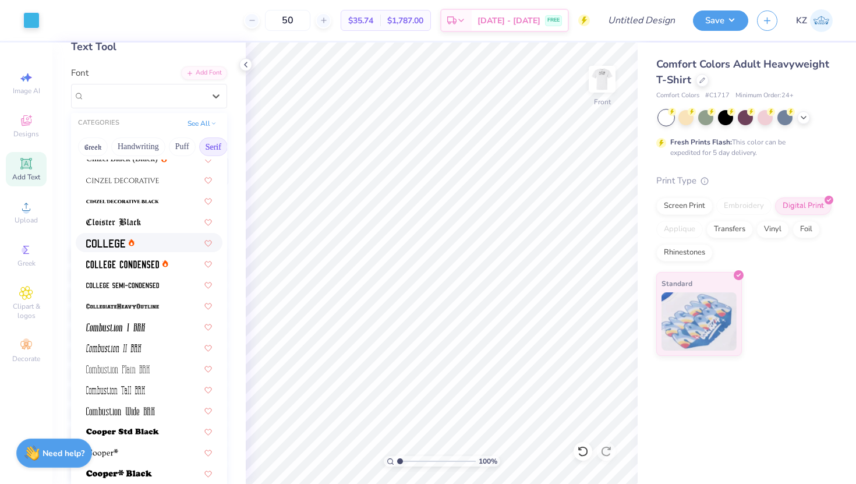
click at [107, 235] on div at bounding box center [149, 242] width 147 height 19
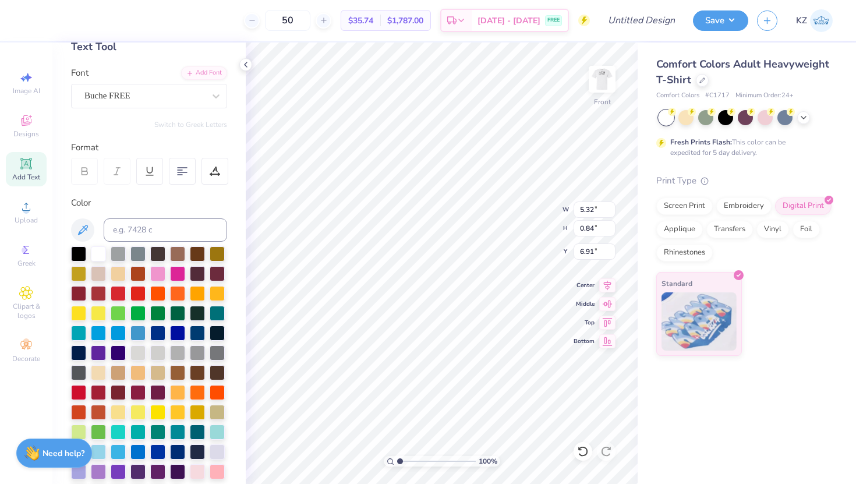
click at [175, 79] on div "Font Buche FREE" at bounding box center [149, 87] width 156 height 42
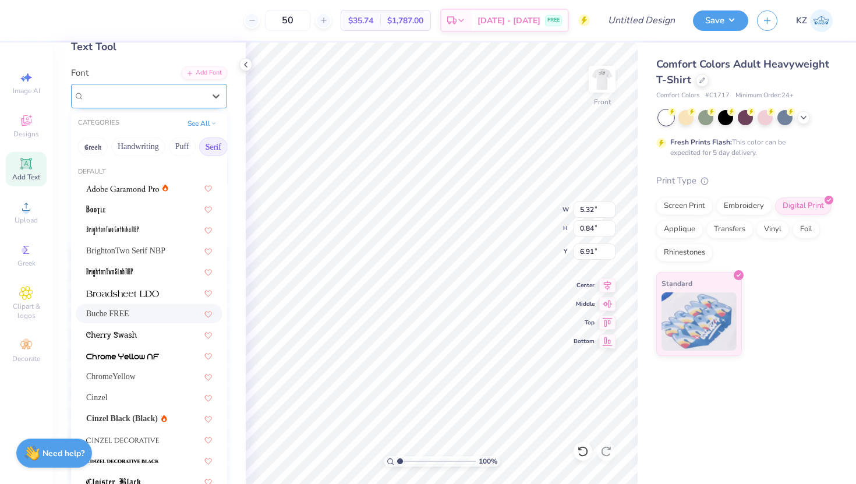
click at [175, 95] on div "Buche FREE" at bounding box center [144, 96] width 122 height 18
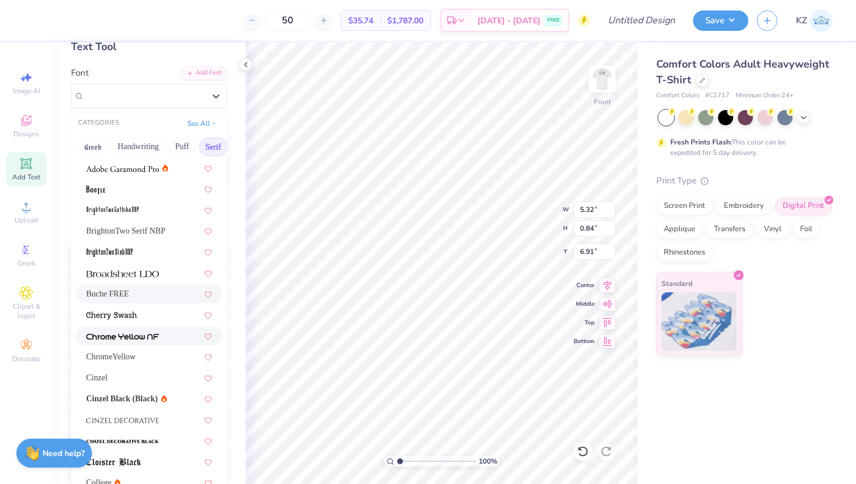
scroll to position [32, 0]
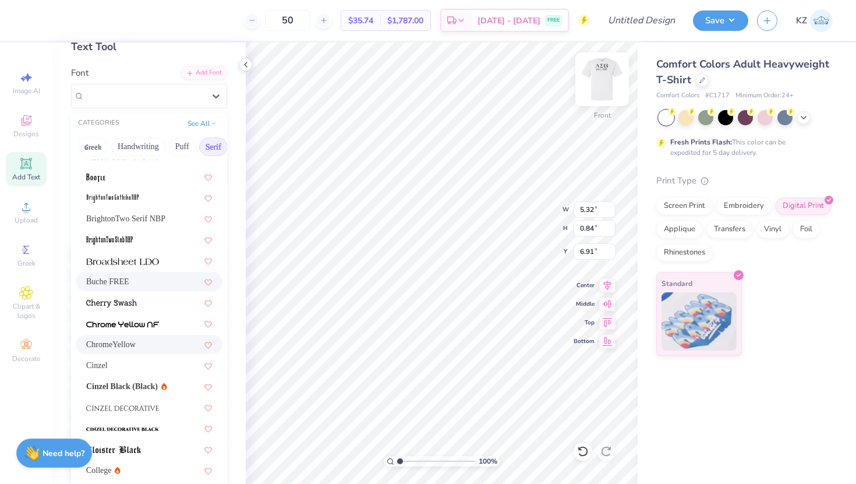
click at [605, 80] on img at bounding box center [602, 79] width 47 height 47
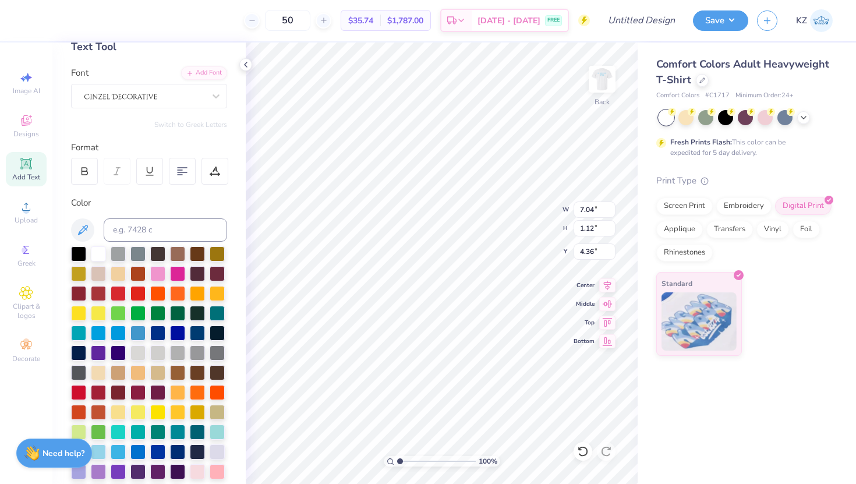
scroll to position [0, 1]
type input "9.35"
type input "1.48"
type input "5.04"
type input "8.02"
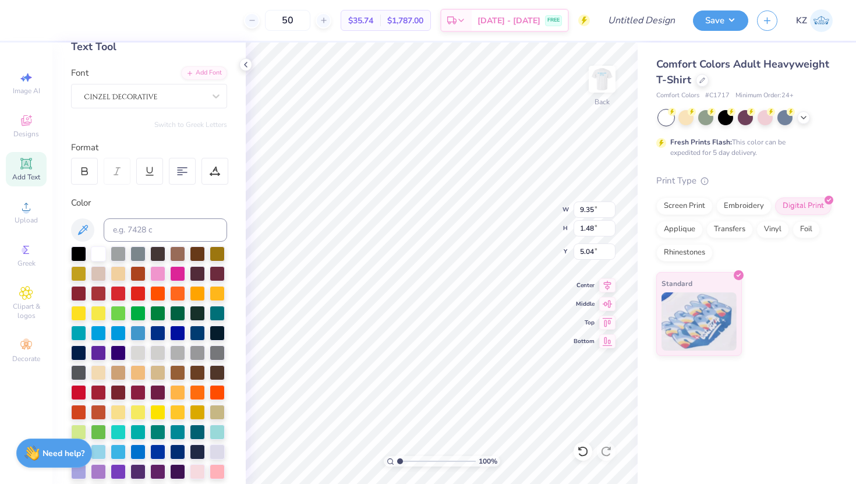
type input "2.74"
type input "1.26"
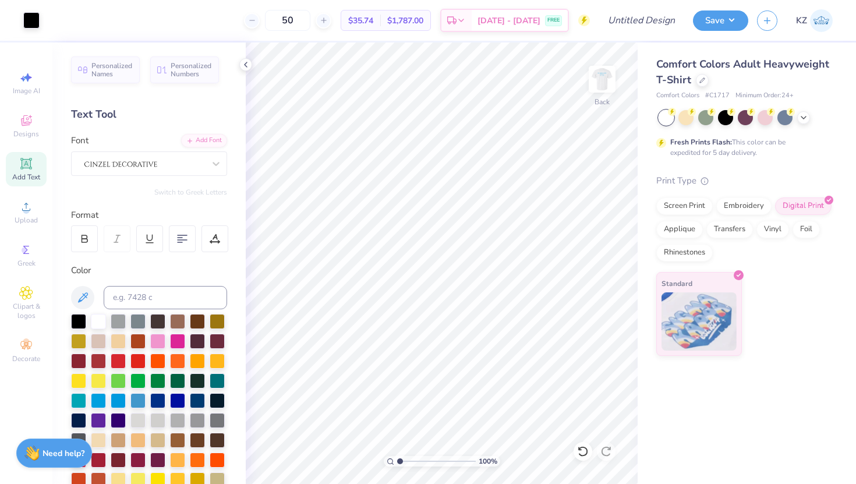
scroll to position [68, 0]
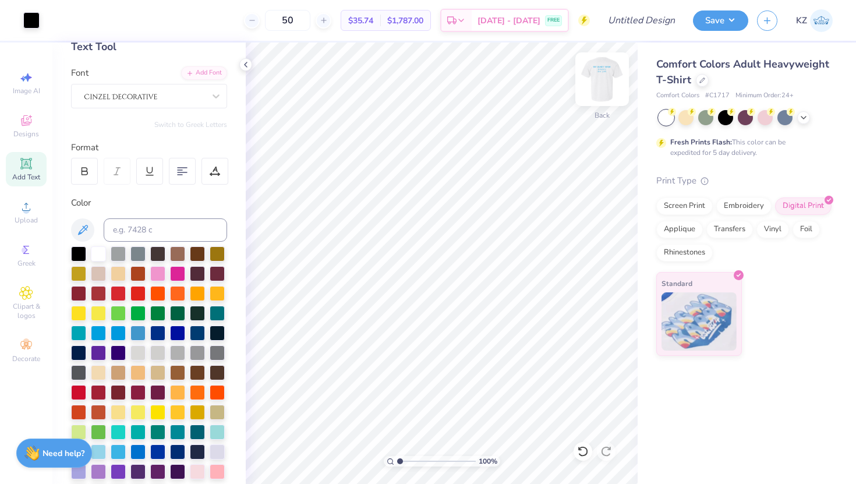
click at [611, 79] on img at bounding box center [602, 79] width 47 height 47
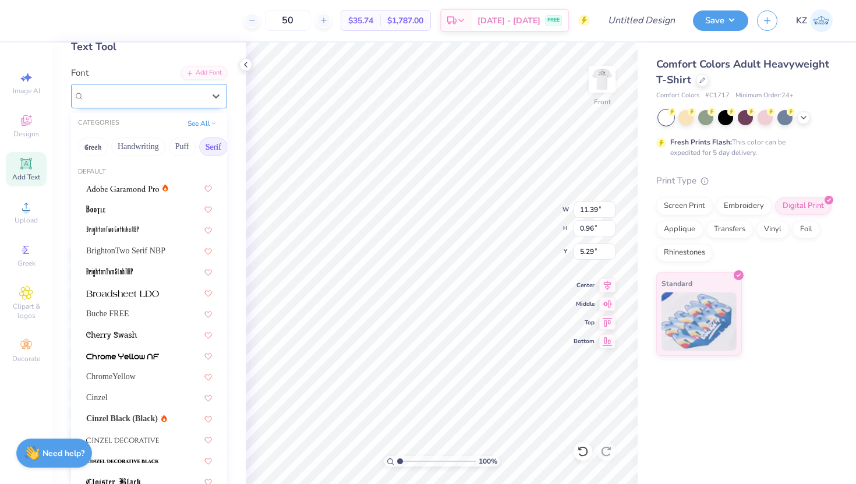
click at [177, 93] on div "College" at bounding box center [144, 96] width 122 height 18
click at [146, 142] on button "Handwriting" at bounding box center [138, 146] width 54 height 19
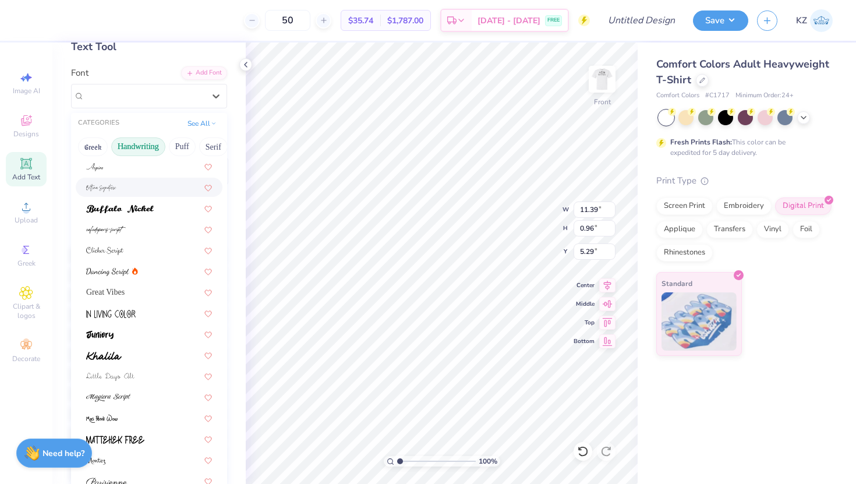
scroll to position [69, 0]
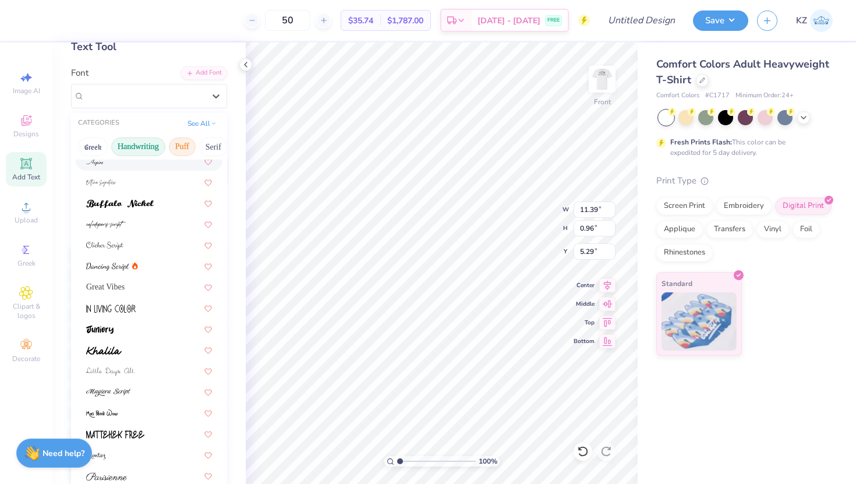
click at [186, 150] on button "Puff" at bounding box center [182, 146] width 27 height 19
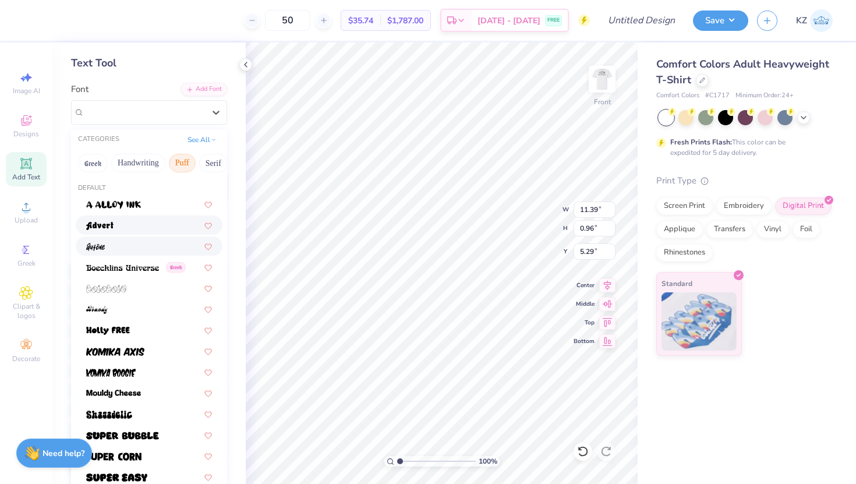
scroll to position [34, 0]
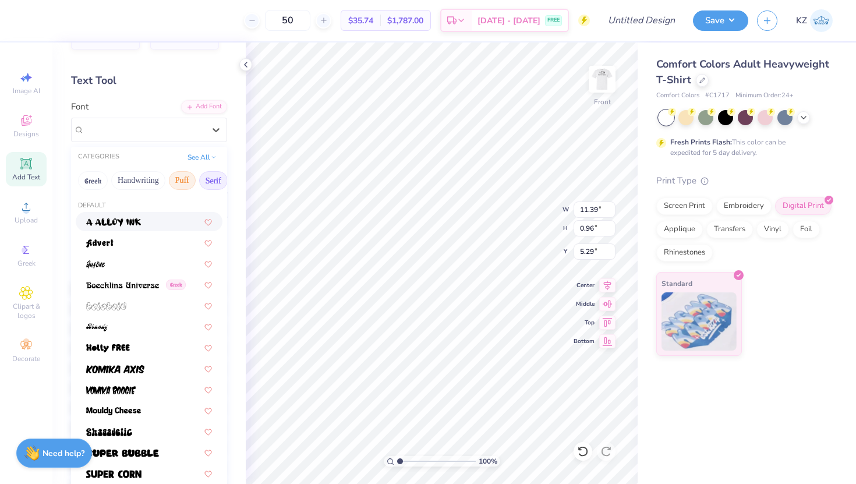
click at [215, 174] on button "Serif" at bounding box center [213, 180] width 29 height 19
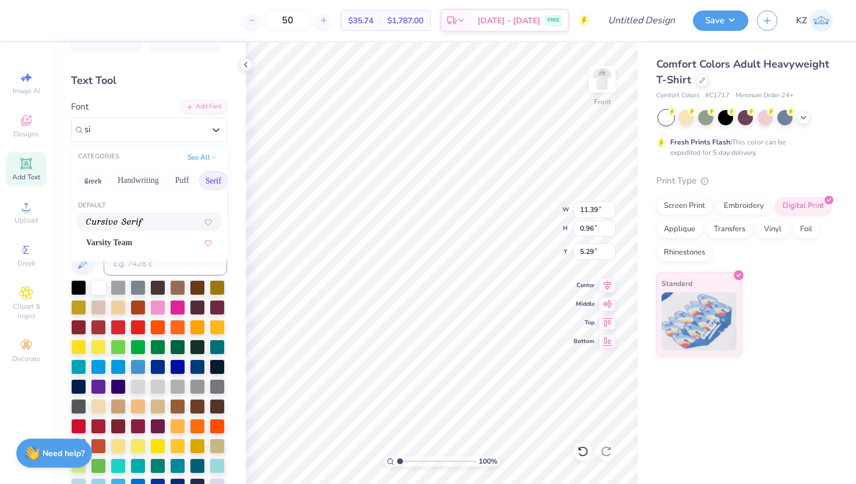
scroll to position [0, 0]
click at [174, 178] on button "Puff" at bounding box center [182, 180] width 27 height 19
click at [144, 177] on button "Handwriting" at bounding box center [138, 180] width 54 height 19
click at [93, 173] on button "Greek" at bounding box center [93, 180] width 30 height 19
click at [110, 152] on div "CATEGORIES" at bounding box center [98, 157] width 41 height 10
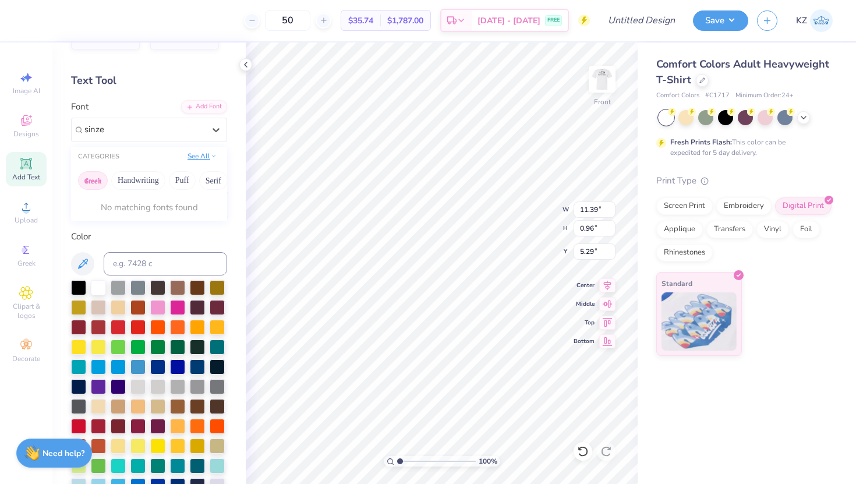
click at [204, 151] on button "See All" at bounding box center [202, 156] width 36 height 12
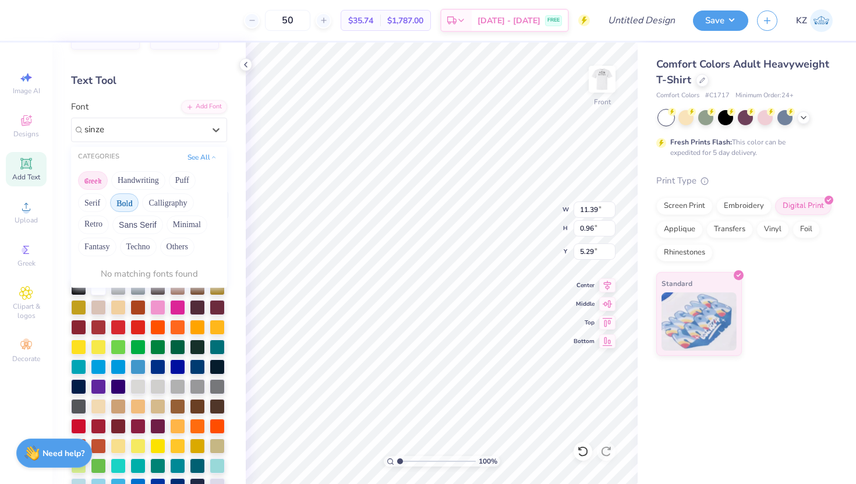
click at [135, 207] on button "Bold" at bounding box center [124, 202] width 29 height 19
click at [90, 209] on button "Serif" at bounding box center [92, 202] width 29 height 19
type input "sinze"
click at [601, 90] on img at bounding box center [602, 79] width 47 height 47
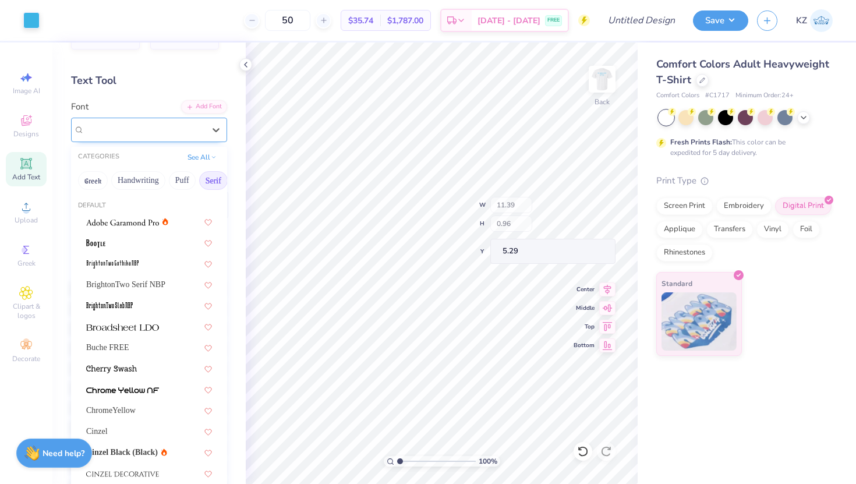
click at [161, 137] on div "College" at bounding box center [144, 130] width 122 height 18
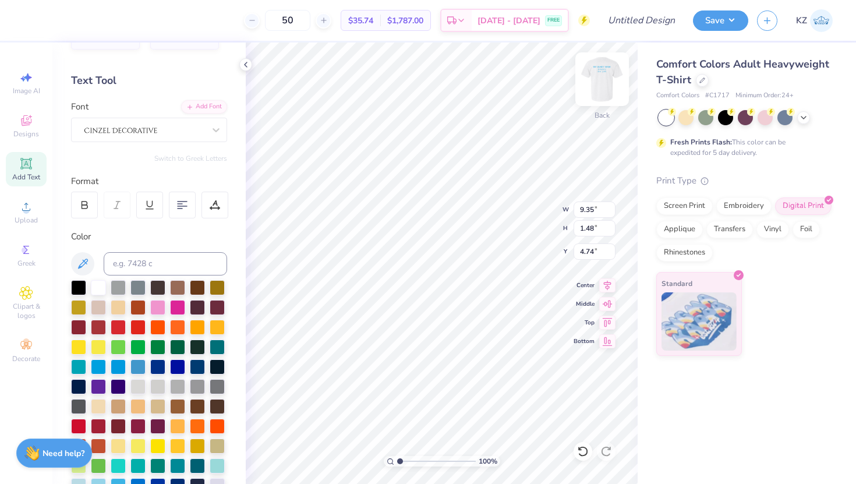
click at [594, 94] on img at bounding box center [602, 79] width 47 height 47
click at [156, 129] on div "College" at bounding box center [144, 130] width 122 height 18
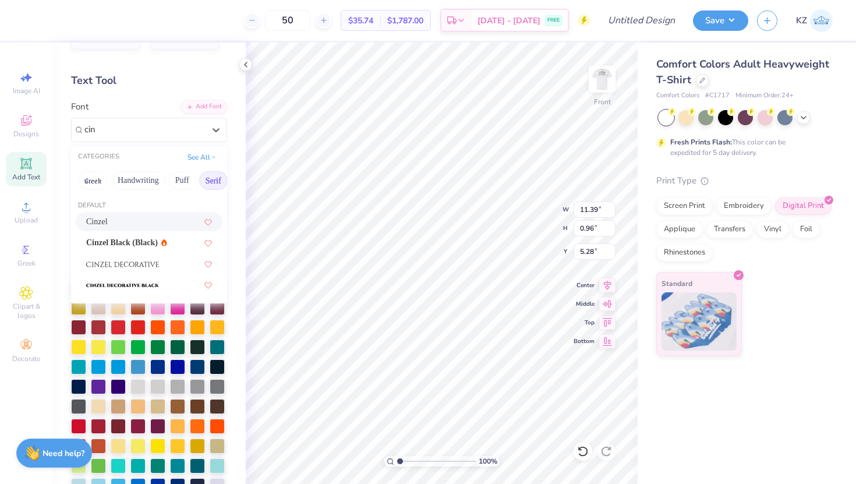
click at [119, 221] on div "Cinzel" at bounding box center [149, 222] width 126 height 12
type input "cin"
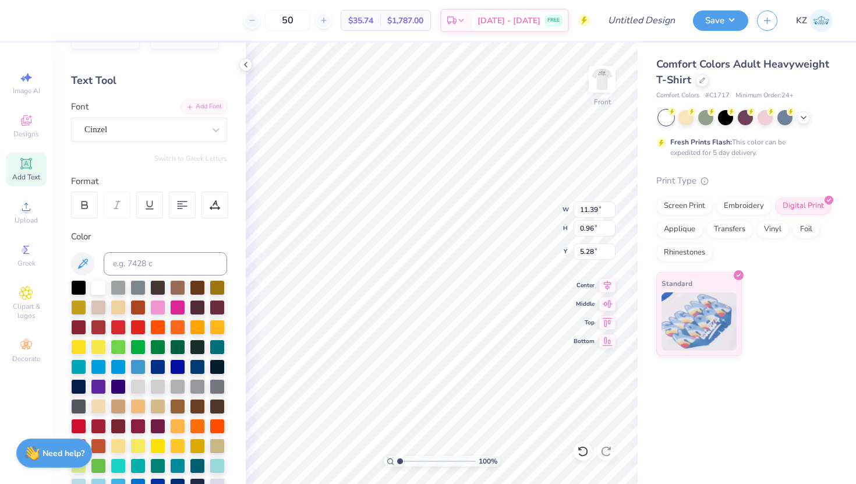
type input "13.82"
type input "1.03"
type input "5.25"
type input "5.32"
type input "0.84"
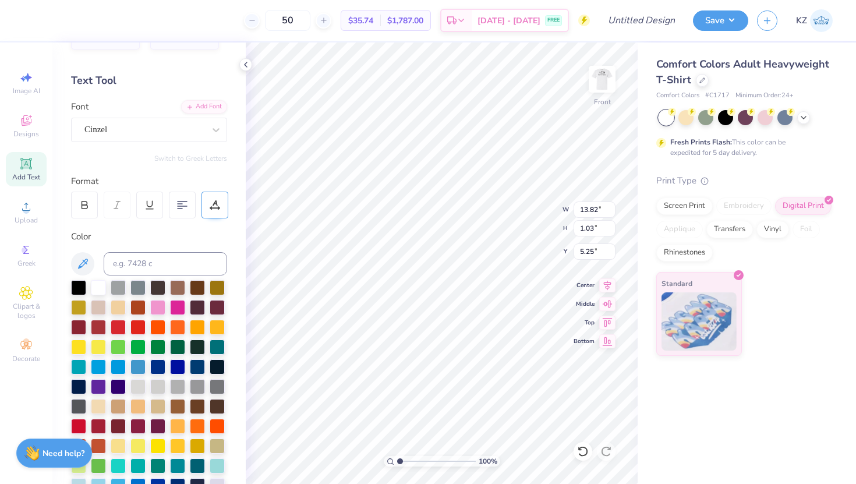
type input "6.91"
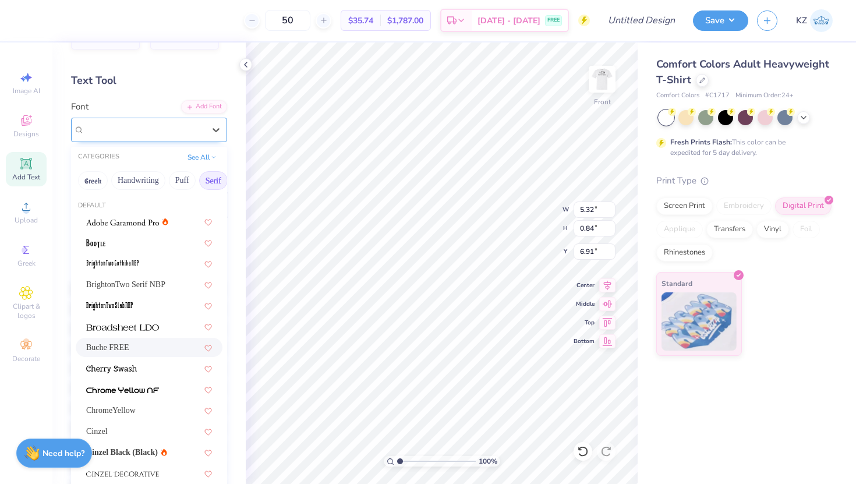
click at [137, 138] on div "Buche FREE" at bounding box center [149, 130] width 156 height 24
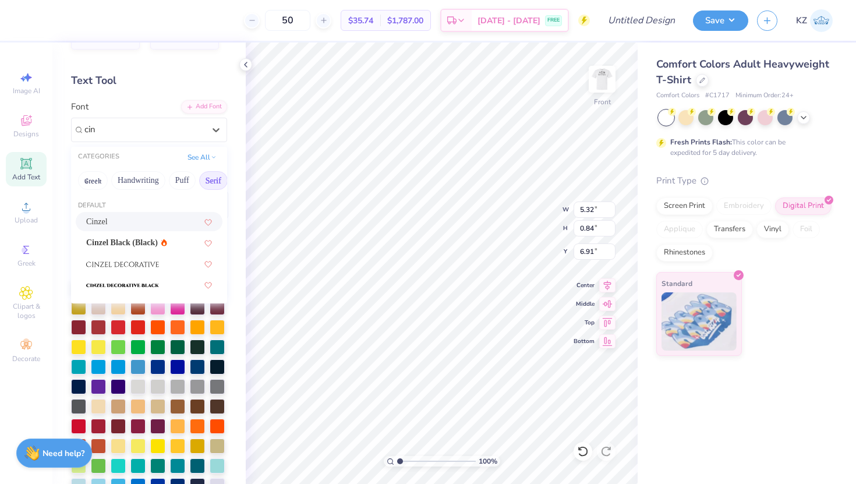
click at [138, 223] on div "Cinzel" at bounding box center [149, 222] width 126 height 12
type input "cin"
type input "4.97"
type input "0.94"
type input "6.86"
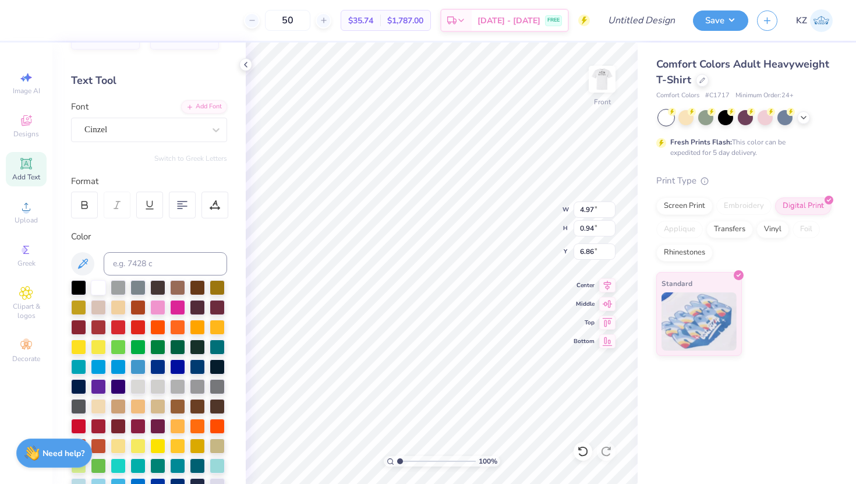
type input "5.96"
type input "1.22"
type input "8.28"
click at [151, 129] on div "Buche FREE" at bounding box center [144, 130] width 122 height 18
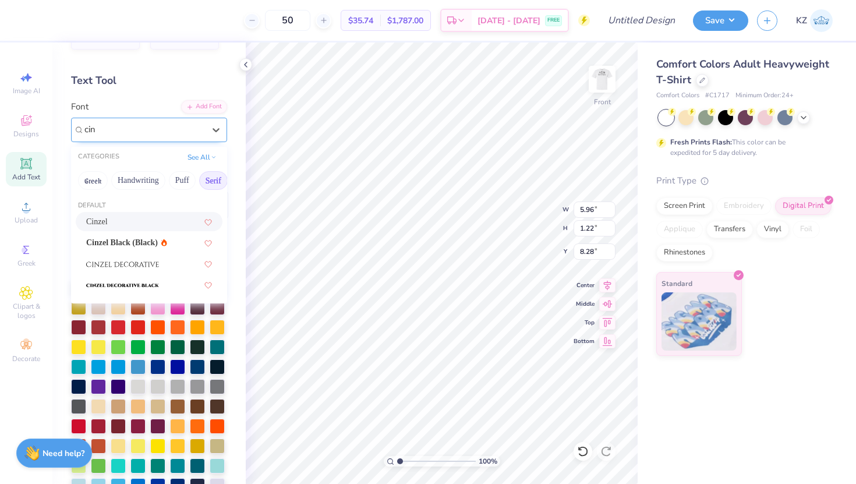
click at [104, 218] on span "Cinzel" at bounding box center [97, 222] width 22 height 12
type input "cin"
type input "6.70"
type input "0.96"
type input "8.41"
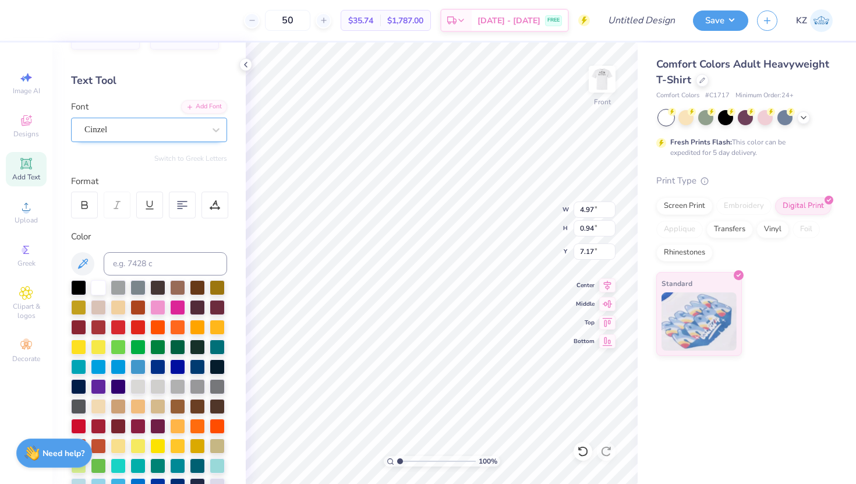
type input "7.02"
type input "4.77"
type input "0.90"
type input "5.80"
type input "1.10"
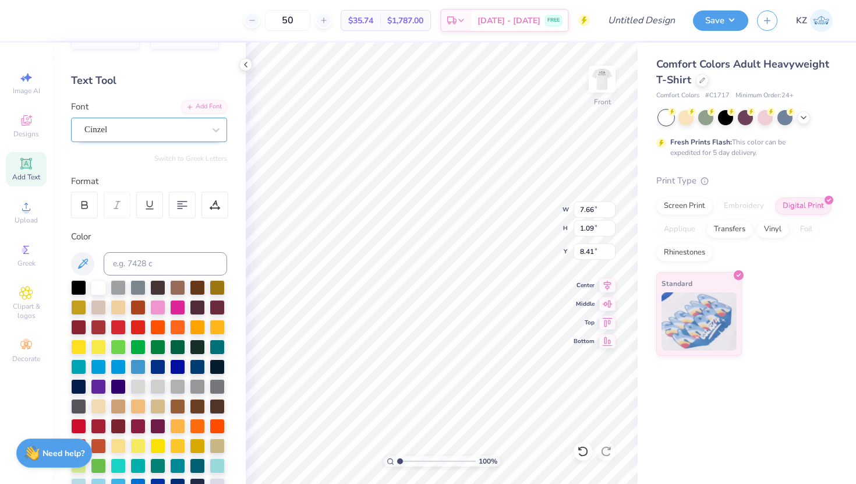
type input "7.66"
type input "1.09"
type input "8.83"
type textarea "19-01-2022"
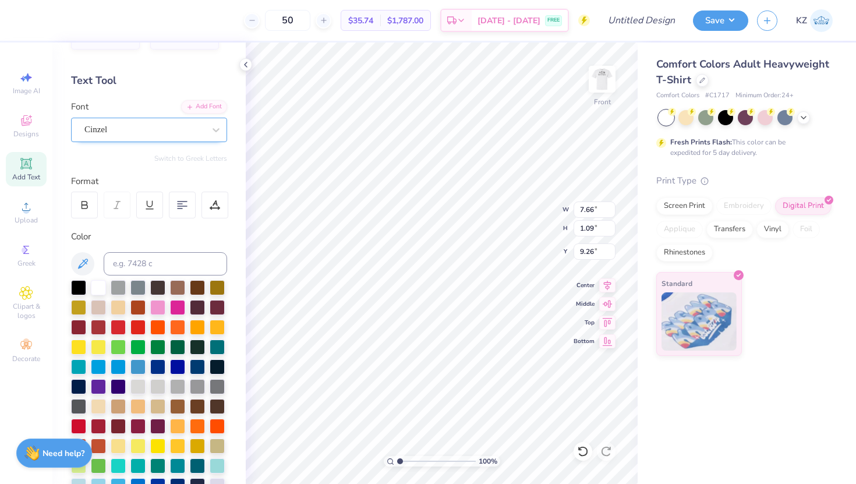
type input "9.26"
type input "6.87"
type input "1.10"
type input "7.31"
type input "9.27"
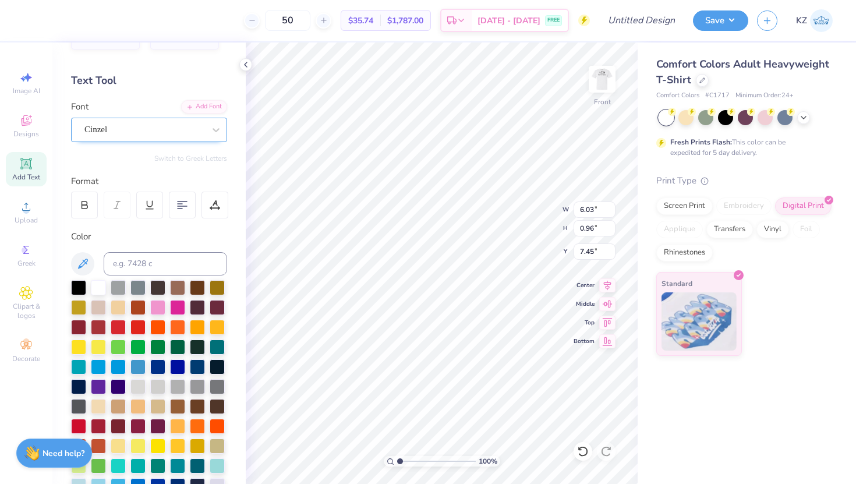
type input "6.03"
type input "0.96"
type input "7.31"
type input "8.40"
type input "1.34"
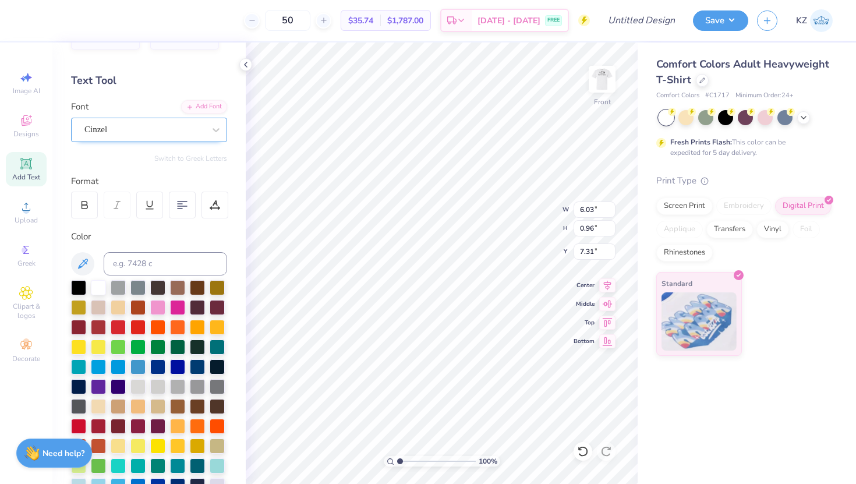
type input "6.94"
type input "5.61"
type input "0.89"
type input "7.21"
type input "7.98"
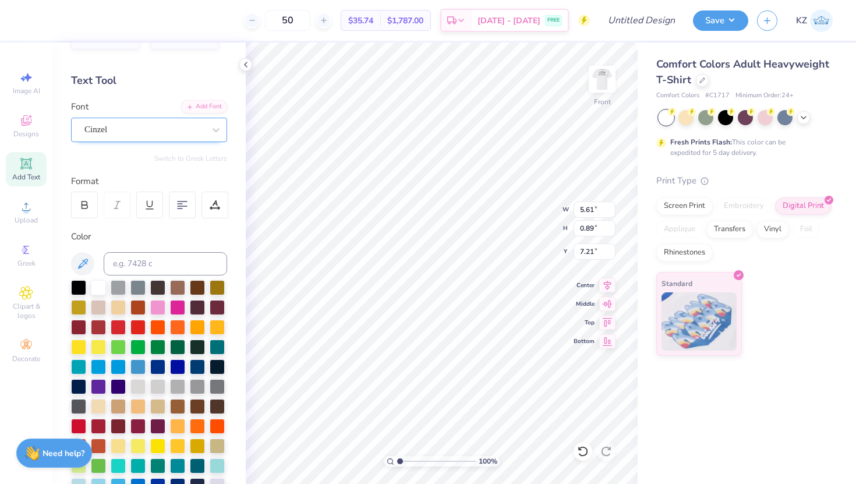
type input "1.27"
type input "7.50"
type input "7.66"
type input "1.09"
type input "10.66"
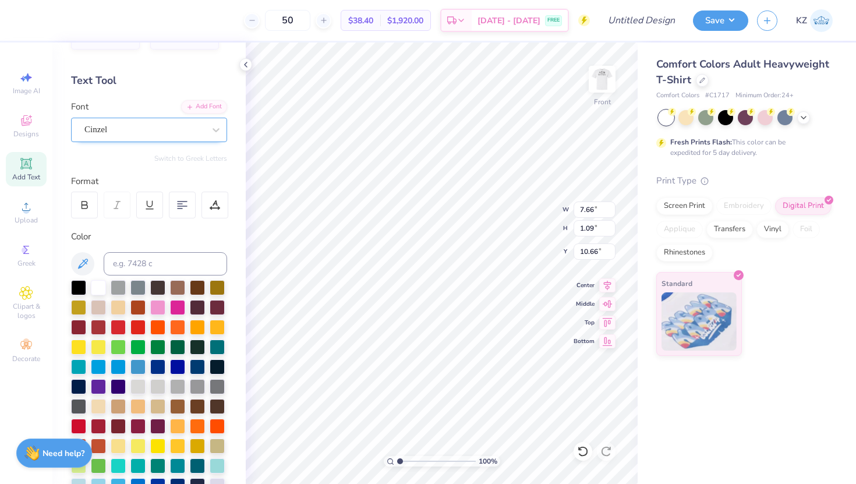
type input "7.85"
type input "1.12"
type input "10.10"
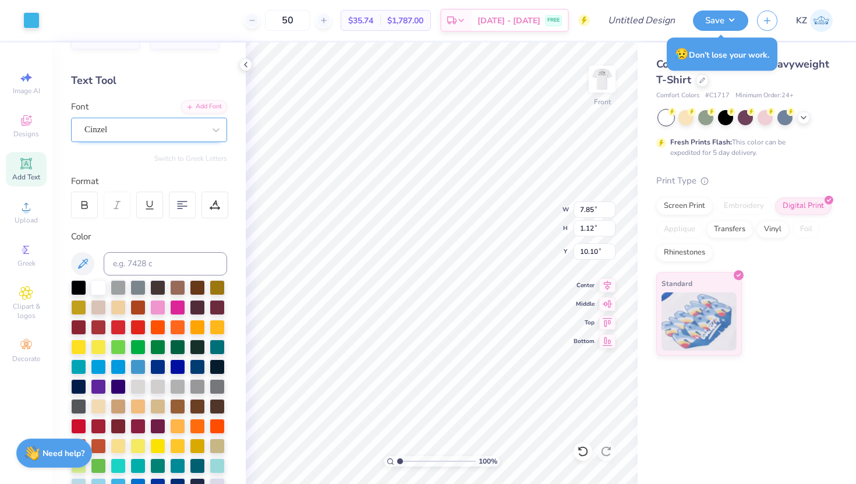
type input "12.20"
type input "7.98"
type input "1.27"
type input "9.72"
type input "13.82"
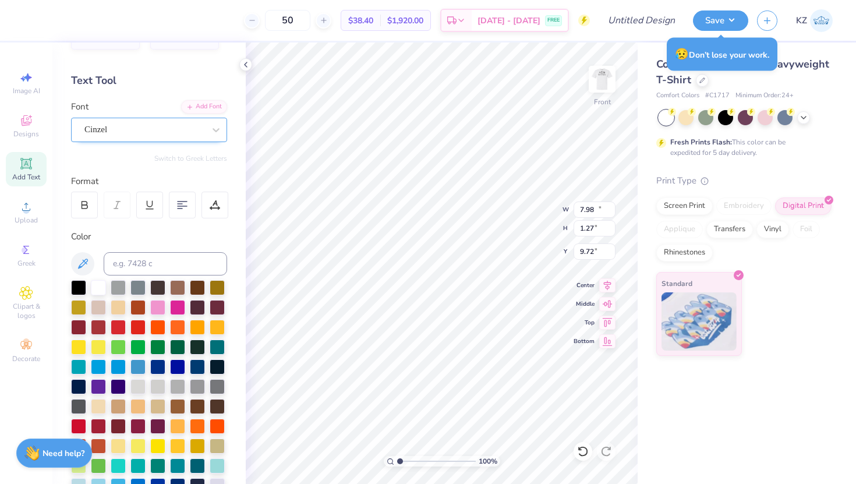
type input "1.03"
type input "6.88"
type input "7.98"
type input "1.27"
type input "9.72"
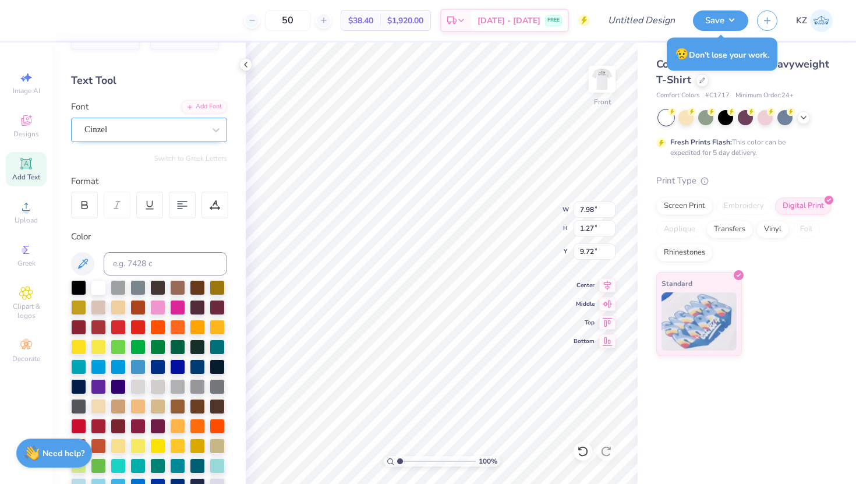
type input "9.50"
type input "1.51"
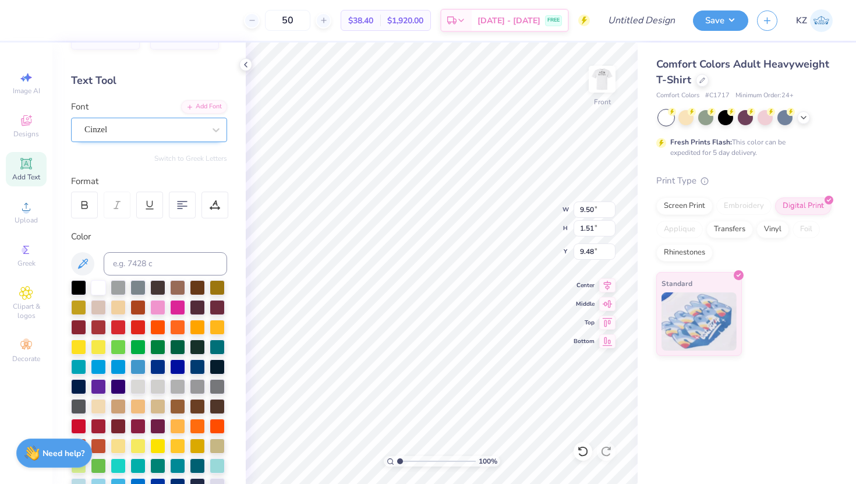
type input "8.78"
type input "7.85"
type input "1.12"
type input "11.39"
type input "8.57"
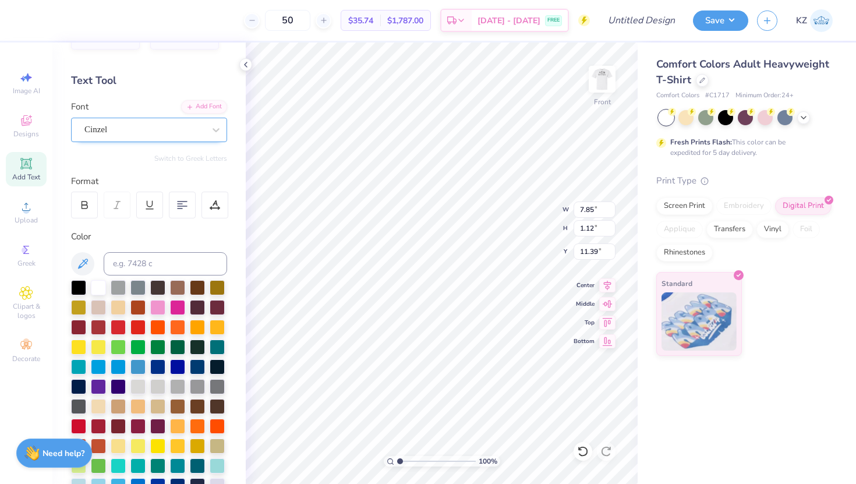
type input "1.23"
type input "11.32"
type input "13.82"
type input "1.03"
type input "6.87"
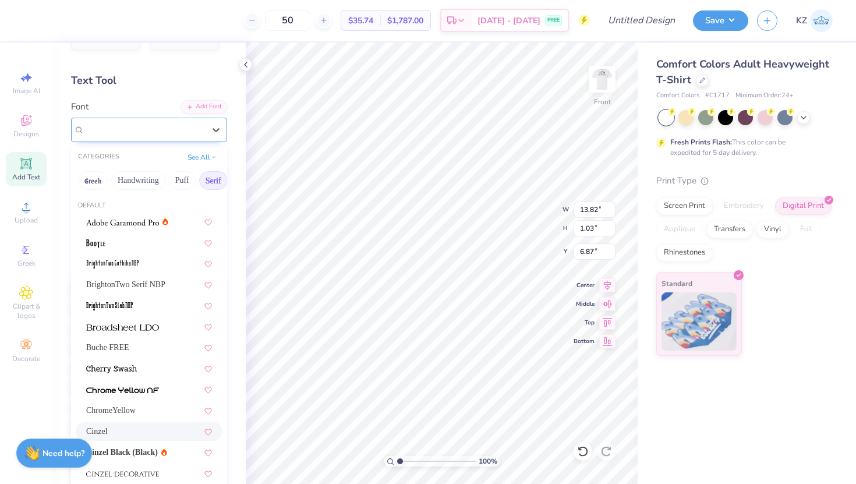
click at [189, 120] on div "Cinzel" at bounding box center [149, 130] width 156 height 24
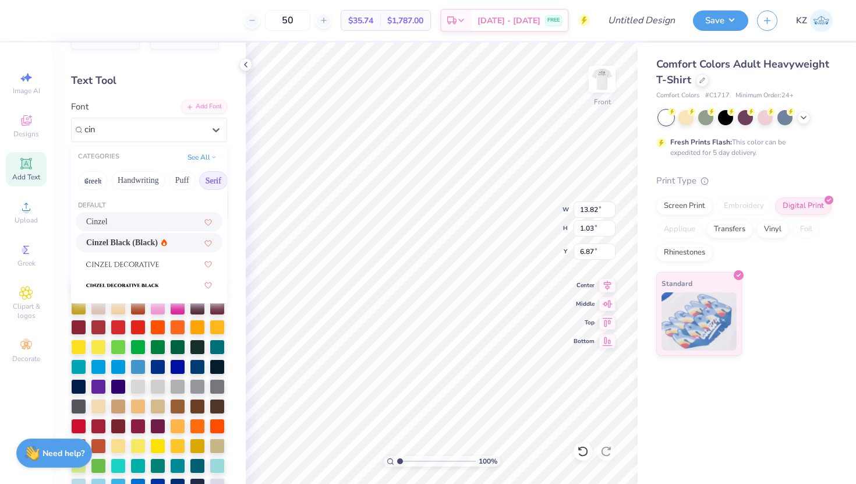
click at [115, 245] on span "Cinzel Black (Black)" at bounding box center [122, 243] width 72 height 12
type input "cin"
type input "14.53"
type input "1.01"
type input "6.88"
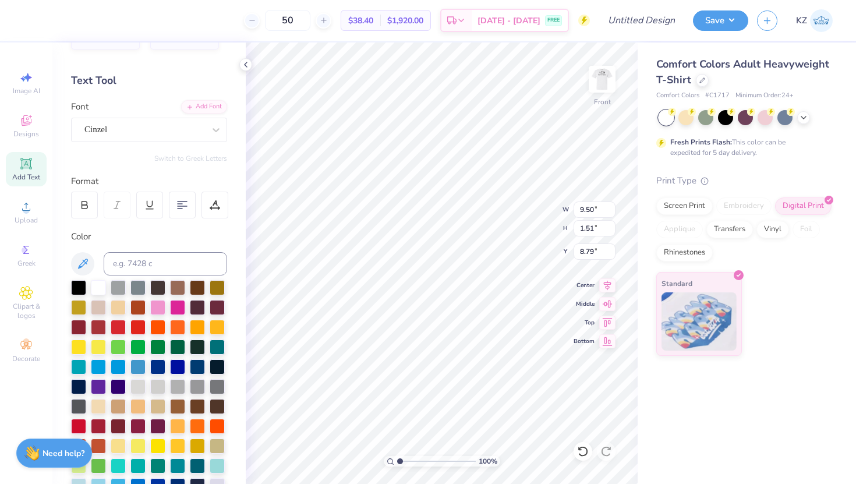
click at [163, 122] on div "Cinzel" at bounding box center [144, 130] width 122 height 18
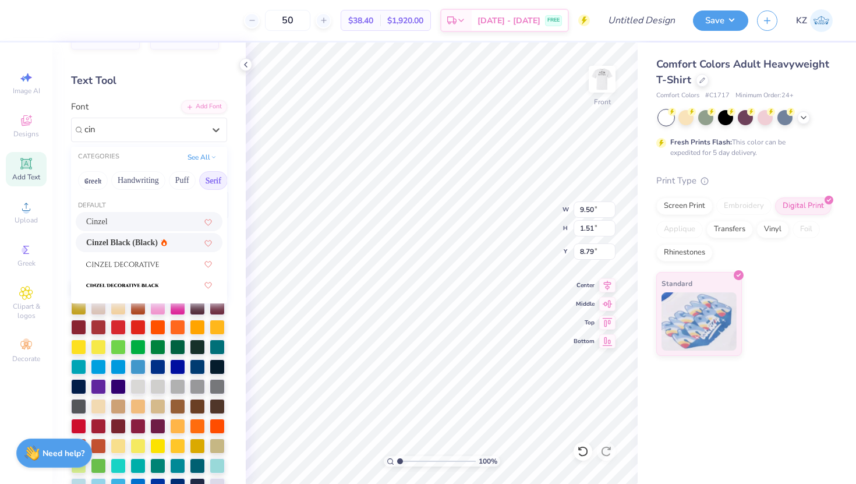
click at [108, 246] on span "Cinzel Black (Black)" at bounding box center [122, 243] width 72 height 12
type input "cin"
type input "11.14"
type input "1.53"
type input "8.78"
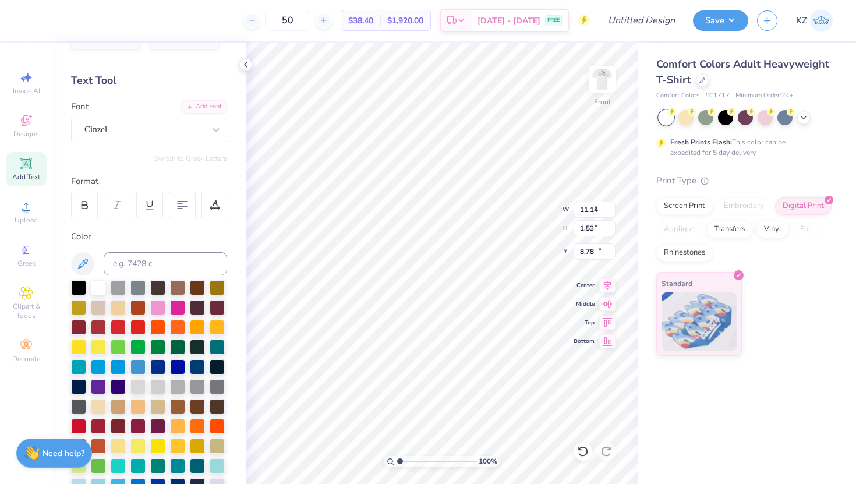
type input "8.57"
type input "1.23"
type input "11.32"
click at [161, 136] on div at bounding box center [144, 130] width 120 height 16
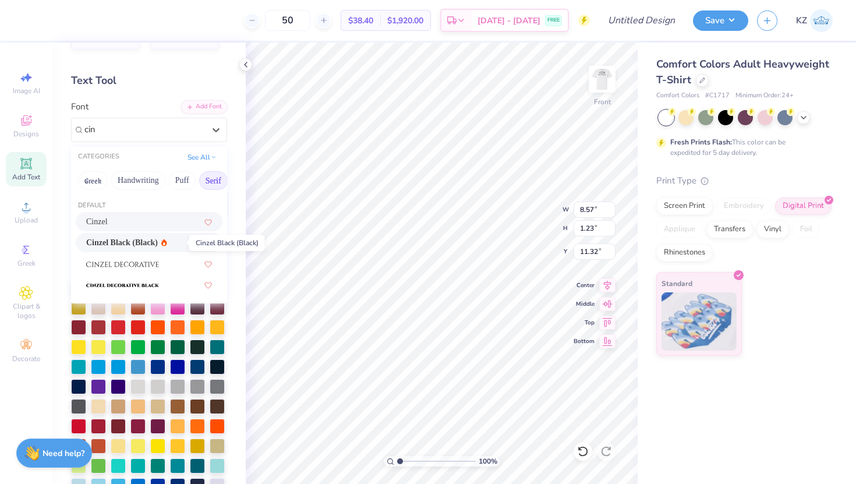
click at [126, 248] on span "Cinzel Black (Black)" at bounding box center [122, 243] width 72 height 12
type input "cin"
type input "8.93"
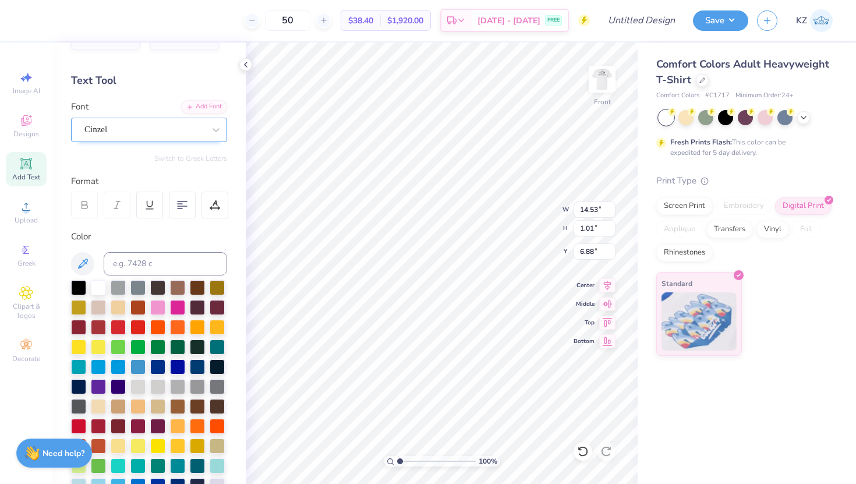
click at [198, 125] on div "Cinzel" at bounding box center [144, 130] width 122 height 18
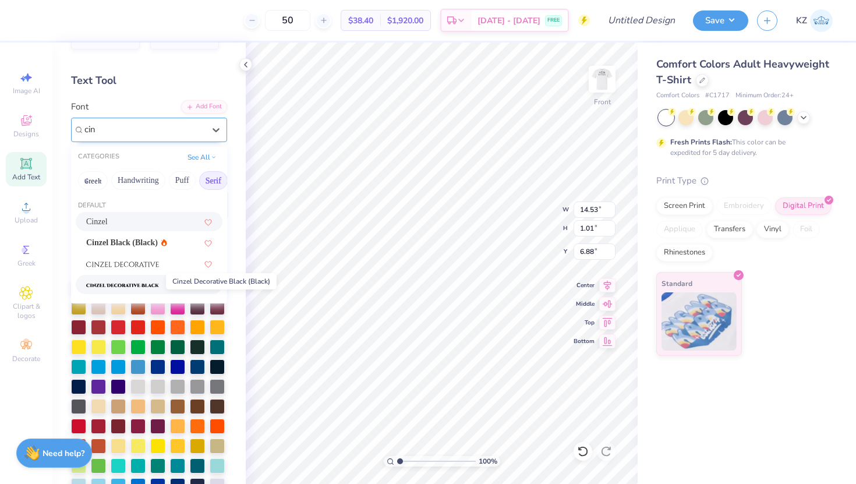
click at [149, 283] on img at bounding box center [122, 285] width 73 height 8
type input "cin"
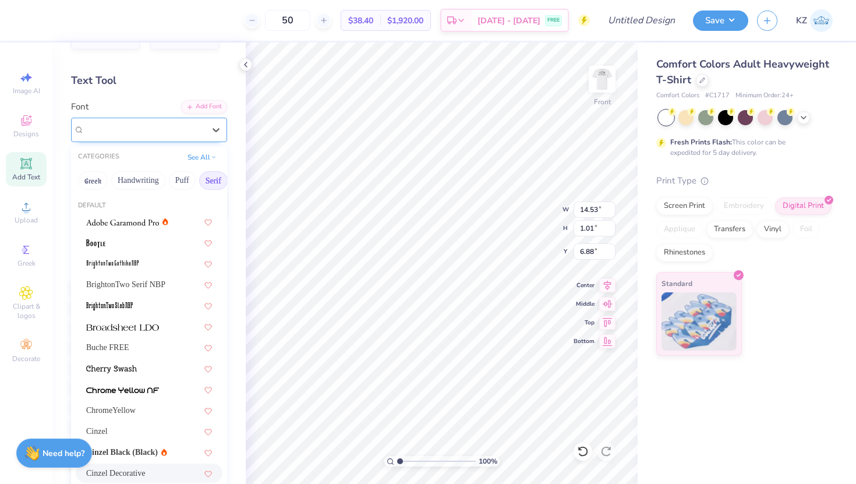
click at [193, 121] on div "Cinzel Decorative" at bounding box center [144, 130] width 122 height 18
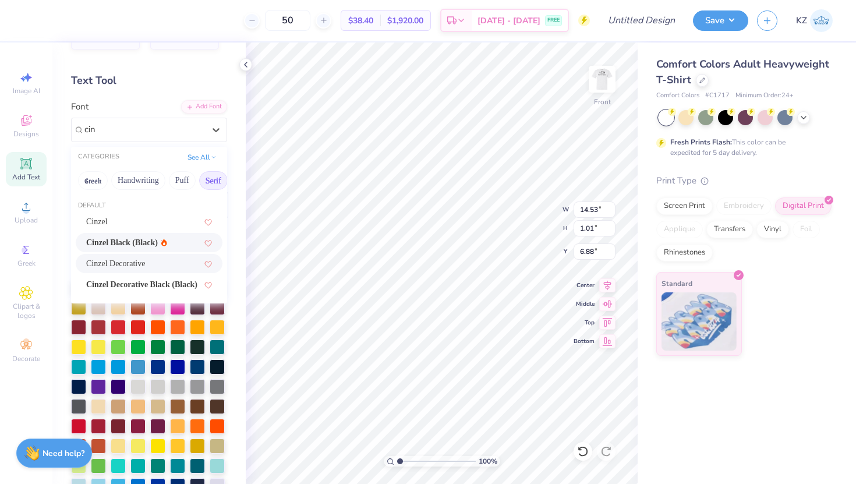
click at [158, 242] on span "Cinzel Black (Black)" at bounding box center [122, 243] width 72 height 12
type input "cin"
type input "12.94"
type input "0.90"
type input "6.94"
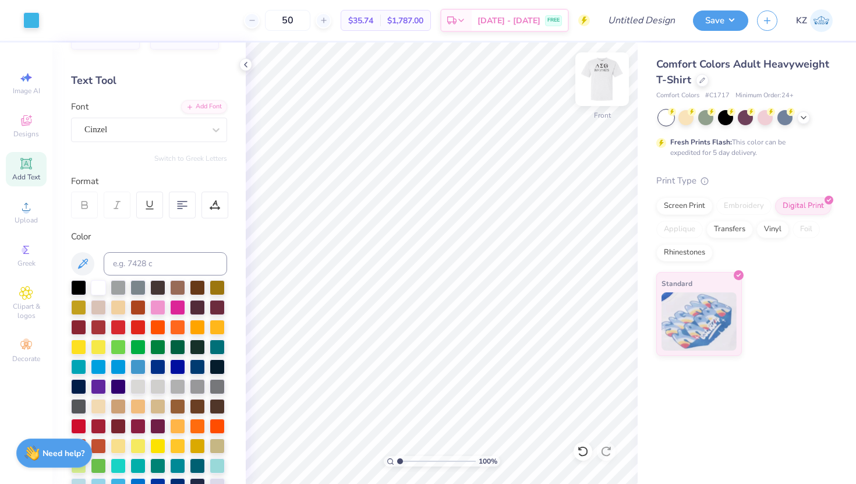
click at [609, 82] on img at bounding box center [602, 79] width 47 height 47
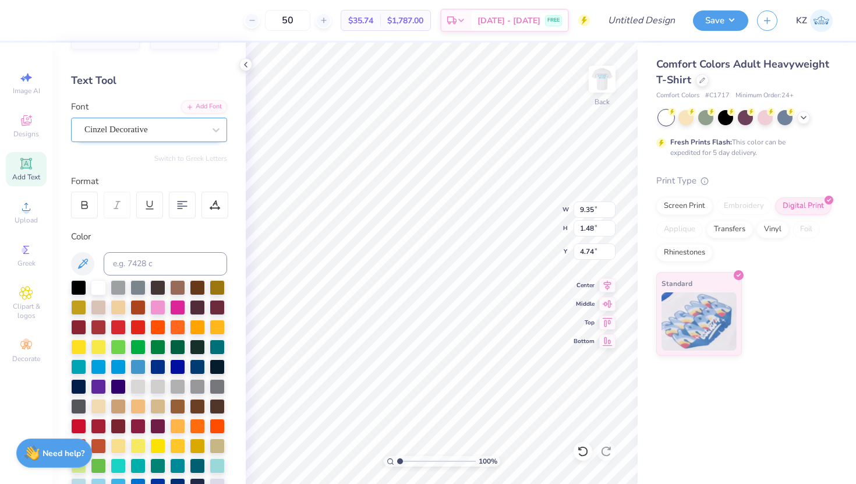
click at [159, 119] on div "Cinzel Decorative" at bounding box center [149, 130] width 156 height 24
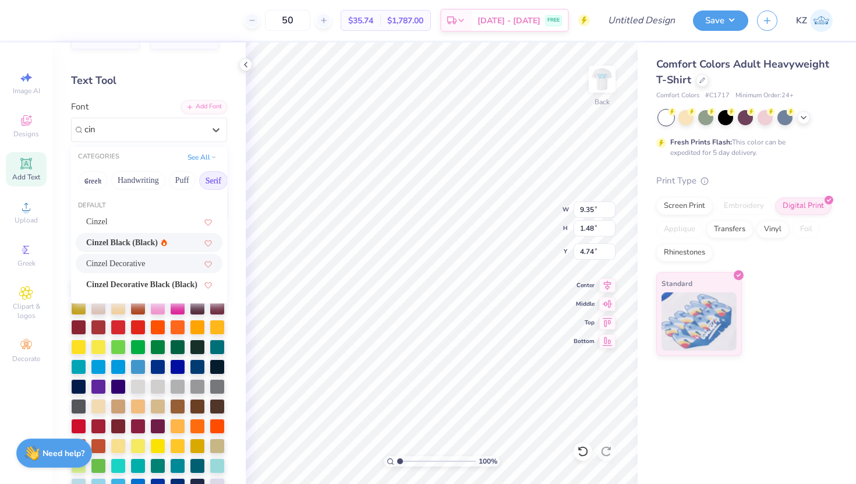
click at [150, 236] on div "Cinzel Black (Black)" at bounding box center [149, 242] width 147 height 19
type input "cin"
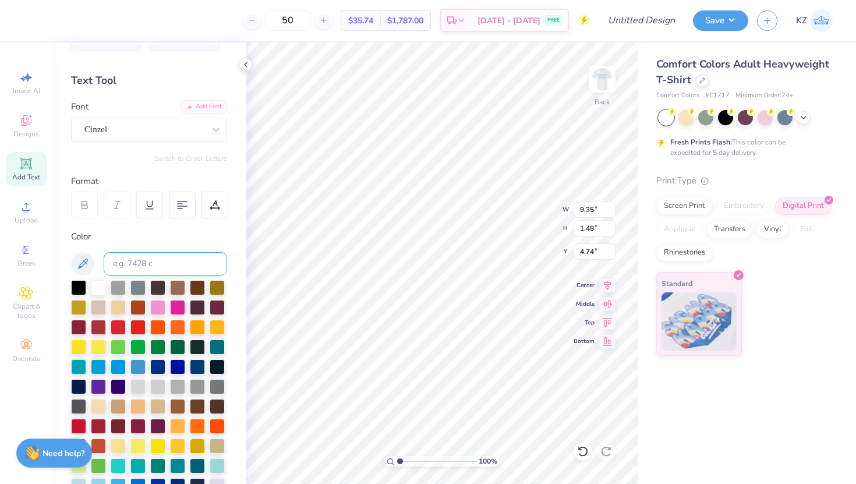
type input "10.39"
type input "1.47"
type input "4.75"
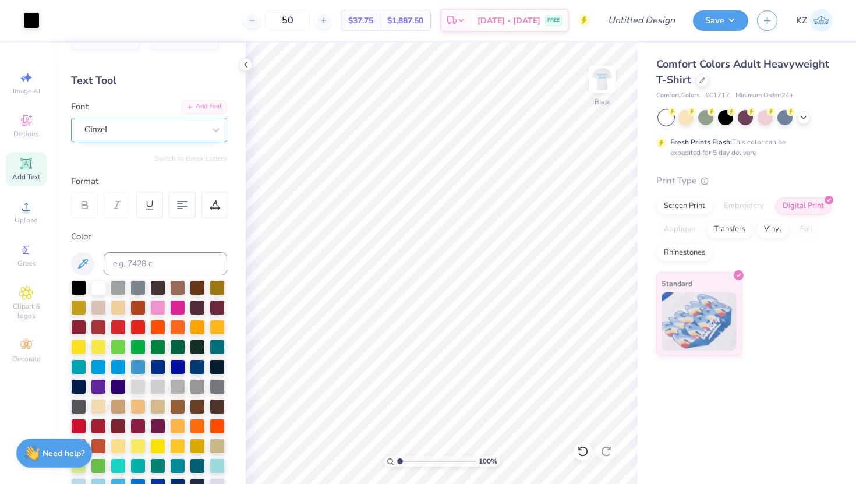
click at [203, 126] on div "Cinzel" at bounding box center [144, 130] width 122 height 18
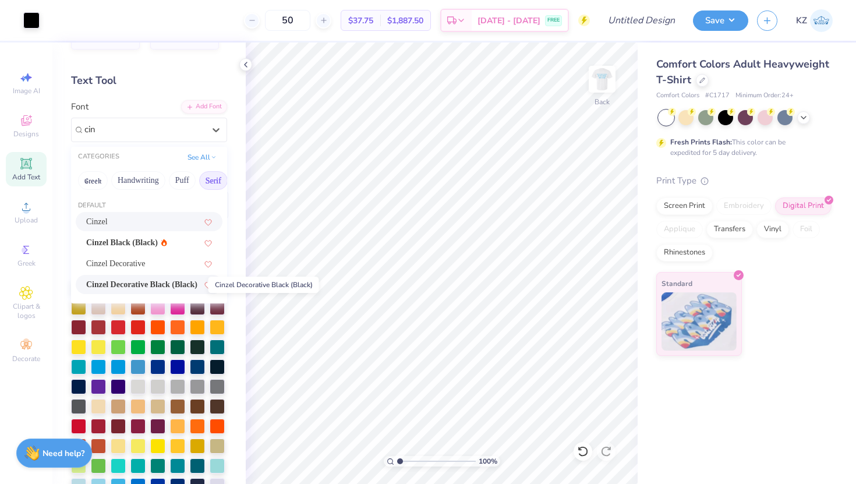
click at [151, 281] on span "Cinzel Decorative Black (Black)" at bounding box center [141, 284] width 111 height 12
type input "cin"
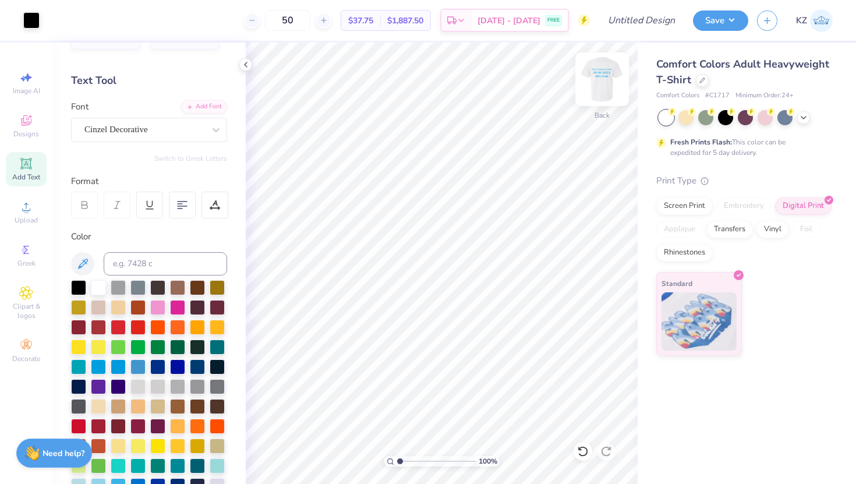
click at [610, 83] on img at bounding box center [602, 79] width 47 height 47
type input "11.14"
type input "1.53"
type input "8.78"
type input "12.94"
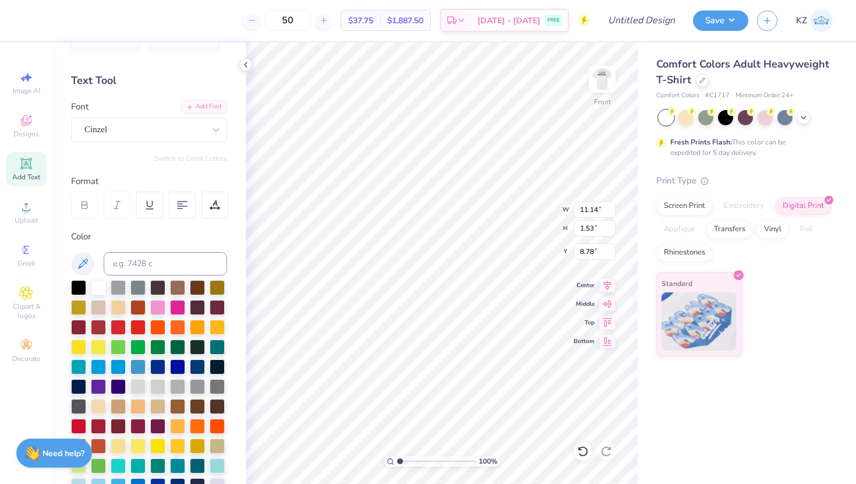
type input "0.90"
type input "6.94"
click at [676, 376] on div "Comfort Colors Adult Heavyweight T-Shirt Comfort Colors # C1717 Minimum Order: …" at bounding box center [747, 264] width 218 height 442
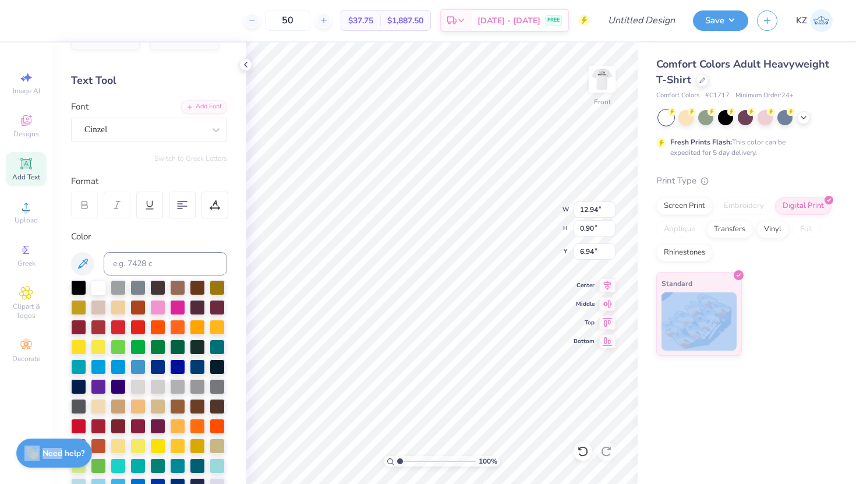
click at [676, 376] on div "Comfort Colors Adult Heavyweight T-Shirt Comfort Colors # C1717 Minimum Order: …" at bounding box center [747, 264] width 218 height 442
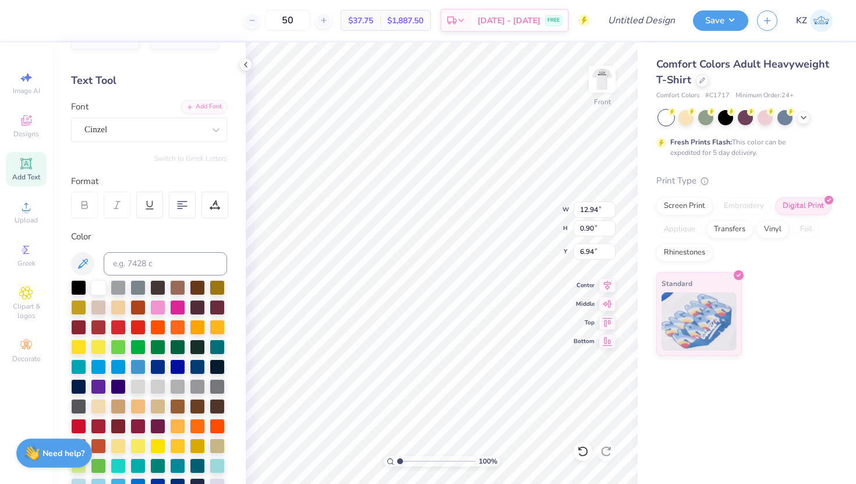
click at [767, 375] on div "Comfort Colors Adult Heavyweight T-Shirt Comfort Colors # C1717 Minimum Order: …" at bounding box center [747, 264] width 218 height 442
click at [813, 274] on div "Standard" at bounding box center [745, 314] width 177 height 84
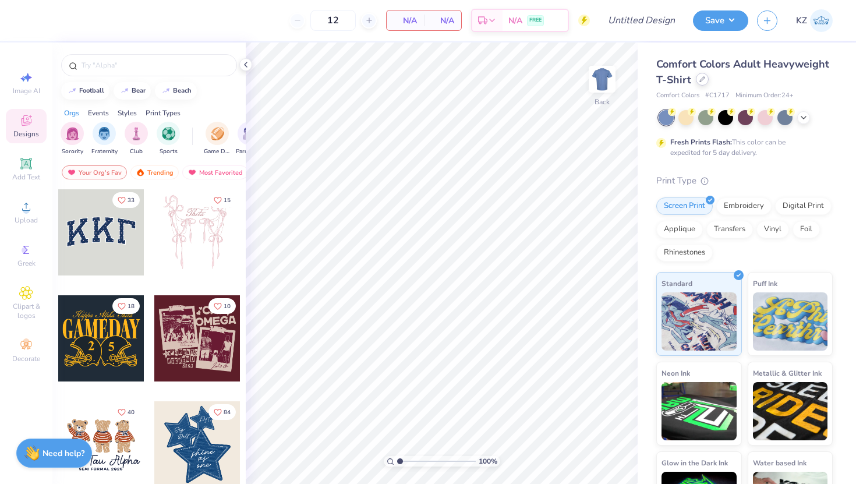
click at [697, 78] on div at bounding box center [702, 79] width 13 height 13
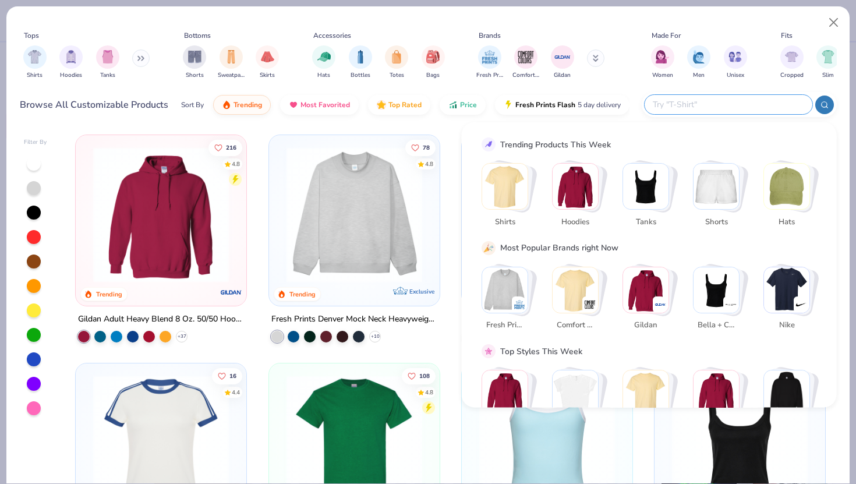
click at [749, 103] on input "text" at bounding box center [728, 104] width 153 height 13
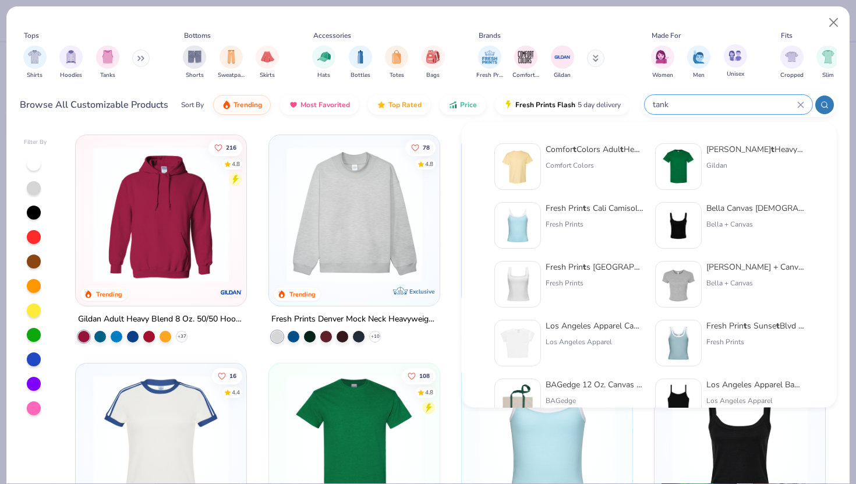
type input "tank"
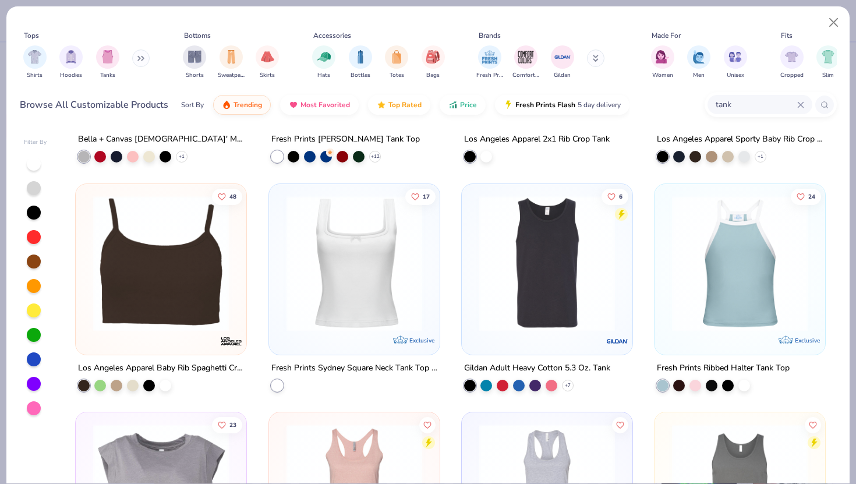
scroll to position [405, 0]
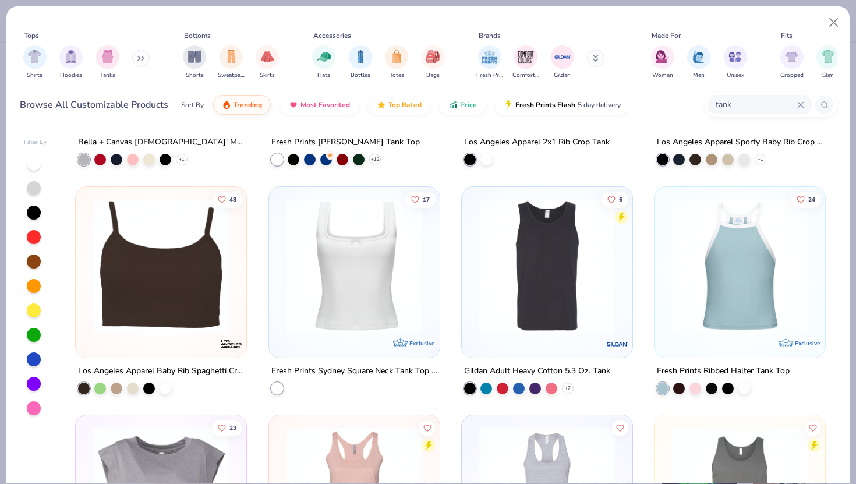
click at [353, 301] on img at bounding box center [354, 266] width 147 height 136
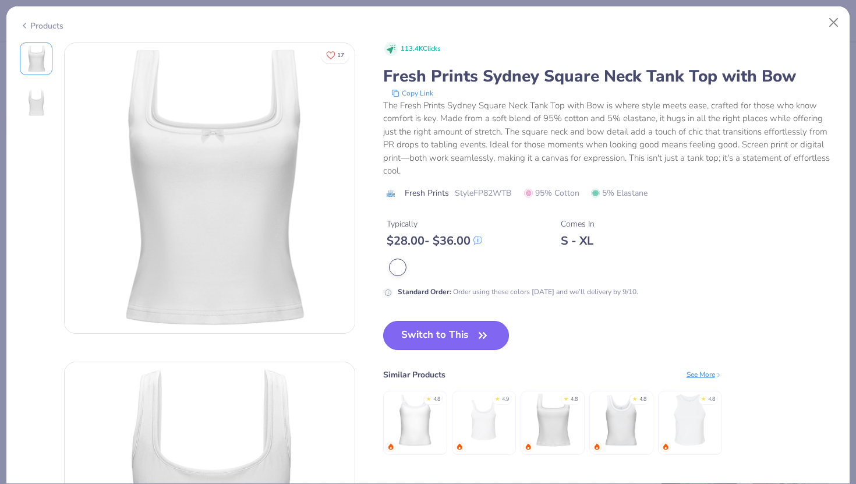
click at [429, 330] on button "Switch to This" at bounding box center [446, 335] width 126 height 29
type input "50"
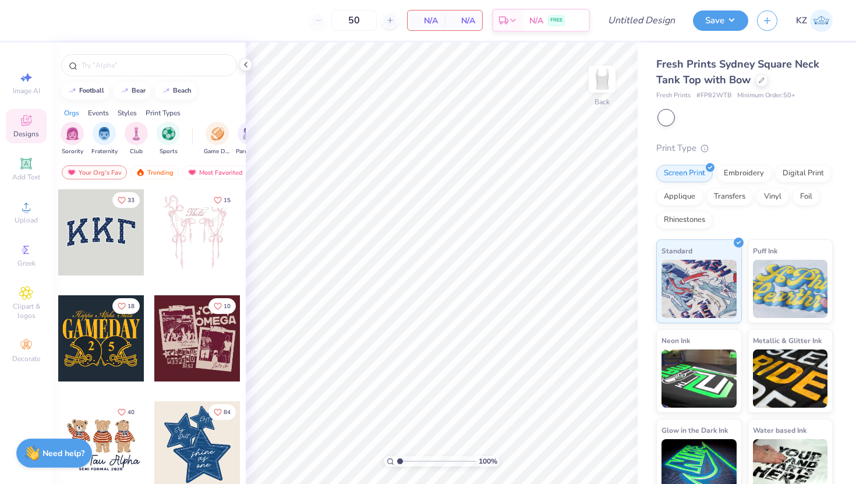
click at [209, 245] on div at bounding box center [197, 232] width 86 height 86
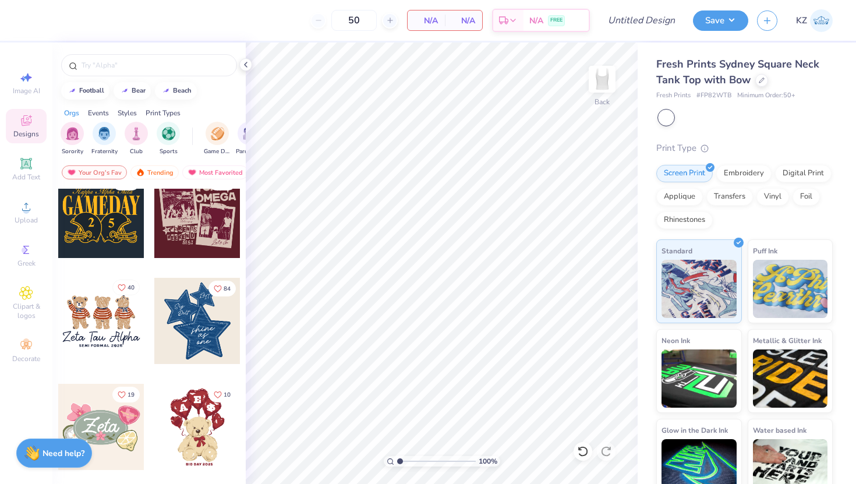
scroll to position [124, 0]
click at [187, 255] on div at bounding box center [197, 214] width 86 height 86
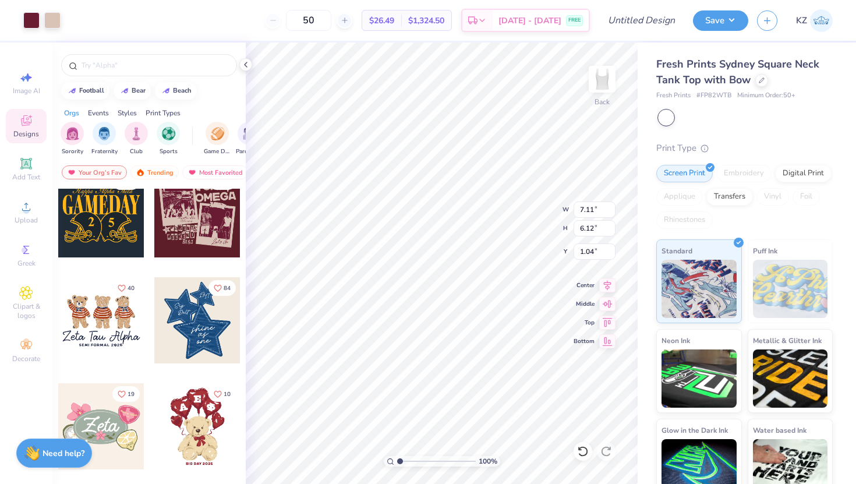
type input "1.04"
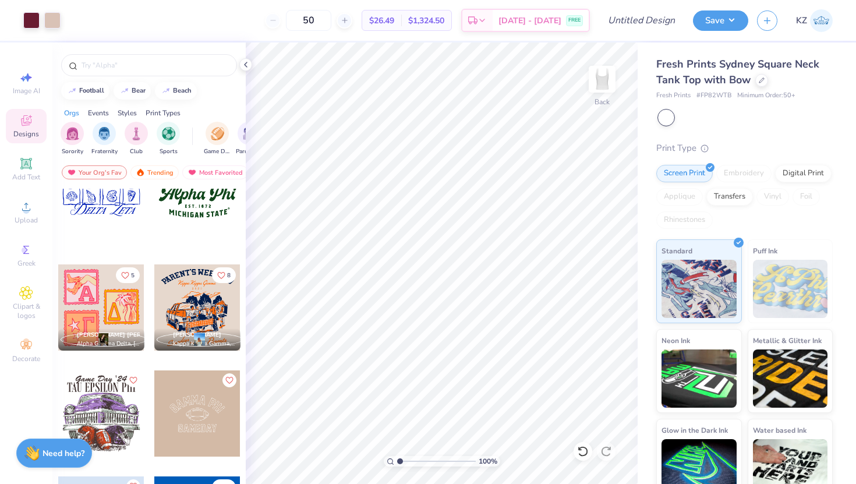
scroll to position [1201, 0]
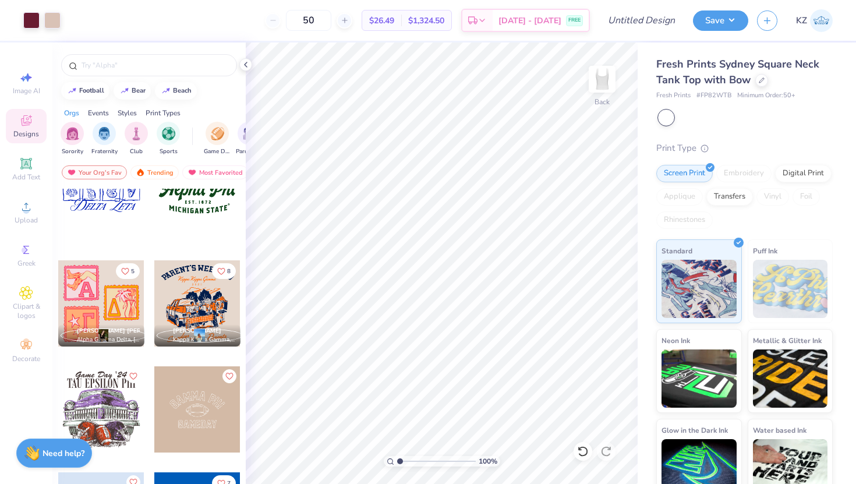
click at [98, 303] on div at bounding box center [101, 303] width 86 height 86
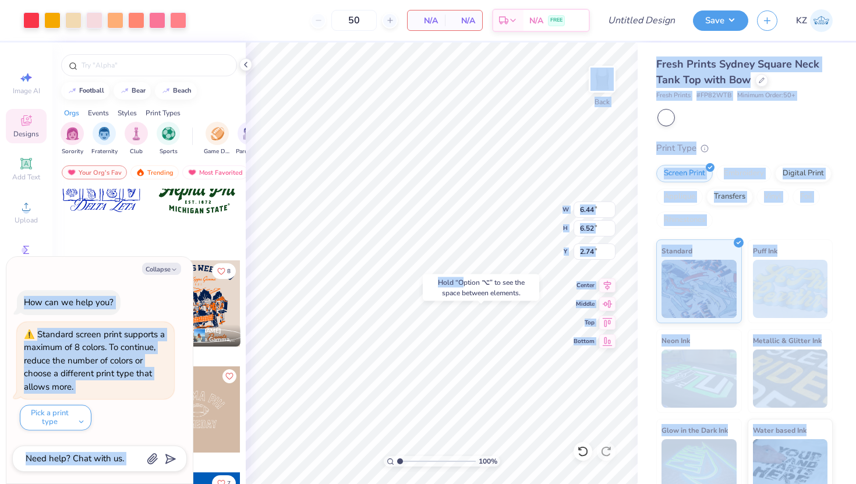
click at [474, 358] on body "Art colors 50 N/A Per Item N/A Total Est. Delivery N/A FREE Design Title Save K…" at bounding box center [428, 242] width 856 height 484
type textarea "x"
type input "4.98"
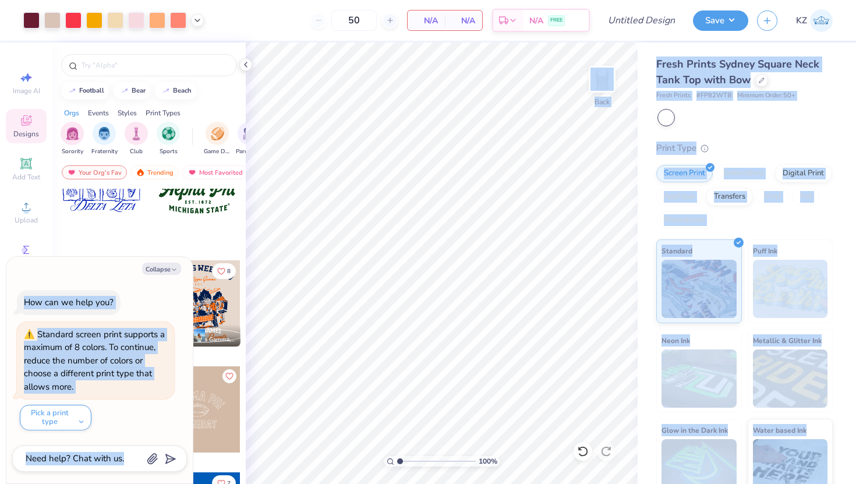
click at [724, 122] on div at bounding box center [746, 117] width 174 height 15
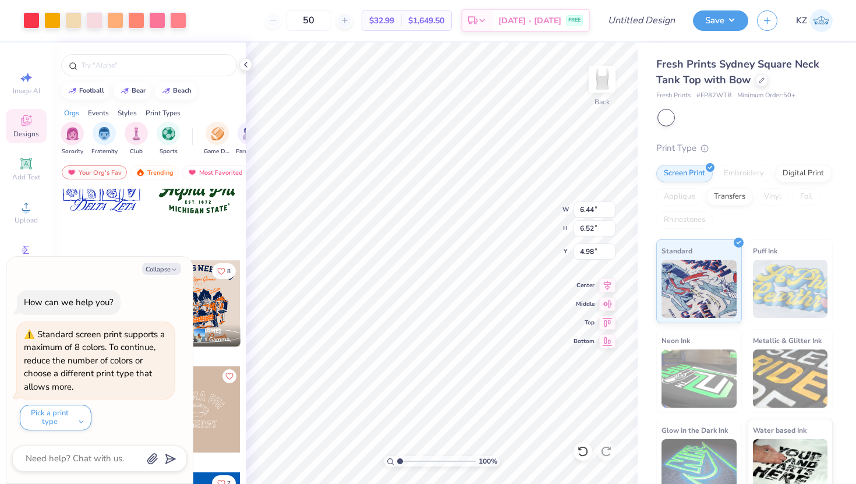
type textarea "x"
type input "1.81"
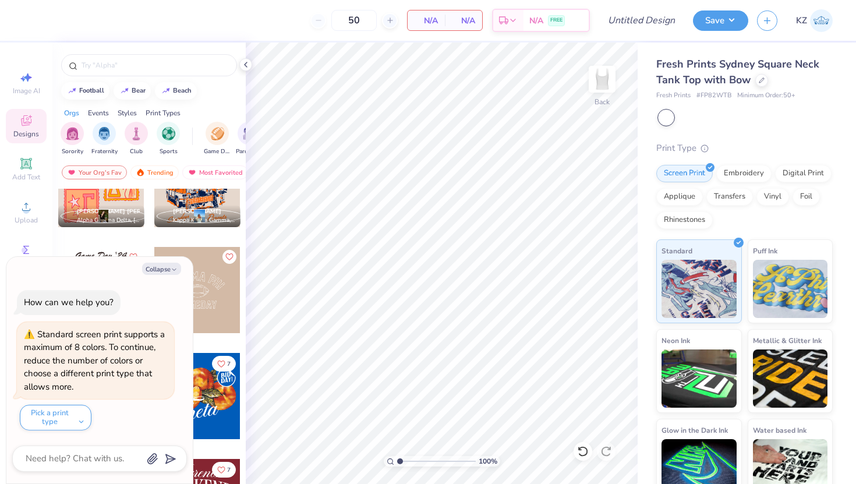
scroll to position [1344, 0]
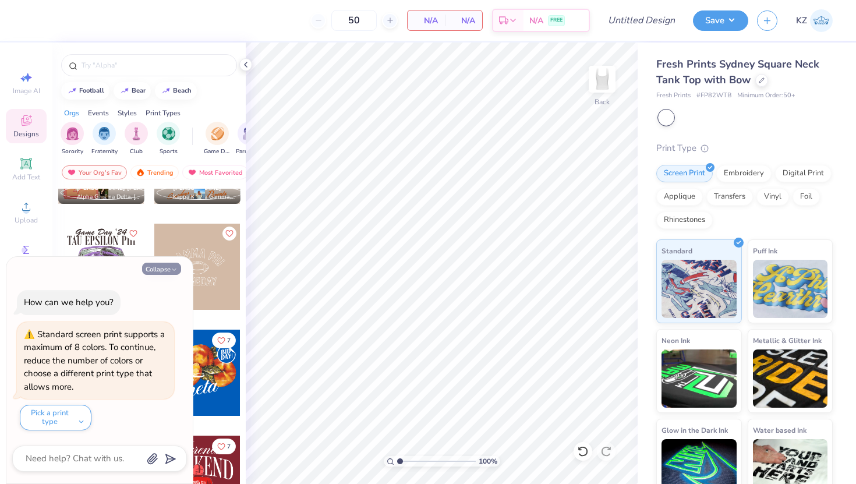
click at [178, 267] on button "Collapse" at bounding box center [161, 269] width 39 height 12
type textarea "x"
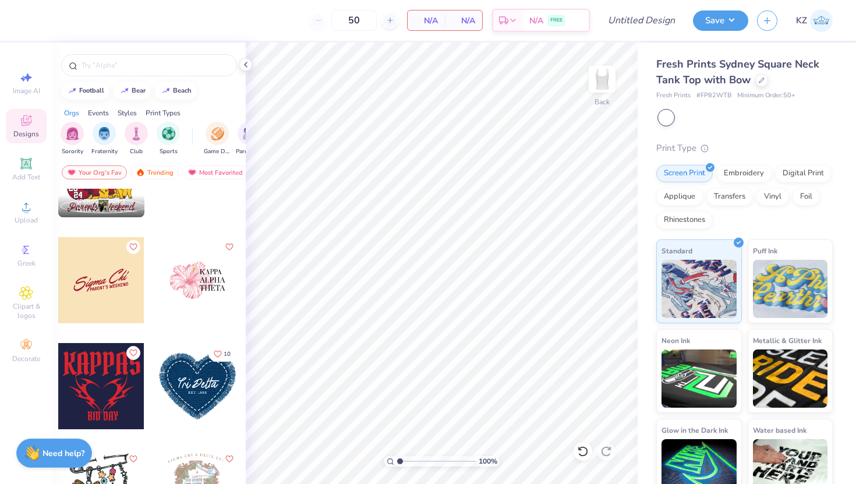
scroll to position [1979, 0]
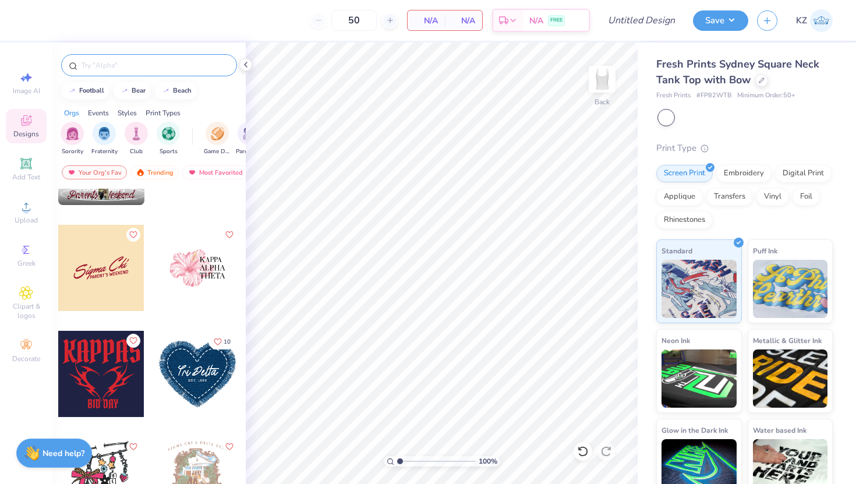
click at [111, 64] on input "text" at bounding box center [154, 65] width 149 height 12
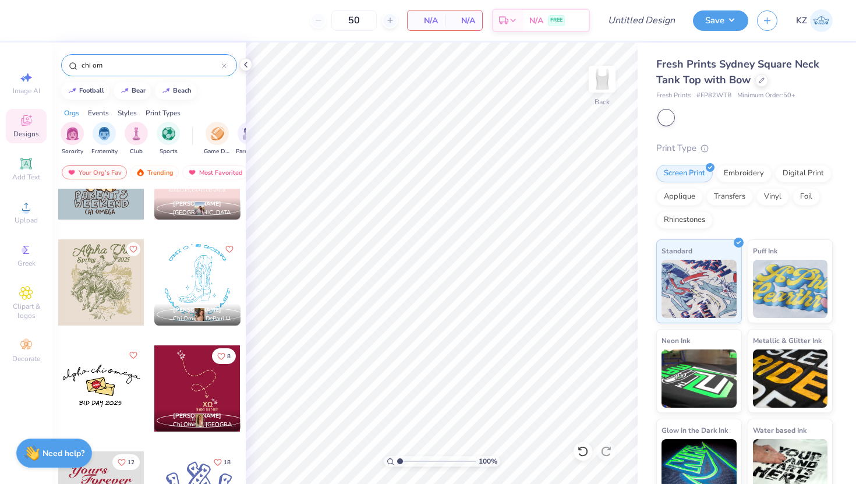
scroll to position [1088, 0]
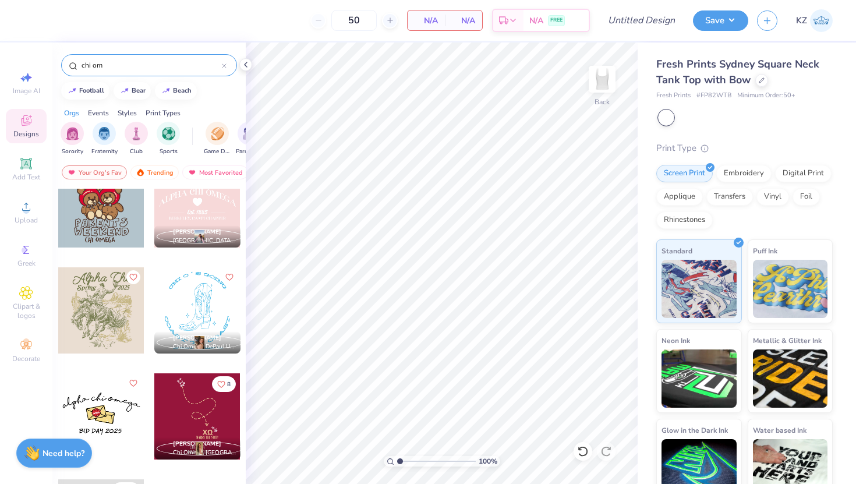
type input "chi om"
click at [203, 301] on div at bounding box center [197, 310] width 86 height 86
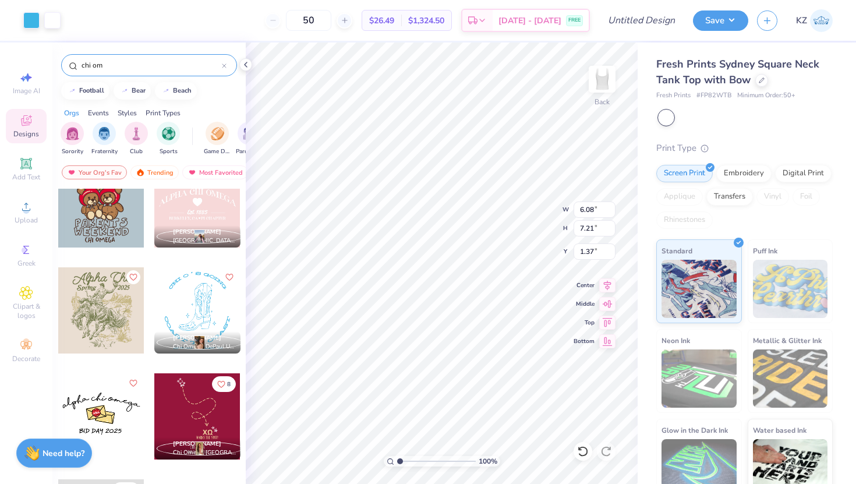
type input "1.37"
click at [761, 82] on icon at bounding box center [762, 79] width 6 height 6
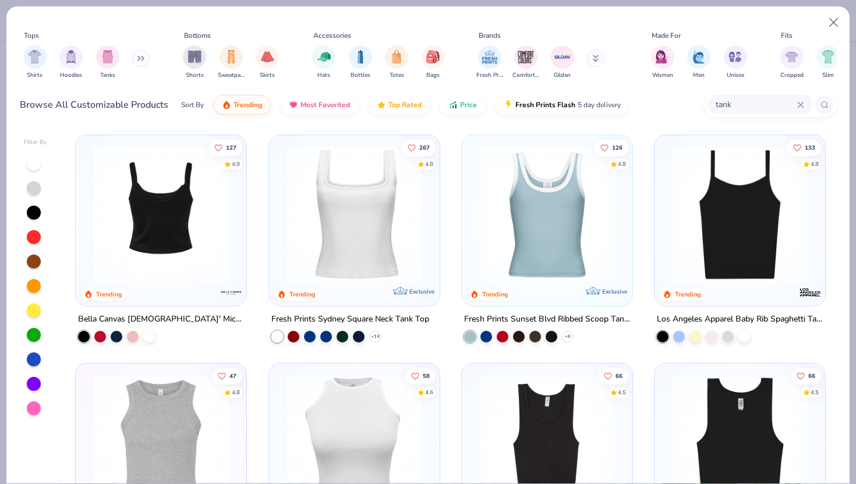
click at [204, 246] on div at bounding box center [161, 215] width 443 height 136
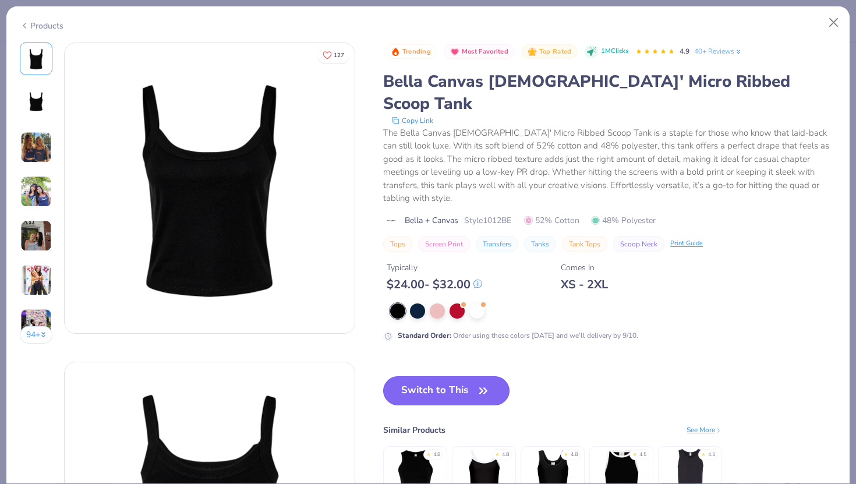
click at [409, 376] on button "Switch to This" at bounding box center [446, 390] width 126 height 29
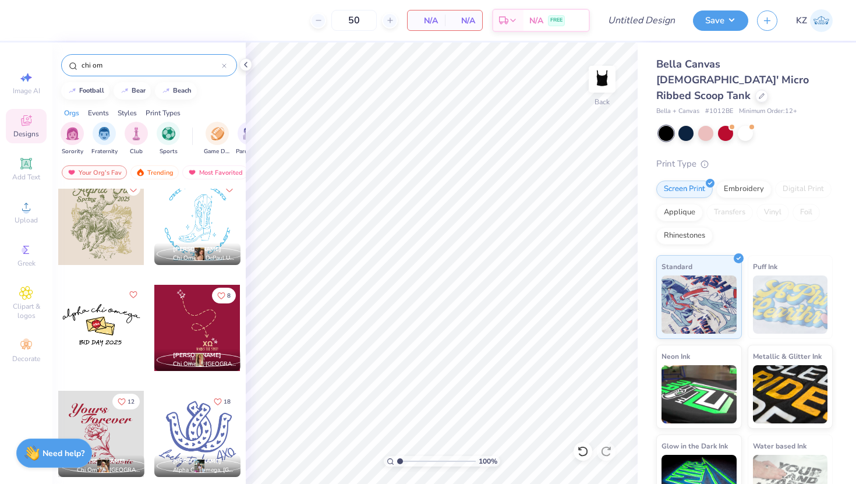
scroll to position [1180, 0]
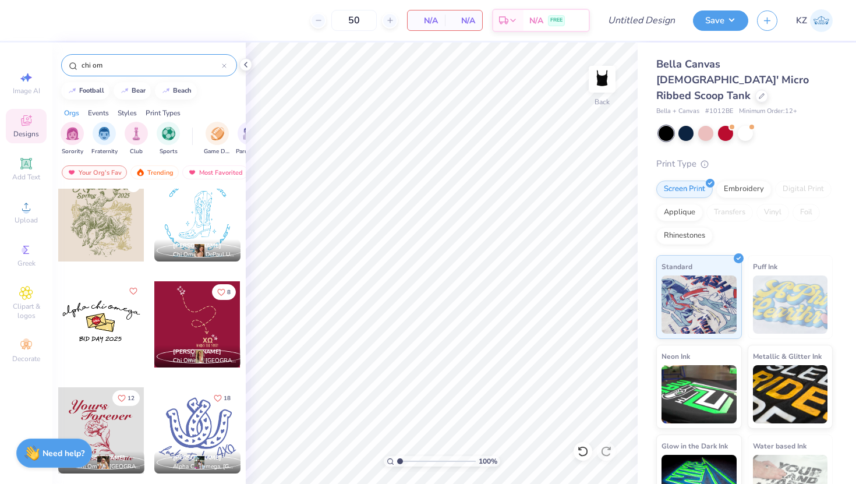
click at [115, 66] on input "chi om" at bounding box center [151, 65] width 142 height 12
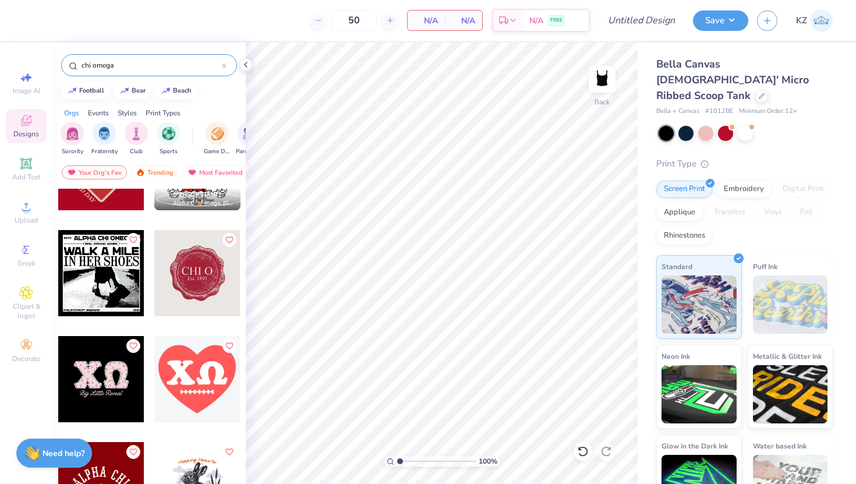
scroll to position [278, 0]
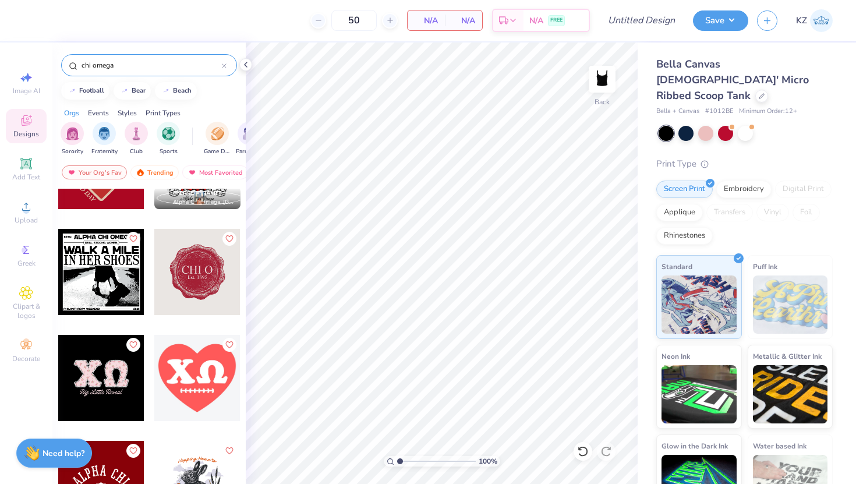
type input "chi omega"
click at [96, 264] on div at bounding box center [101, 272] width 86 height 86
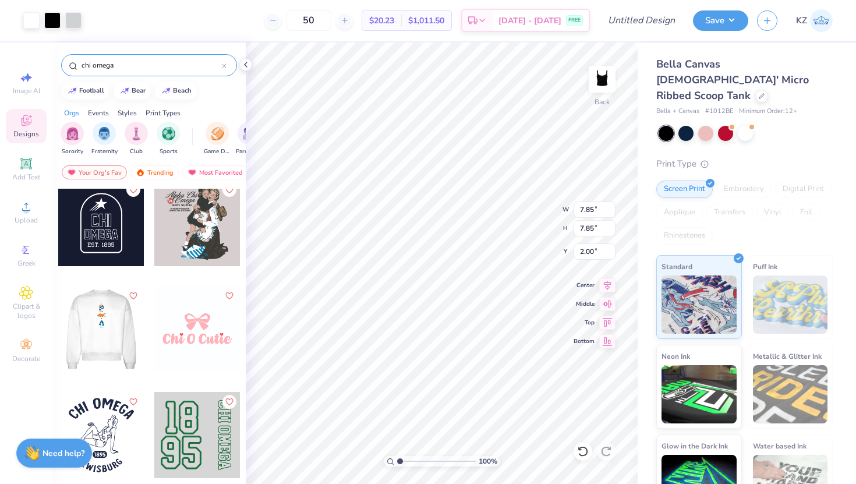
scroll to position [2650, 0]
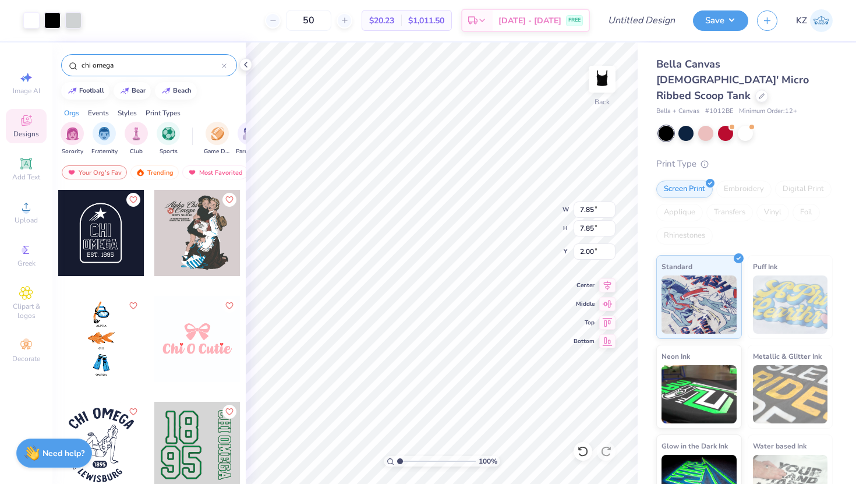
drag, startPoint x: 99, startPoint y: 239, endPoint x: 120, endPoint y: 247, distance: 22.3
click at [120, 247] on div at bounding box center [14, 233] width 259 height 86
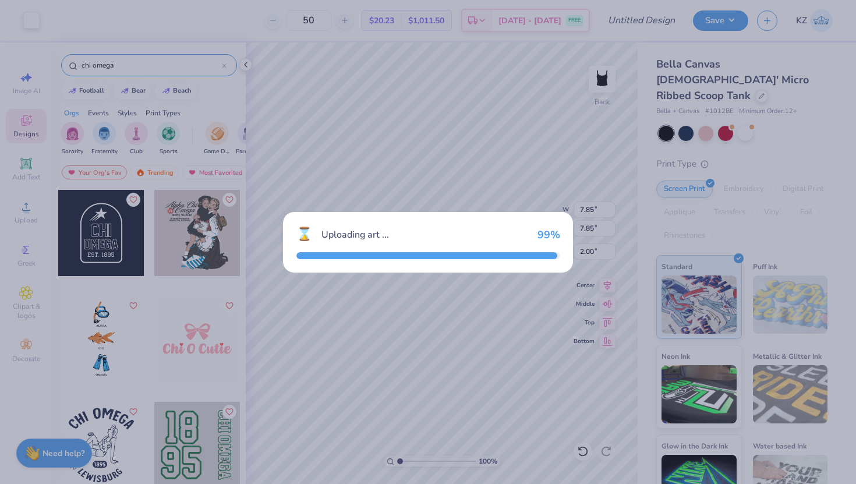
type input "3.13"
type input "4.47"
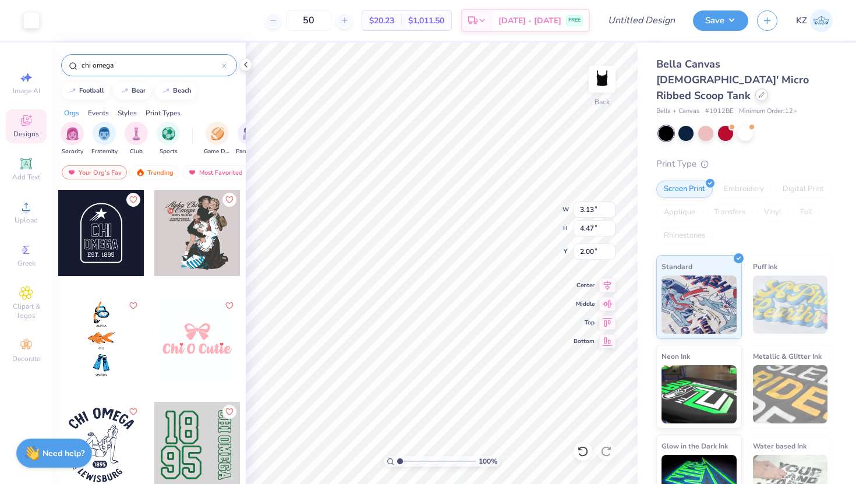
click at [756, 89] on div at bounding box center [762, 95] width 13 height 13
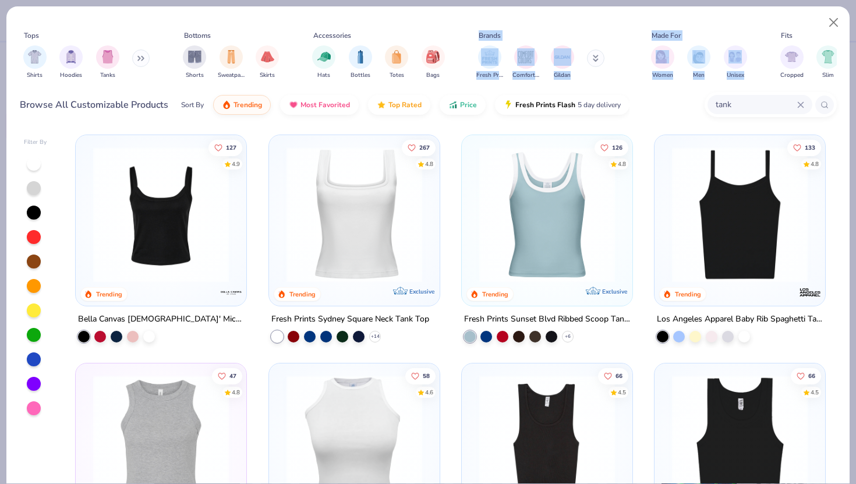
drag, startPoint x: 726, startPoint y: 85, endPoint x: 640, endPoint y: 29, distance: 102.8
click at [640, 29] on div "Tops Shirts Hoodies Tanks Bottoms Shorts Sweatpants Skirts Accessories Hats Bot…" at bounding box center [428, 57] width 817 height 62
click at [744, 105] on input "tank" at bounding box center [756, 104] width 83 height 13
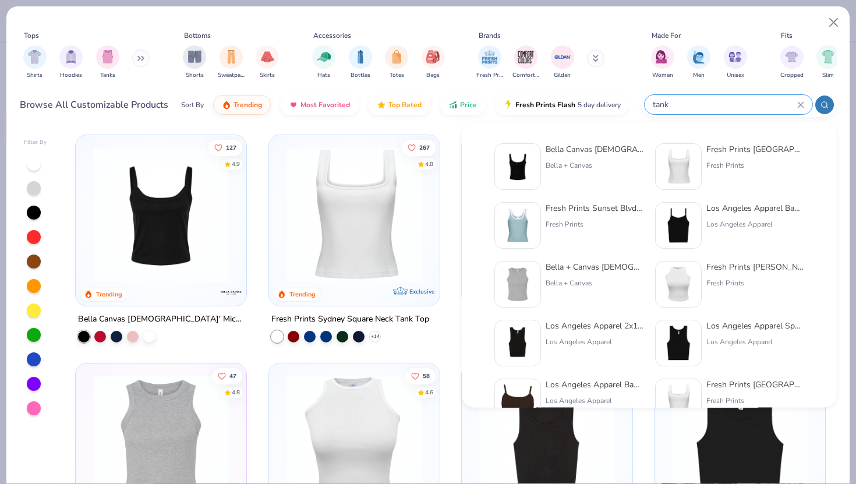
click at [799, 107] on icon at bounding box center [800, 104] width 7 height 7
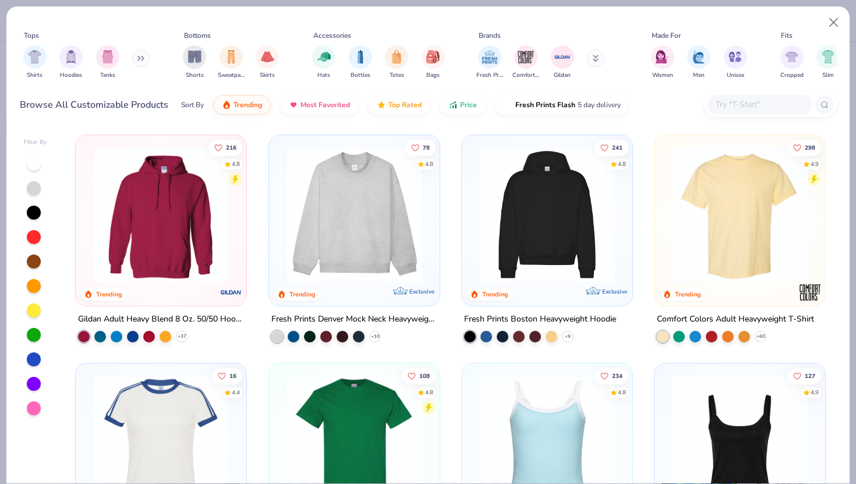
click at [536, 224] on img at bounding box center [547, 215] width 147 height 136
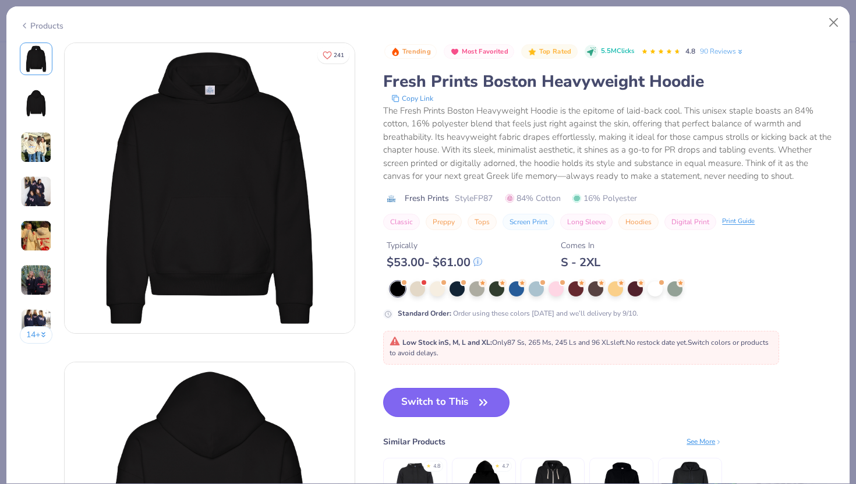
click at [427, 409] on button "Switch to This" at bounding box center [446, 402] width 126 height 29
click at [441, 400] on button "Switch to This" at bounding box center [446, 402] width 126 height 29
click at [478, 401] on icon "button" at bounding box center [483, 402] width 16 height 16
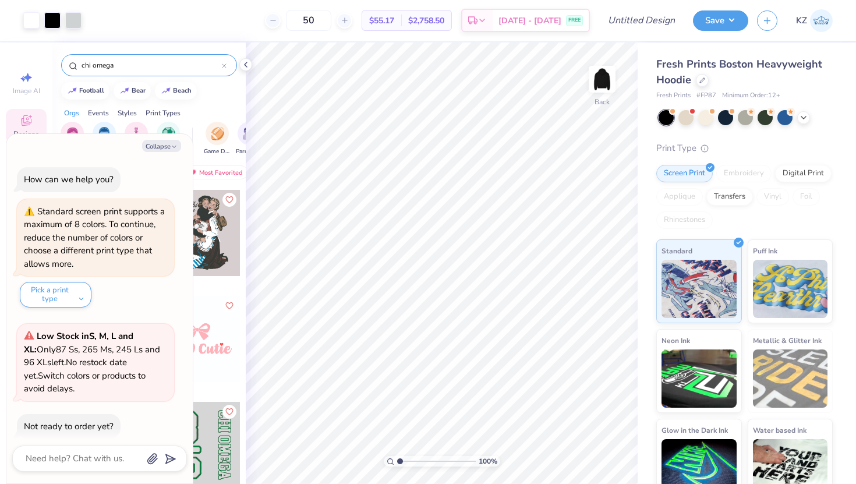
scroll to position [55, 0]
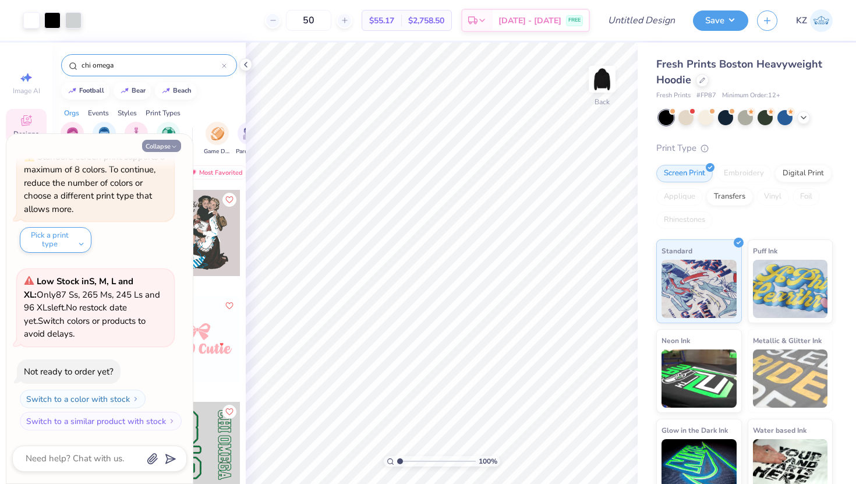
click at [603, 68] on img at bounding box center [602, 79] width 23 height 23
click at [168, 144] on button "Collapse" at bounding box center [161, 146] width 39 height 12
click at [172, 145] on icon "button" at bounding box center [174, 146] width 7 height 7
click at [174, 145] on icon "button" at bounding box center [174, 146] width 7 height 7
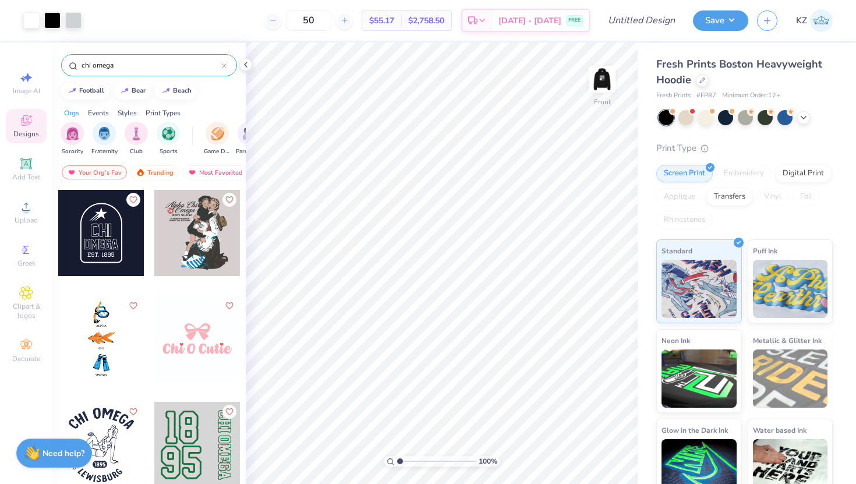
type textarea "x"
click at [246, 63] on polyline at bounding box center [246, 64] width 2 height 5
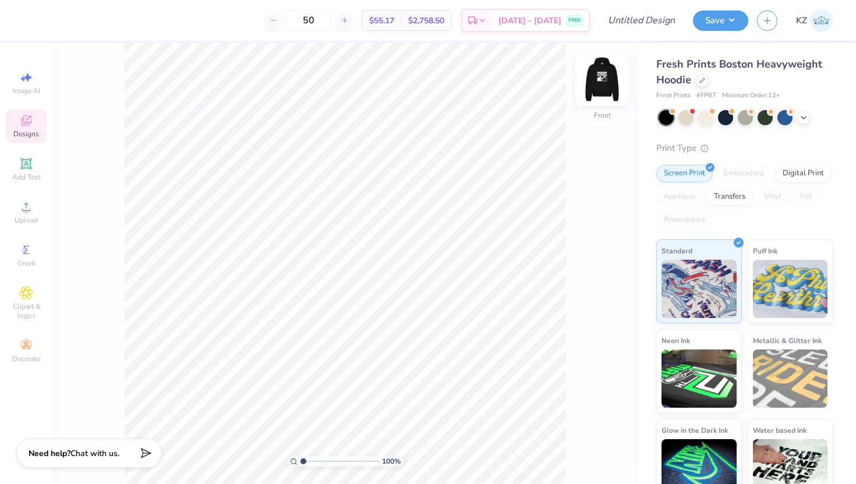
click at [602, 77] on img at bounding box center [602, 79] width 47 height 47
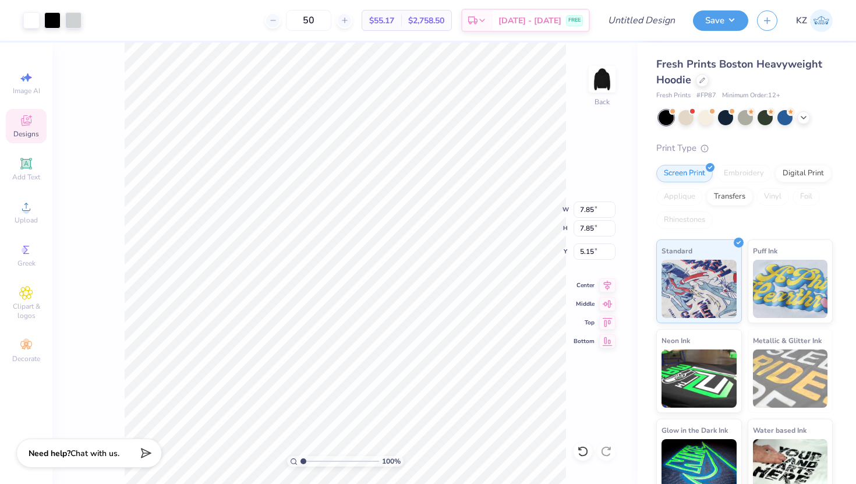
click at [605, 139] on div "100 % Back W 7.85 7.85 " H 7.85 7.85 " Y 5.15 5.15 " Center Middle Top Bottom" at bounding box center [344, 264] width 585 height 442
type input "9.51"
click at [637, 304] on div "100 % Back W 9.51 9.51 " H 9.51 9.51 " Y 3.46 3.46 " Center Middle Top Bottom" at bounding box center [344, 264] width 585 height 442
click at [579, 453] on icon at bounding box center [583, 451] width 10 height 10
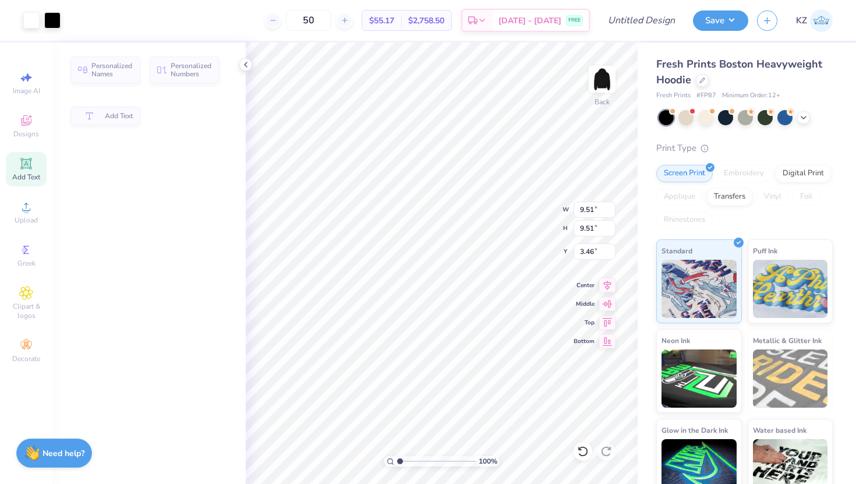
type input "0.50"
type input "9.33"
type input "5.04"
type input "2.12"
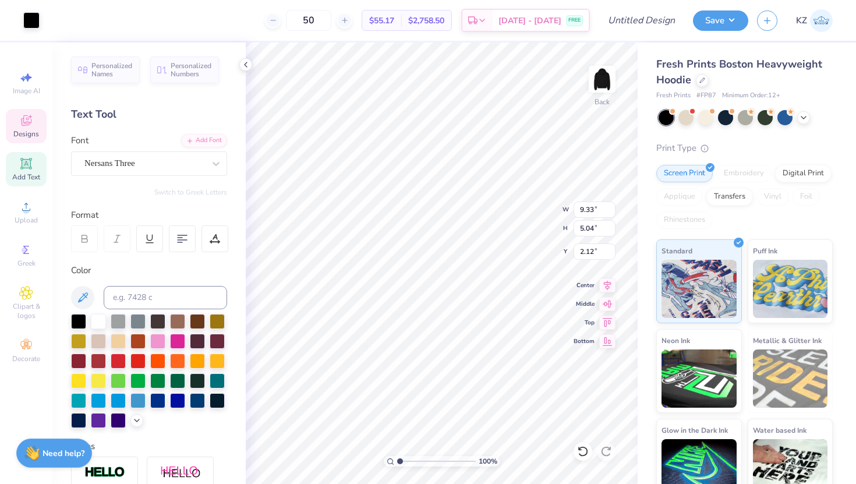
type input "9.24"
type input "1.01"
type input "9.25"
type input "1.25"
type input "3.00"
